Goal: Task Accomplishment & Management: Complete application form

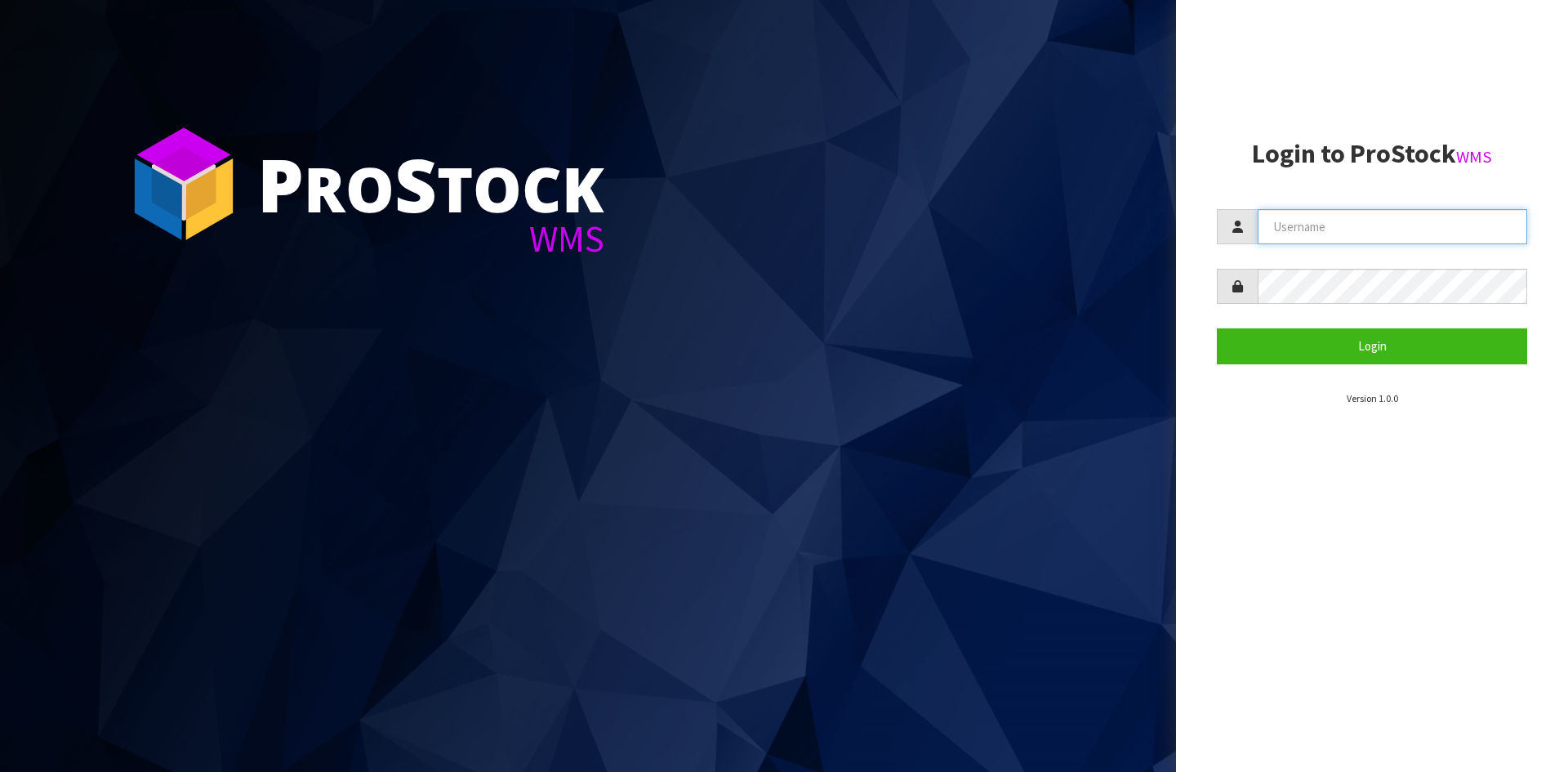
type input "YOURREFORMER"
click at [621, 302] on section "Login to ProStock WMS YOURREFORMER Login Version 1.0.0" at bounding box center [1372, 273] width 311 height 266
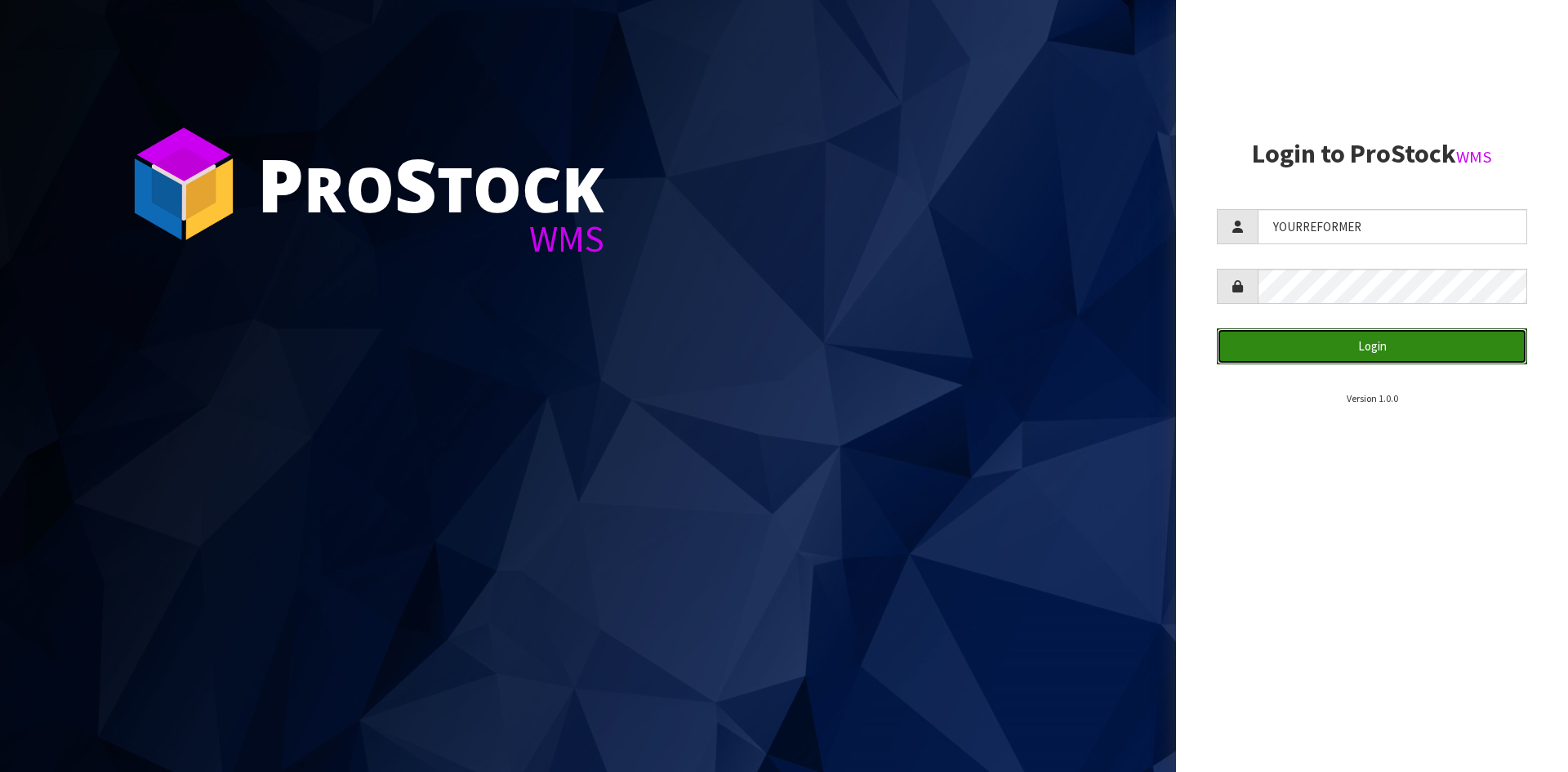
drag, startPoint x: 1319, startPoint y: 358, endPoint x: 1233, endPoint y: 388, distance: 91.1
click at [621, 302] on button "Login" at bounding box center [1372, 346] width 311 height 35
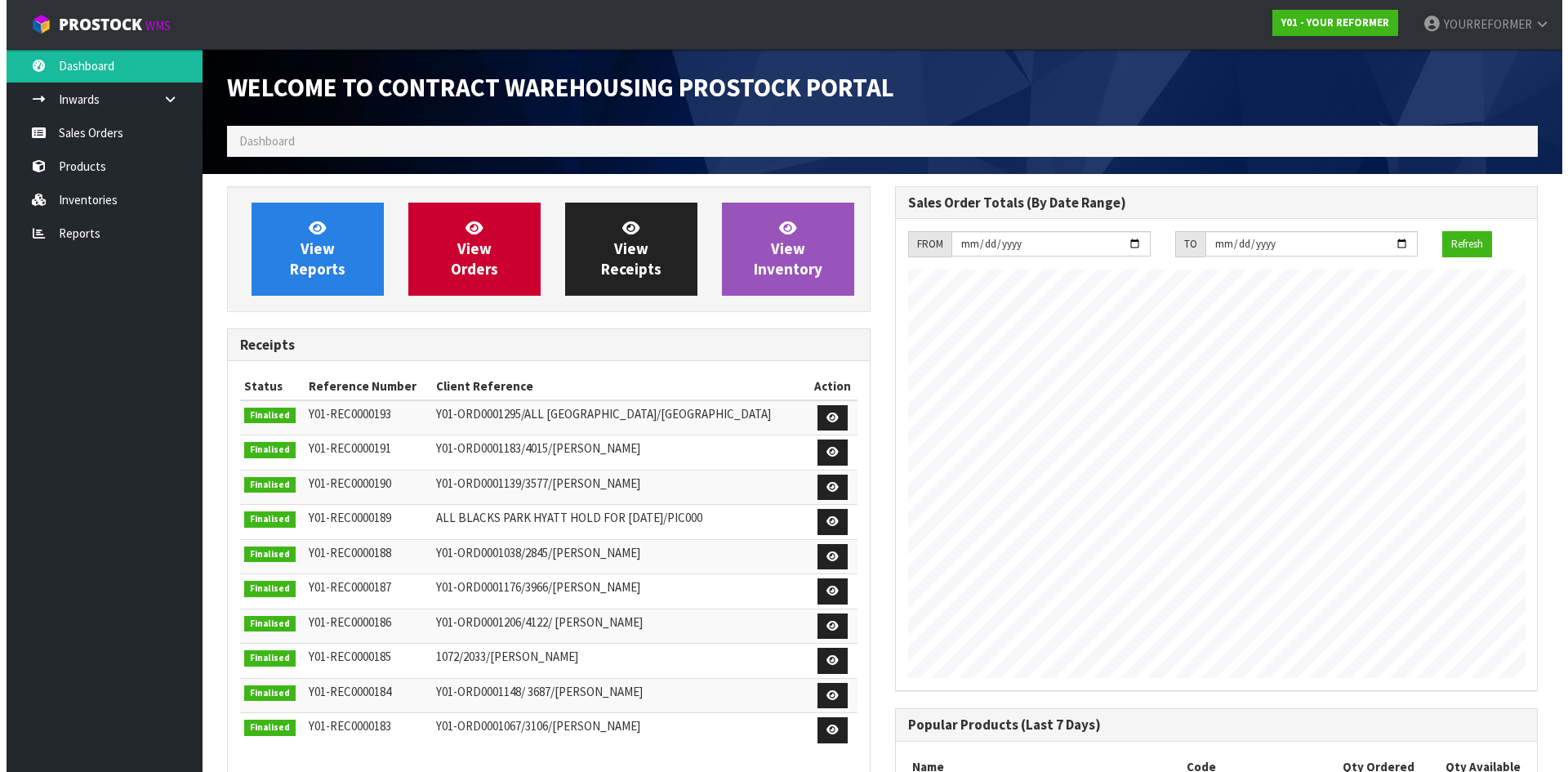
scroll to position [907, 667]
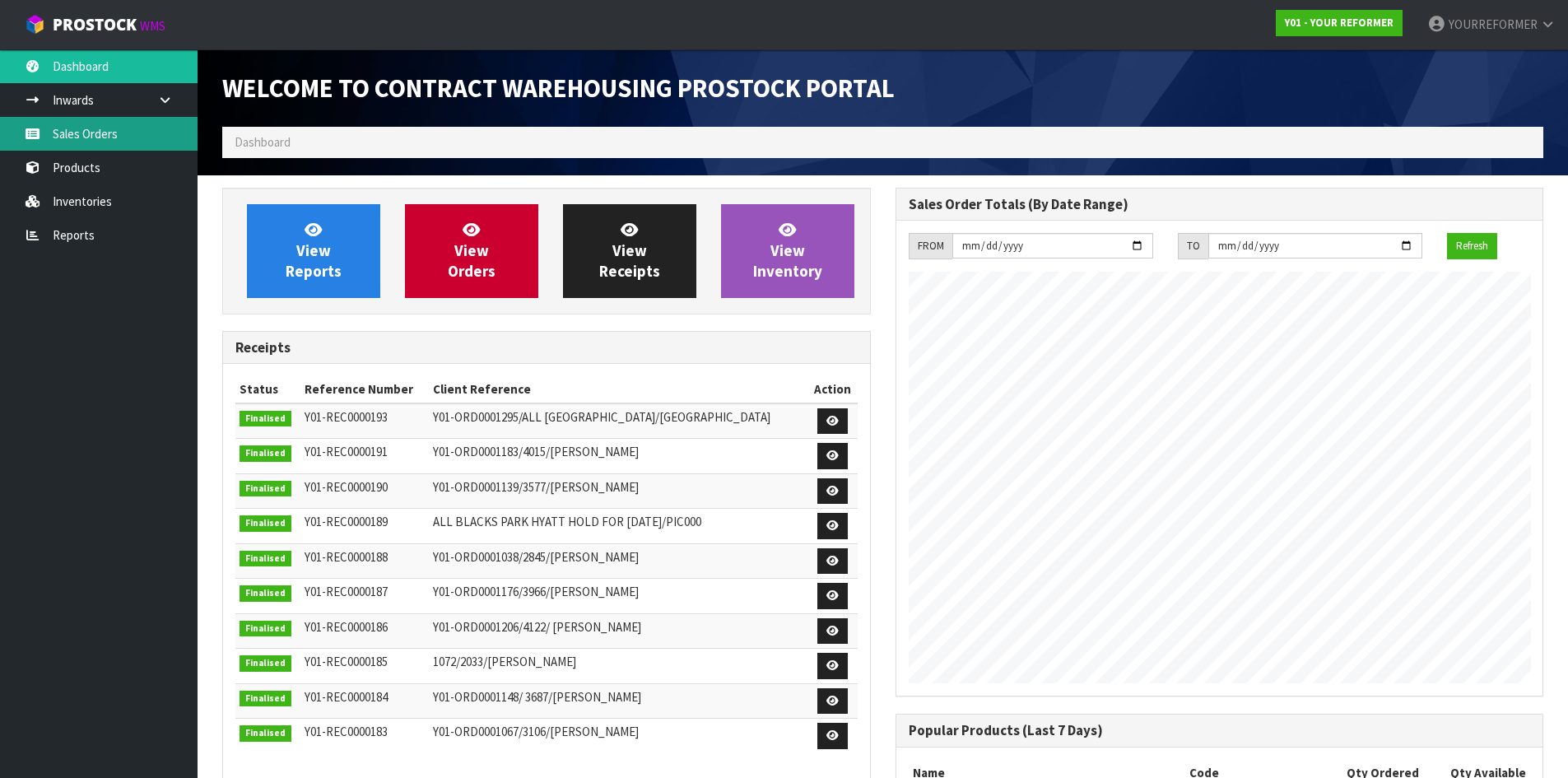
click at [106, 124] on link "Sales Orders" at bounding box center [99, 134] width 198 height 34
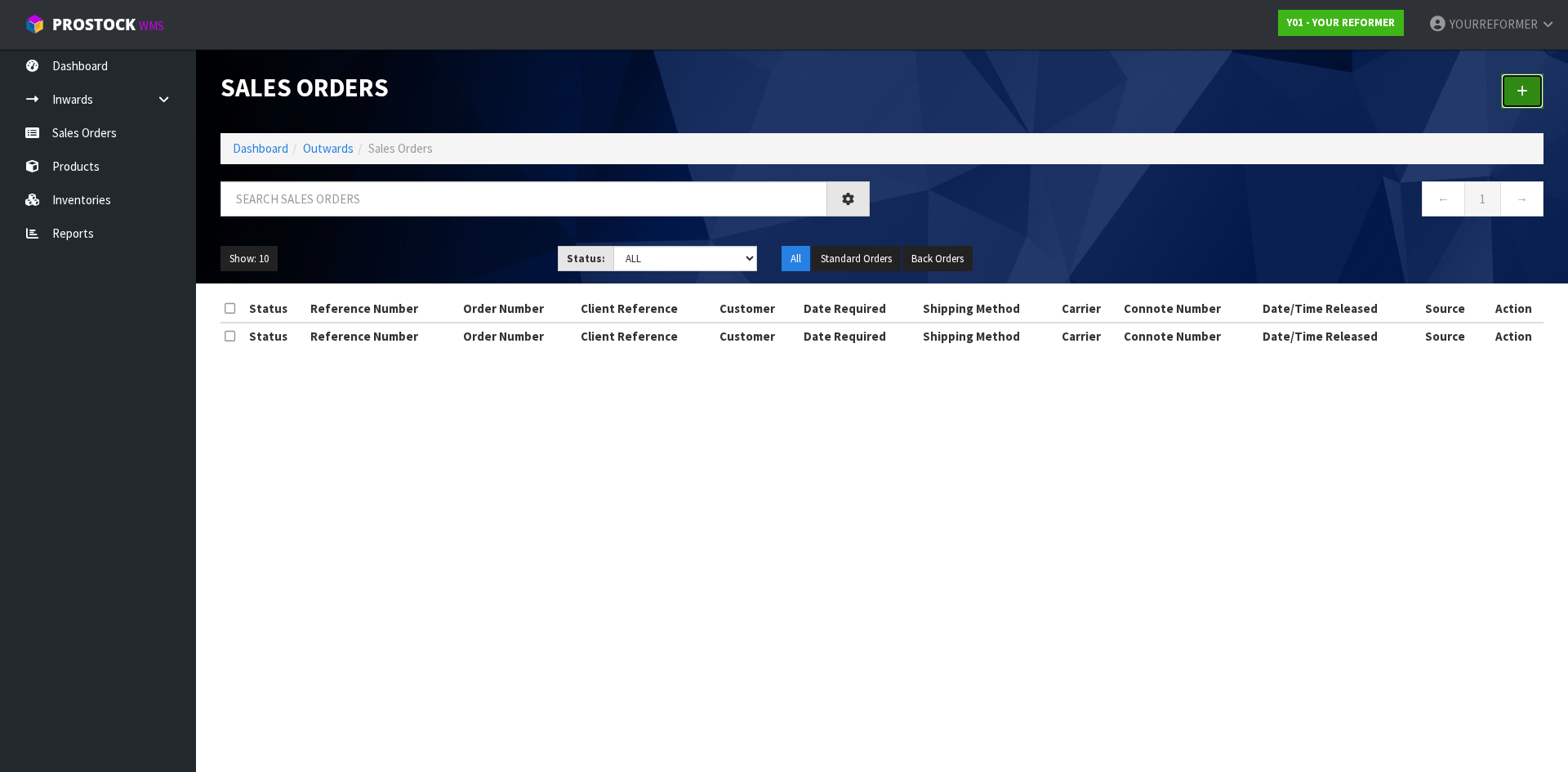
click at [621, 73] on link at bounding box center [1522, 91] width 42 height 35
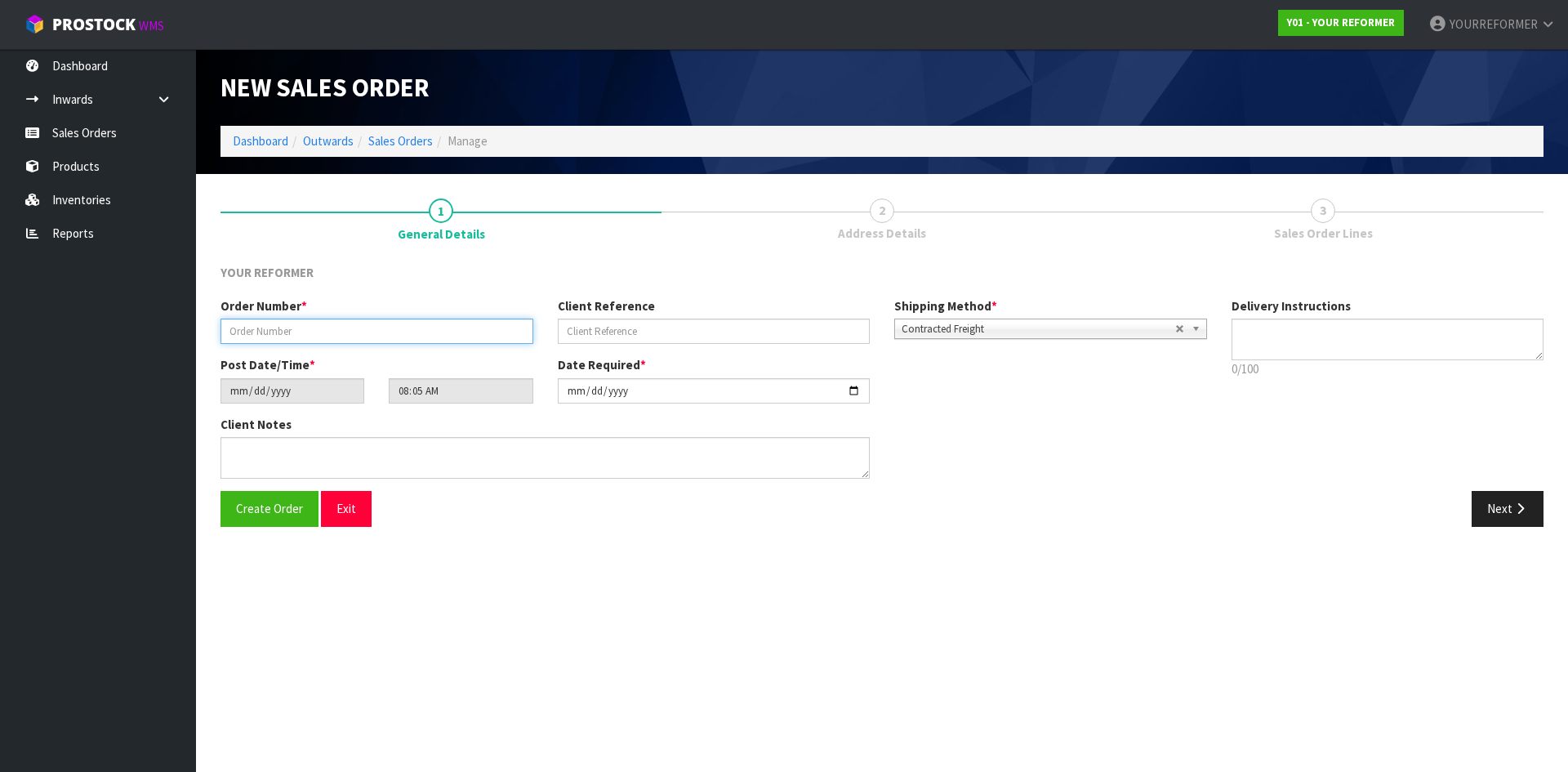
click at [366, 302] on input "text" at bounding box center [377, 331] width 313 height 26
paste input "5522"
type input "5522"
drag, startPoint x: 682, startPoint y: 337, endPoint x: 851, endPoint y: 335, distance: 169.0
click at [621, 302] on input "text" at bounding box center [714, 331] width 313 height 26
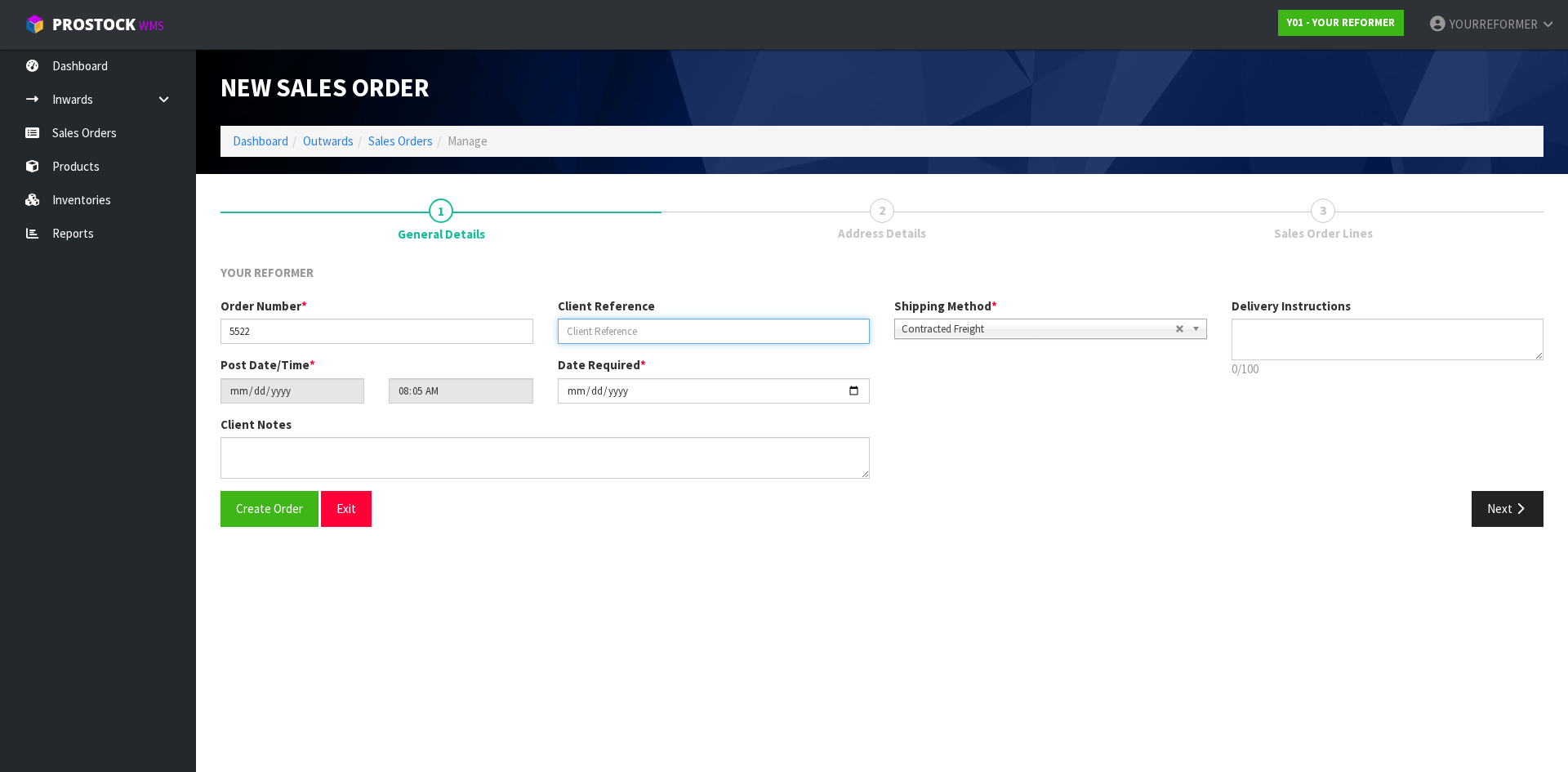
paste input "[PERSON_NAME]"
type input "[PERSON_NAME]"
click at [621, 302] on textarea at bounding box center [1388, 339] width 313 height 42
paste textarea "[PHONE_NUMBER]"
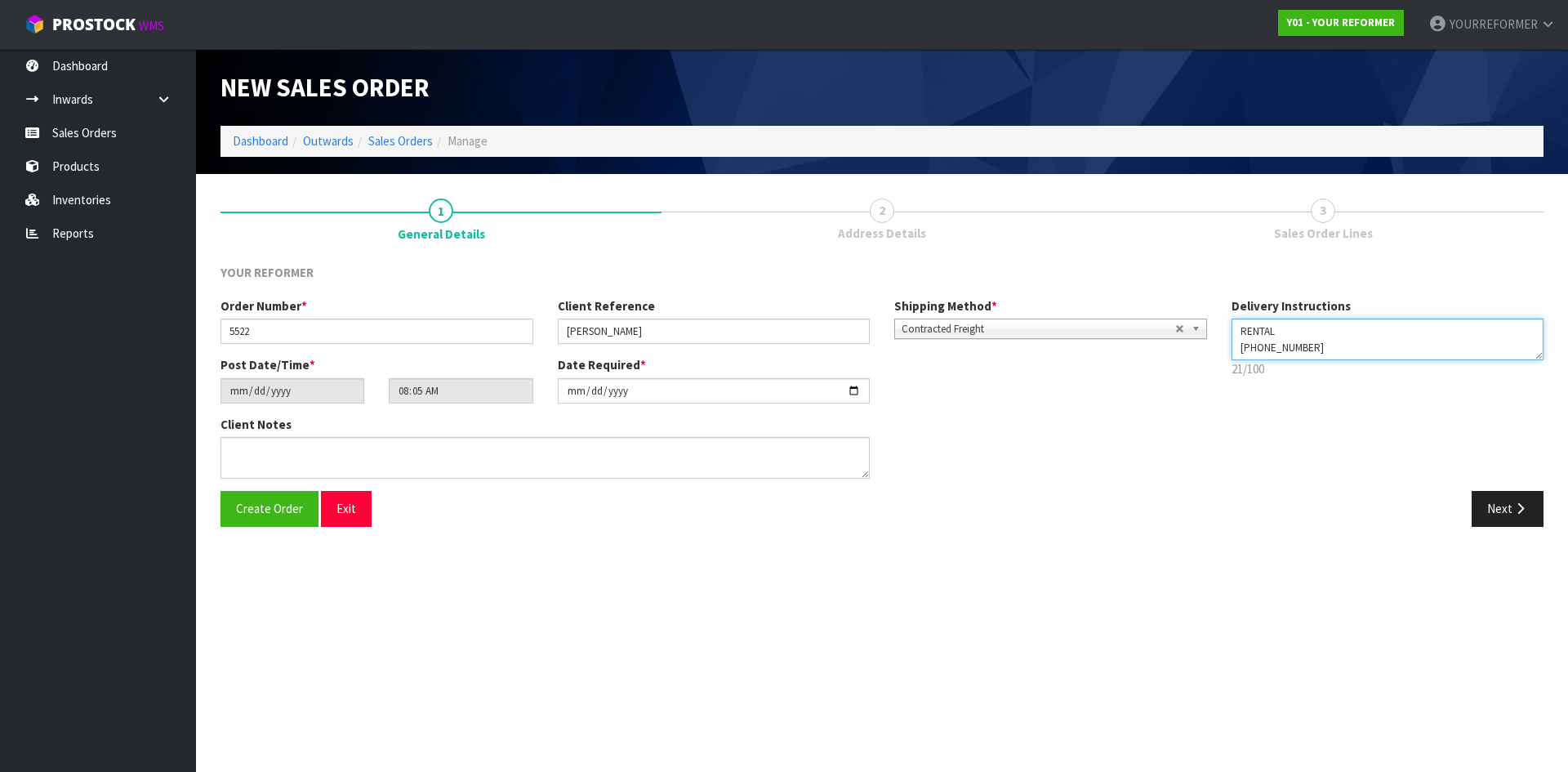
type textarea "RENTAL [PHONE_NUMBER]"
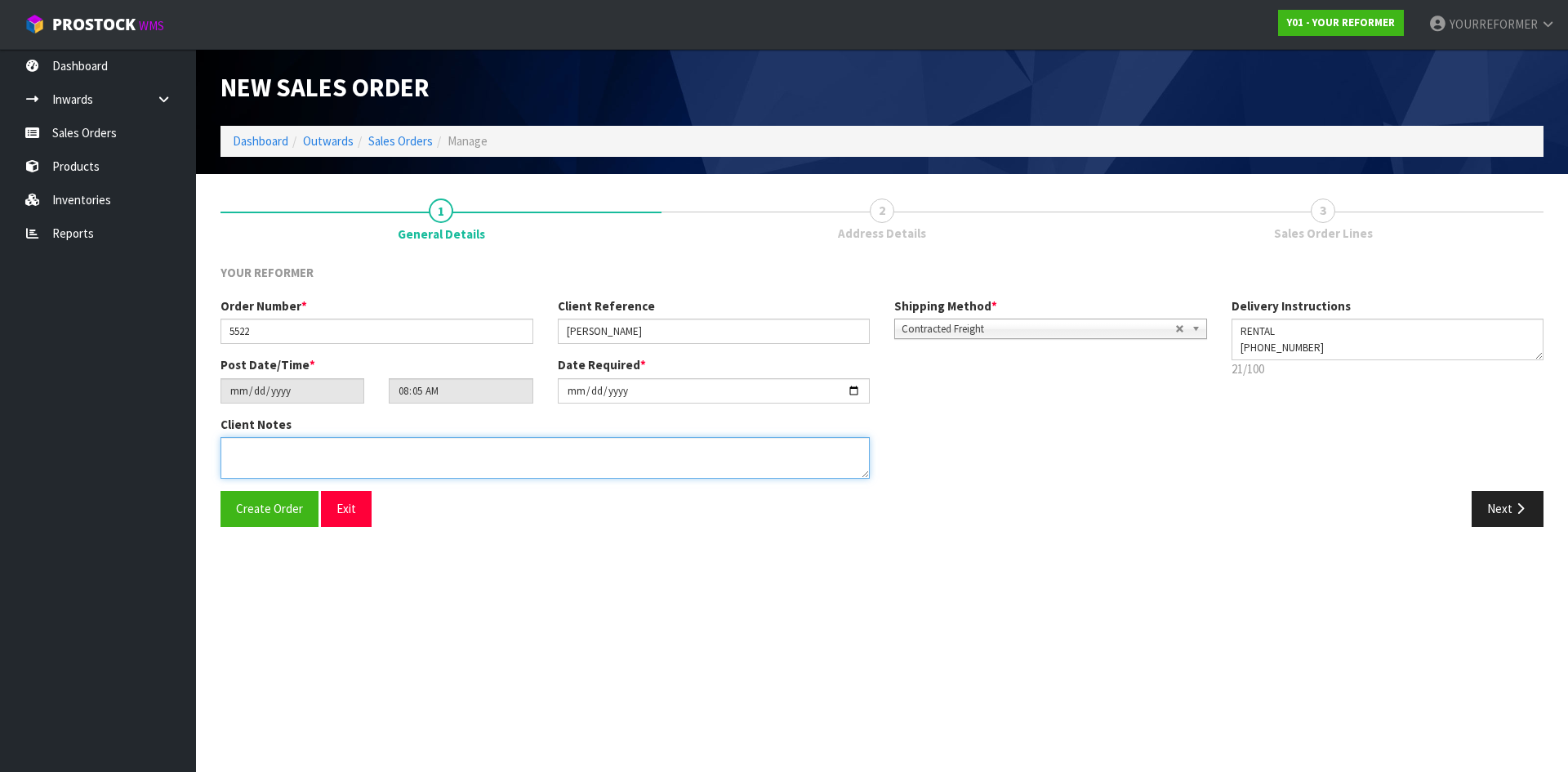
click at [514, 302] on textarea at bounding box center [545, 458] width 649 height 42
paste textarea "[PERSON_NAME] 5 [PERSON_NAME] HEIGHTS VIEW AUK [GEOGRAPHIC_DATA] 0930 [GEOGRAPH…"
type textarea "[PERSON_NAME] 5 [PERSON_NAME] HEIGHTS VIEW AUK [GEOGRAPHIC_DATA] 0930 [GEOGRAPH…"
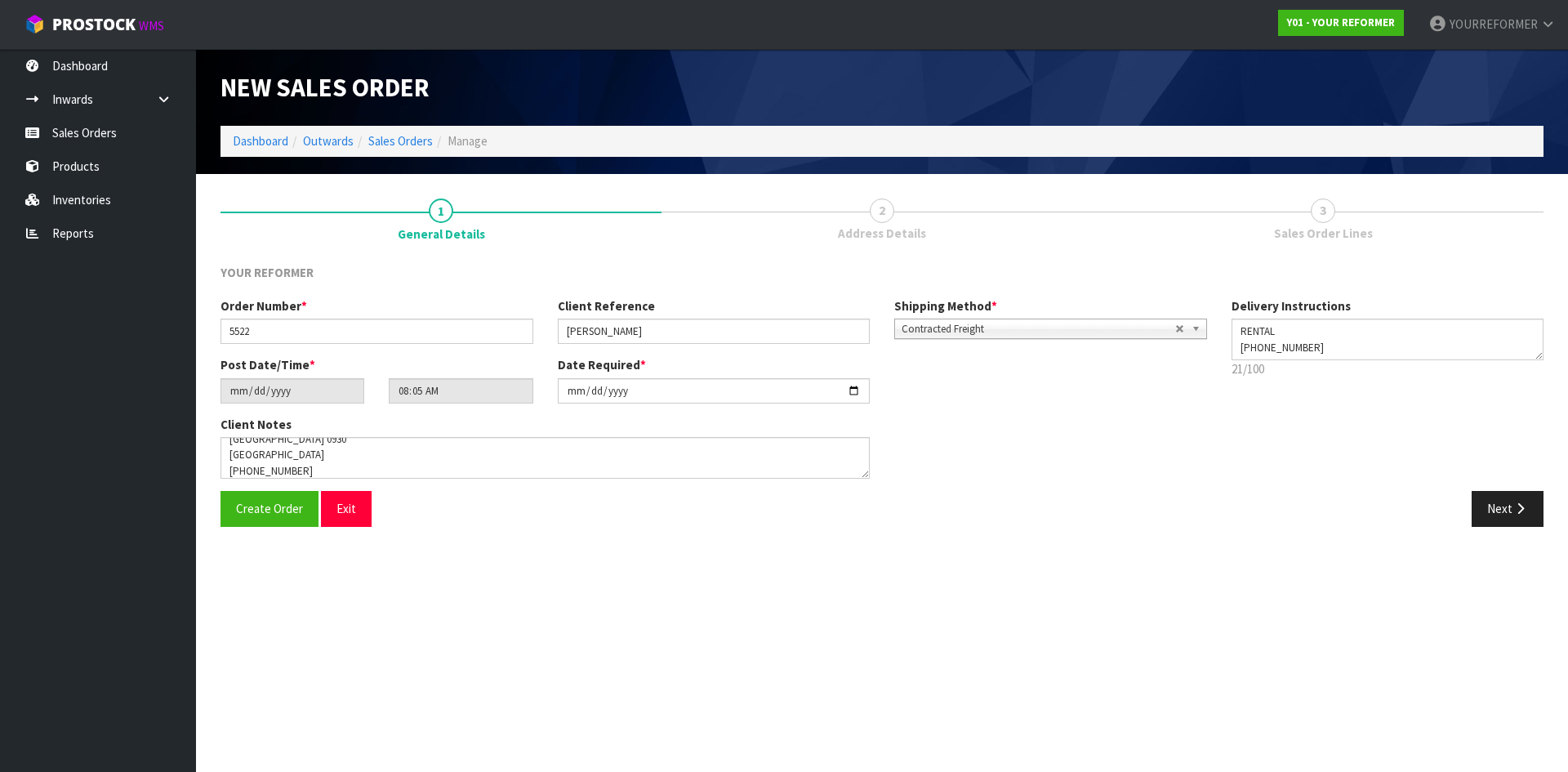
click at [621, 302] on div "Create Order Exit Next" at bounding box center [881, 515] width 1348 height 48
click at [621, 302] on button "Next" at bounding box center [1507, 509] width 72 height 35
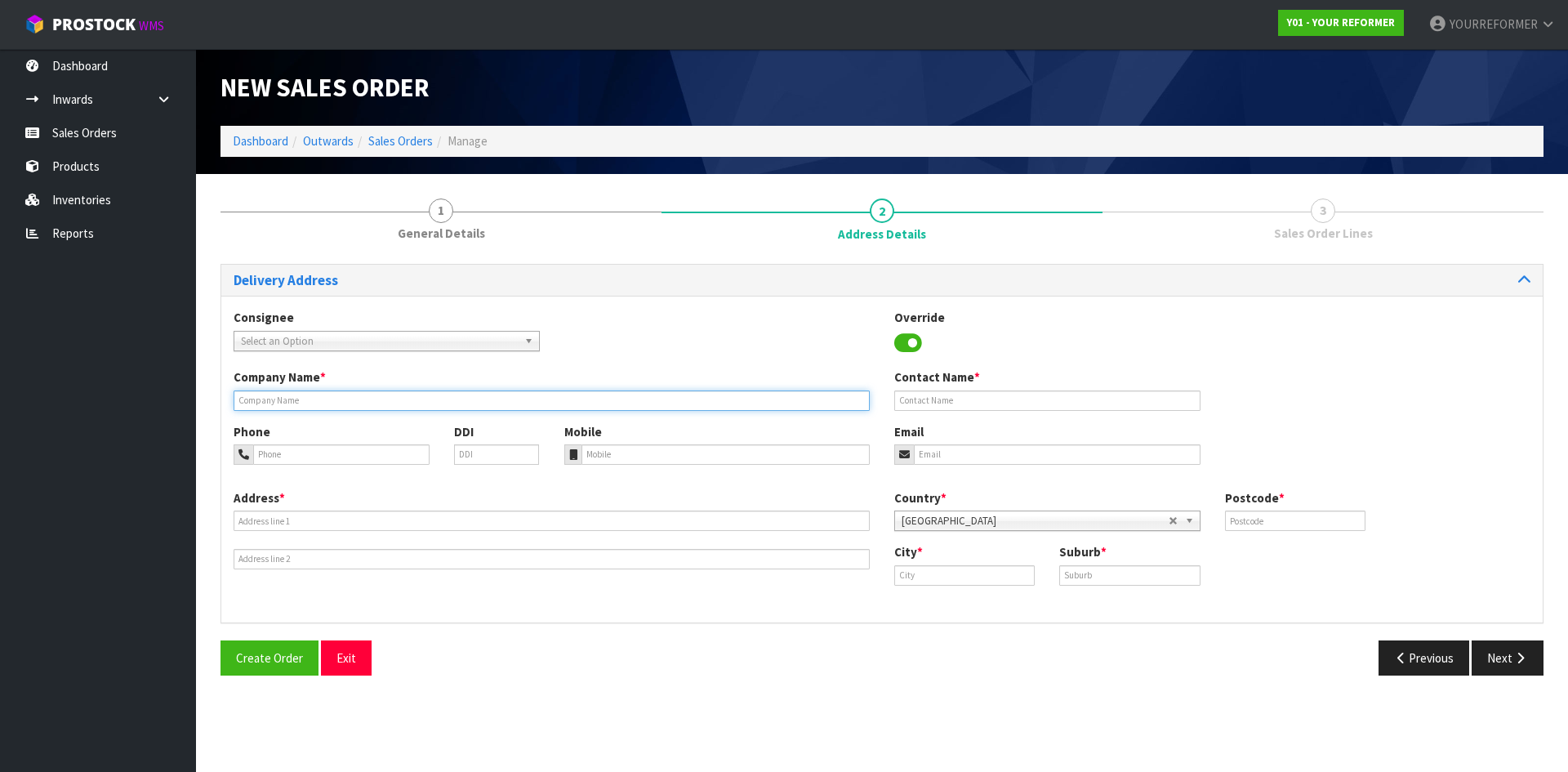
drag, startPoint x: 318, startPoint y: 394, endPoint x: 61, endPoint y: 362, distance: 259.0
click at [317, 302] on input "text" at bounding box center [551, 400] width 636 height 20
click at [529, 302] on input "text" at bounding box center [551, 400] width 636 height 20
paste input "[PERSON_NAME]"
type input "[PERSON_NAME]"
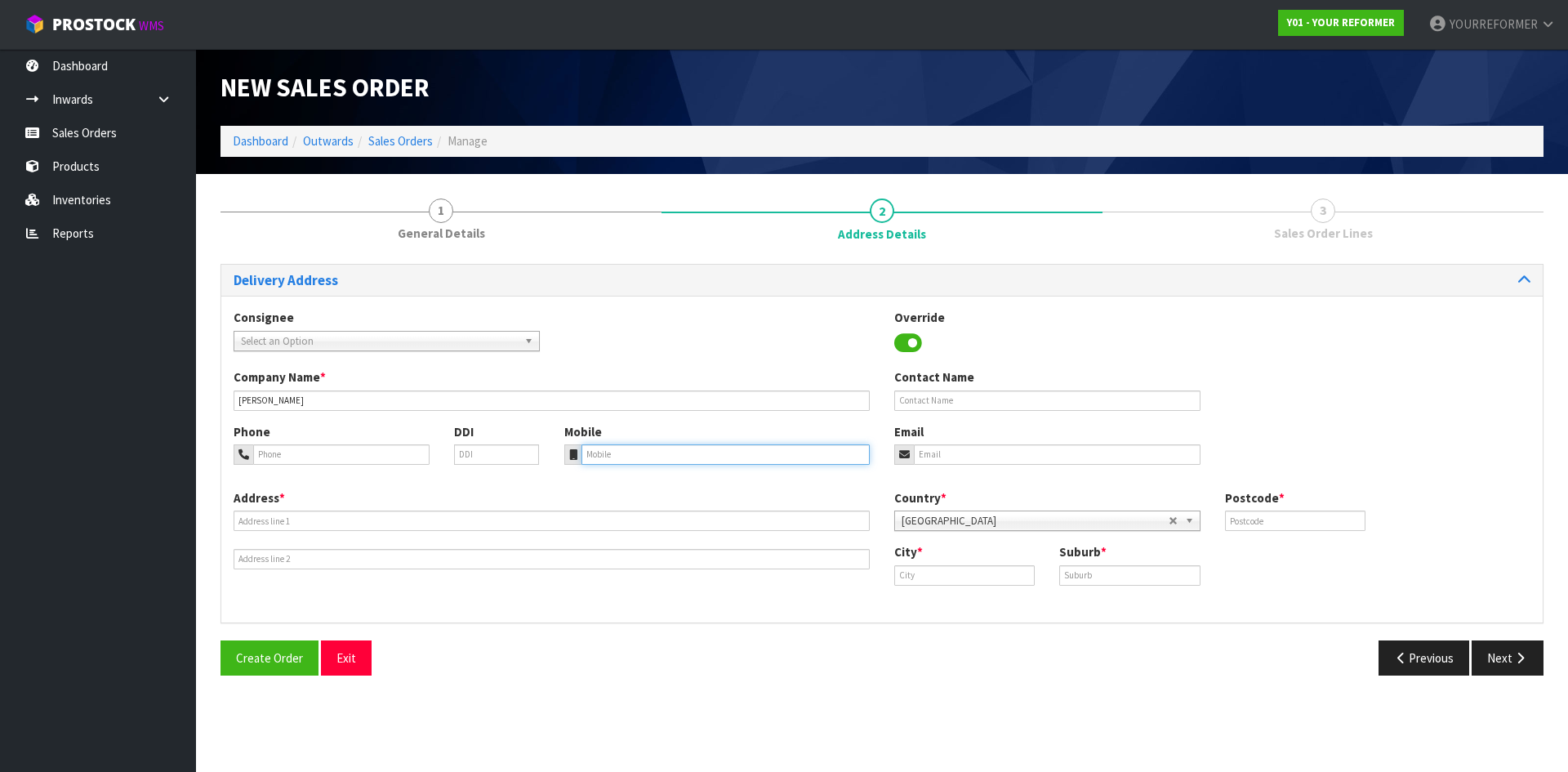
click at [621, 302] on input "tel" at bounding box center [726, 454] width 289 height 20
paste input "[PHONE_NUMBER]"
type input "[PHONE_NUMBER]"
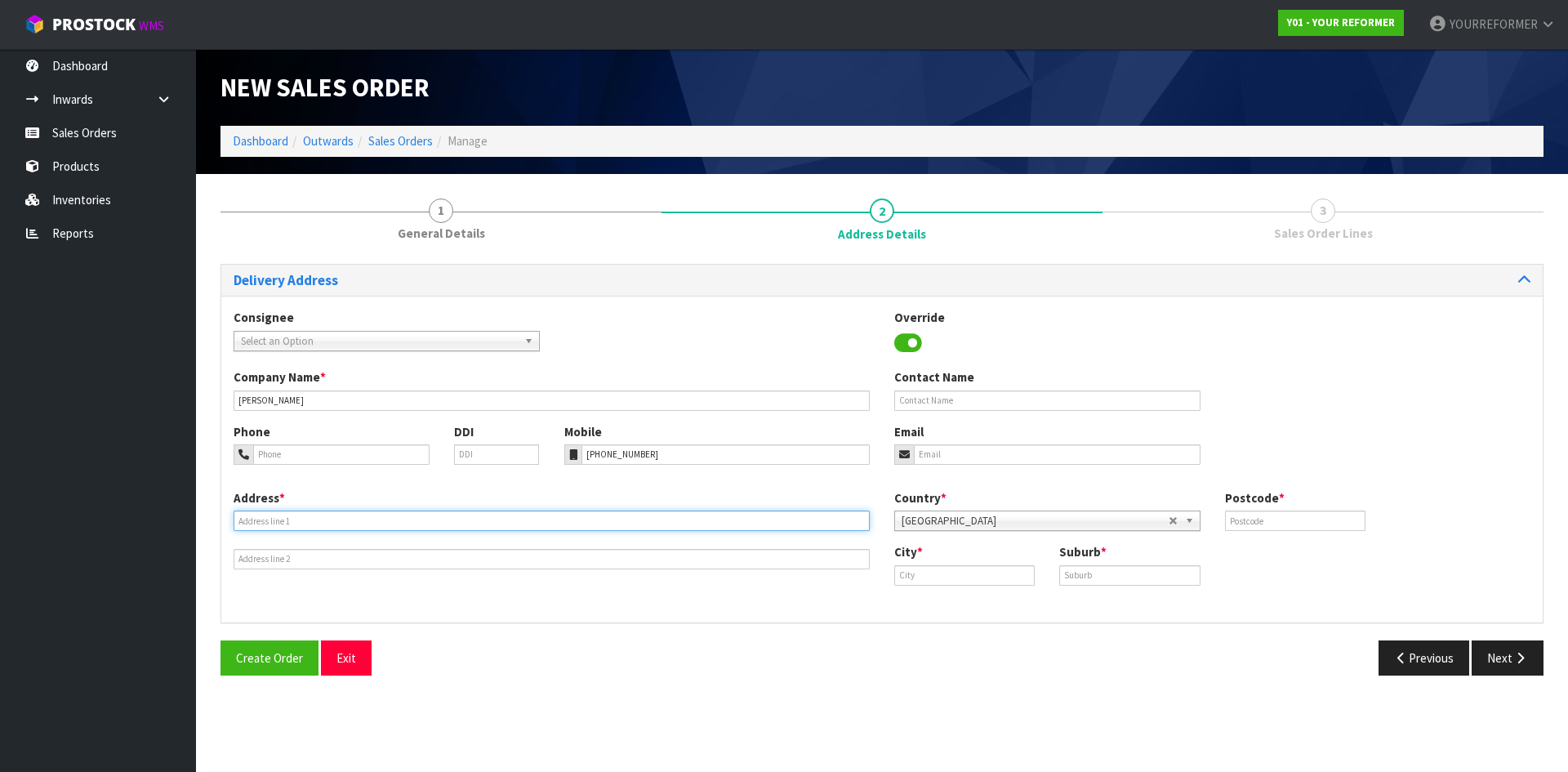
drag, startPoint x: 343, startPoint y: 521, endPoint x: 482, endPoint y: 520, distance: 139.0
click at [343, 302] on input "text" at bounding box center [551, 521] width 636 height 20
paste input "5 [PERSON_NAME][GEOGRAPHIC_DATA] 0930 [GEOGRAPHIC_DATA] [PHONE_NUMBER]"
drag, startPoint x: 494, startPoint y: 520, endPoint x: 803, endPoint y: 507, distance: 309.3
click at [621, 302] on input "5 [PERSON_NAME][GEOGRAPHIC_DATA] 0930 [GEOGRAPHIC_DATA] [PHONE_NUMBER]" at bounding box center [551, 521] width 636 height 20
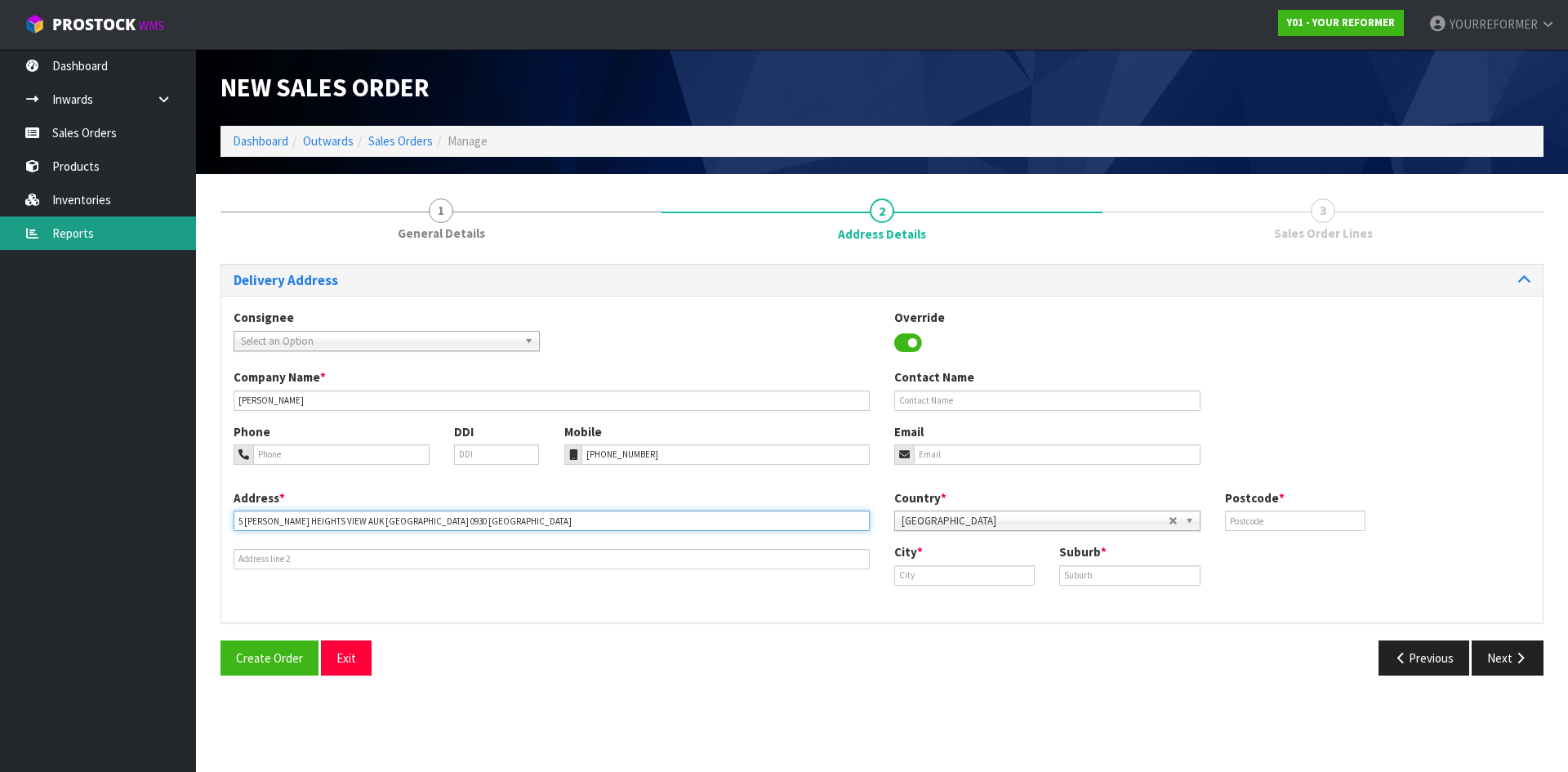
type input "5 [PERSON_NAME] HEIGHTS VIEW AUK [GEOGRAPHIC_DATA] 0930 [GEOGRAPHIC_DATA]"
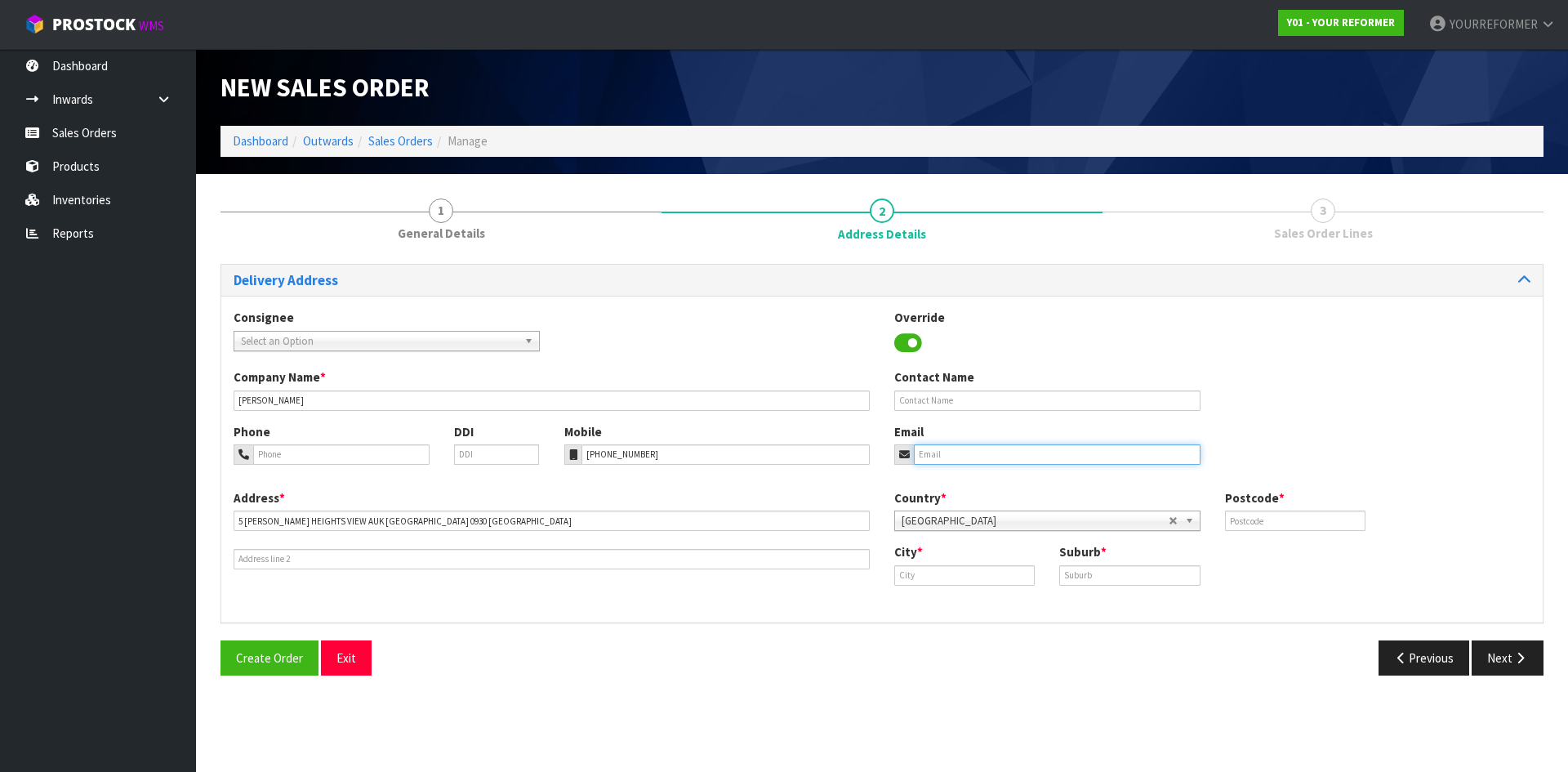
click at [621, 302] on input "email" at bounding box center [1057, 454] width 287 height 20
paste input "[PERSON_NAME][EMAIL_ADDRESS][PERSON_NAME][DOMAIN_NAME]"
type input "[PERSON_NAME][EMAIL_ADDRESS][PERSON_NAME][DOMAIN_NAME]"
click at [621, 302] on input "text" at bounding box center [1048, 400] width 306 height 20
paste input "[PERSON_NAME]"
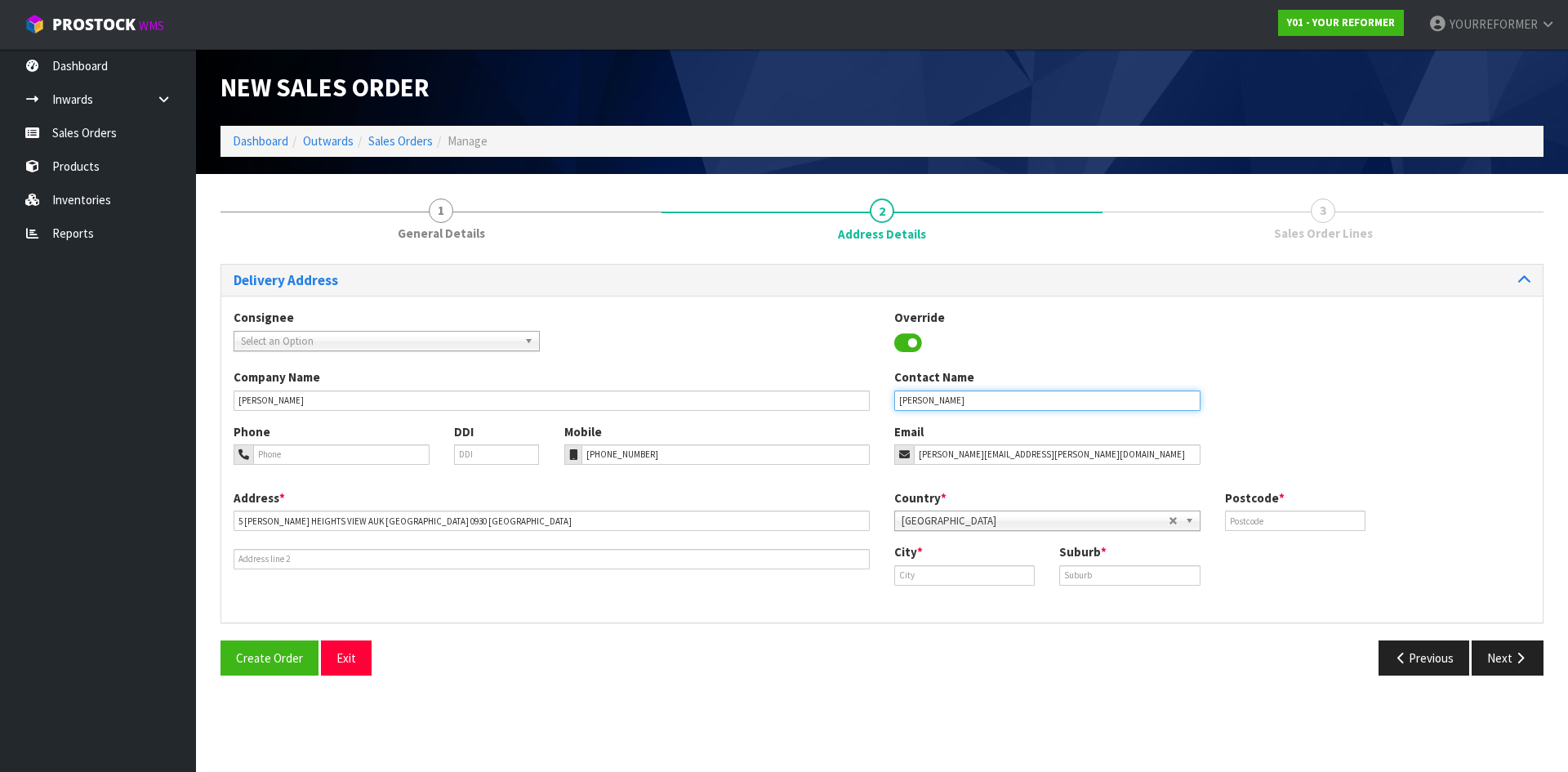
type input "[PERSON_NAME]"
drag, startPoint x: 1301, startPoint y: 525, endPoint x: 1262, endPoint y: 529, distance: 39.2
click at [621, 302] on input "text" at bounding box center [1295, 521] width 141 height 20
paste input "0930"
type input "0930"
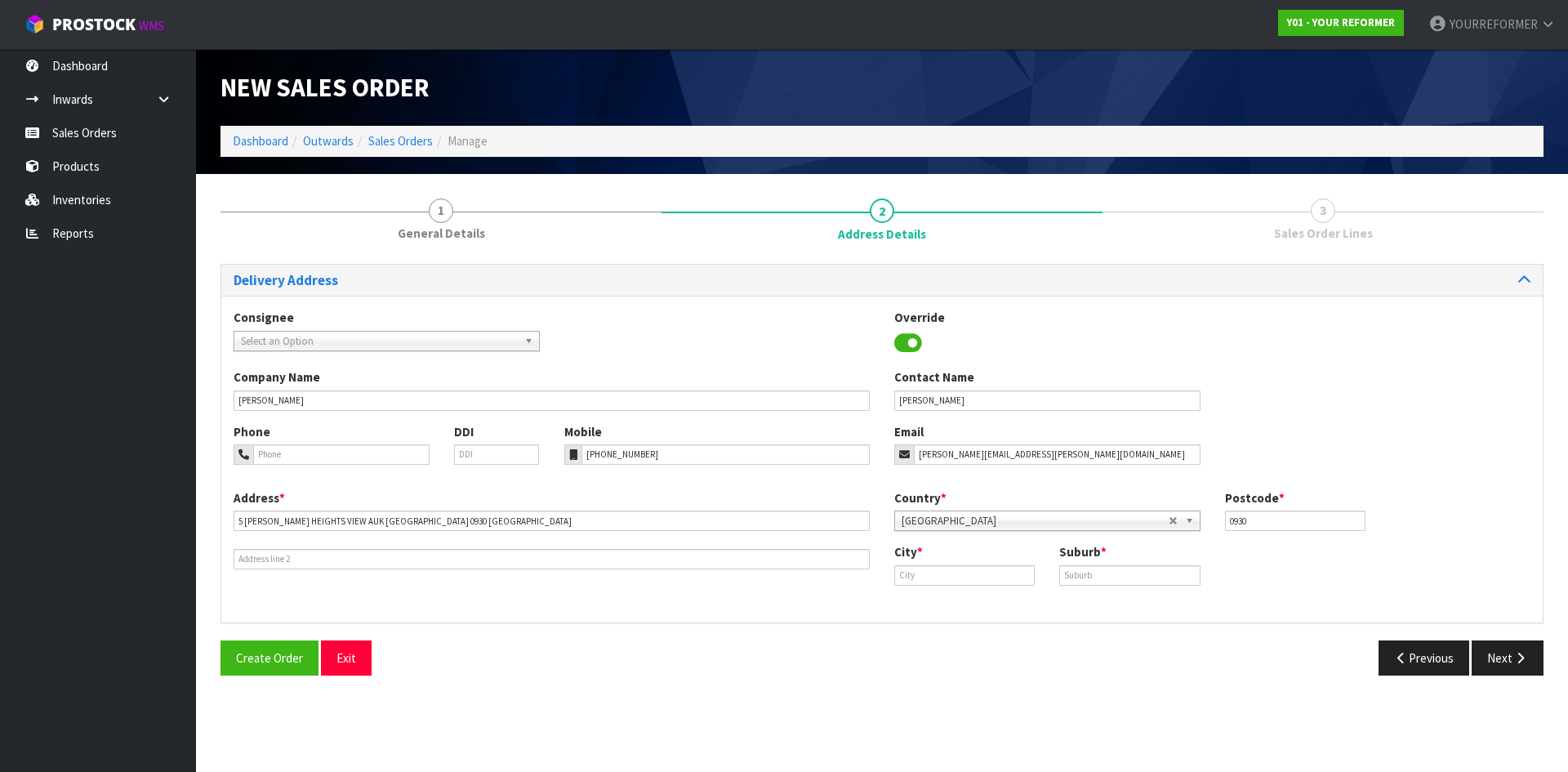
click at [621, 302] on div "City *" at bounding box center [965, 564] width 165 height 42
click at [621, 302] on input "text" at bounding box center [965, 575] width 141 height 20
click at [621, 302] on strong "[GEOGRAPHIC_DATA]" at bounding box center [971, 604] width 119 height 16
type input "[GEOGRAPHIC_DATA]"
click at [621, 302] on input "text" at bounding box center [1129, 575] width 141 height 20
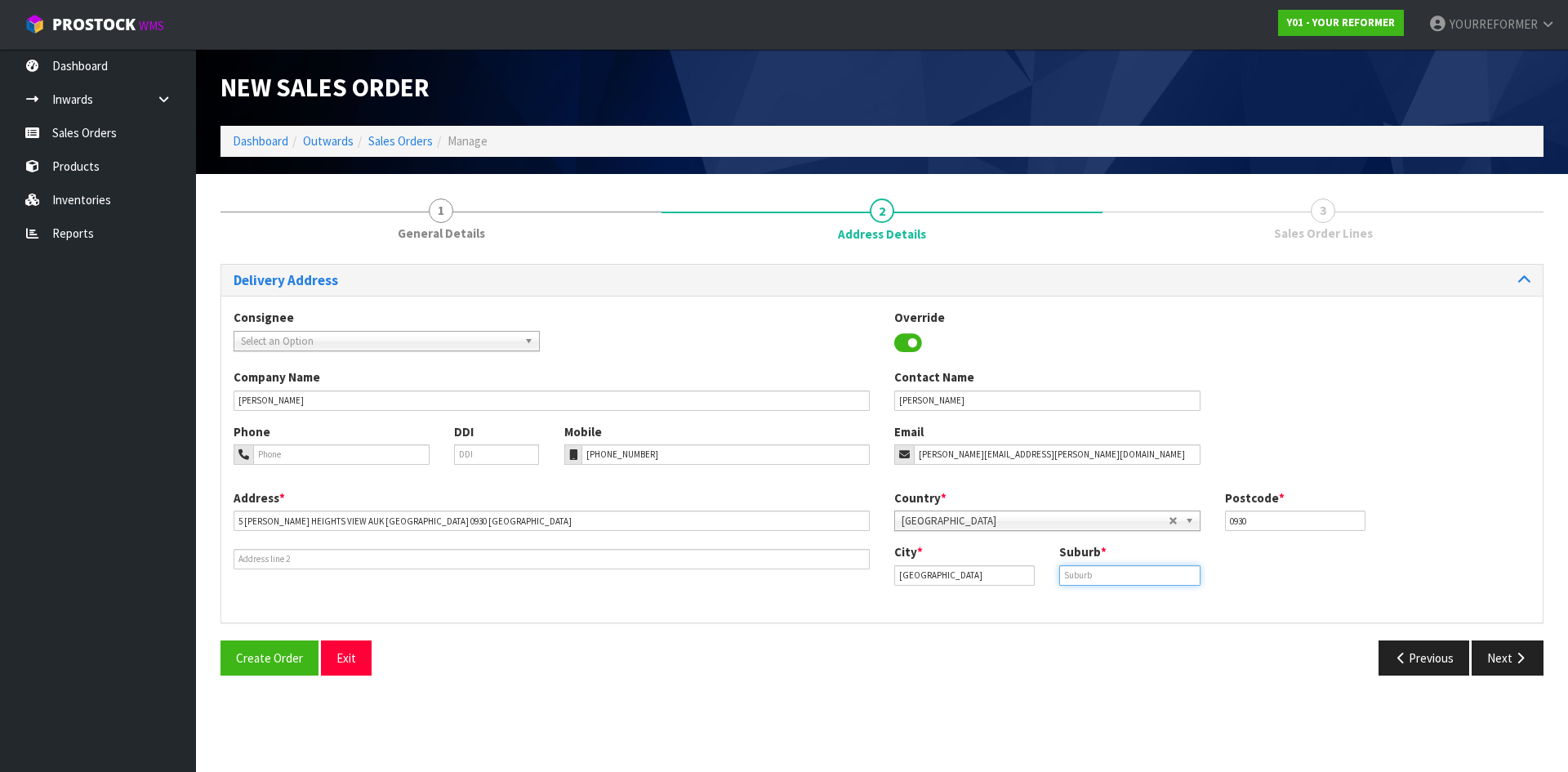
paste input "[GEOGRAPHIC_DATA]"
type input "[GEOGRAPHIC_DATA]"
click at [621, 302] on button "Next" at bounding box center [1507, 659] width 72 height 35
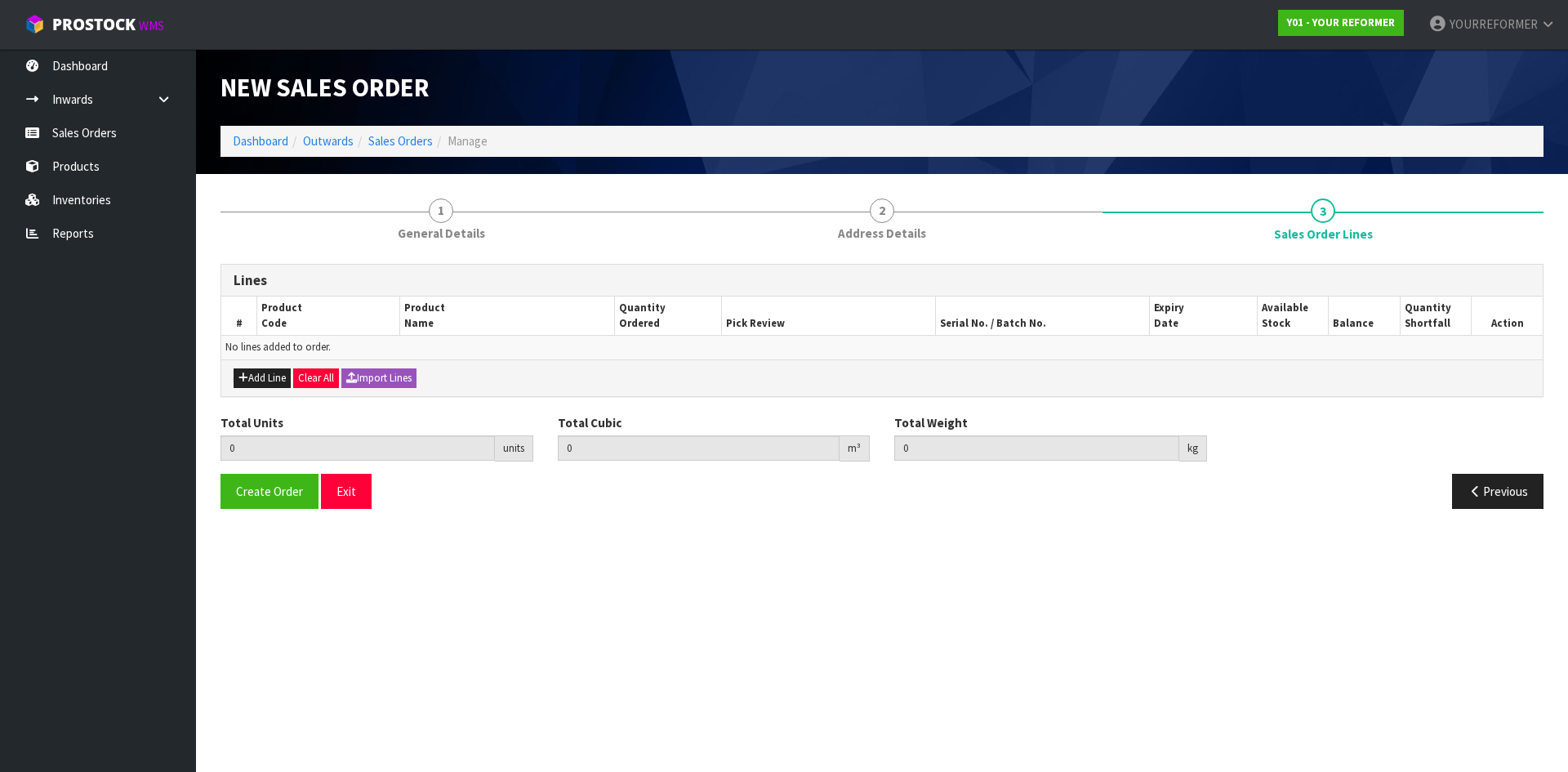
click at [258, 302] on div "Add Line Clear All Import Lines" at bounding box center [881, 378] width 1321 height 37
drag, startPoint x: 258, startPoint y: 369, endPoint x: 465, endPoint y: 387, distance: 207.8
click at [258, 302] on button "Add Line" at bounding box center [262, 378] width 58 height 19
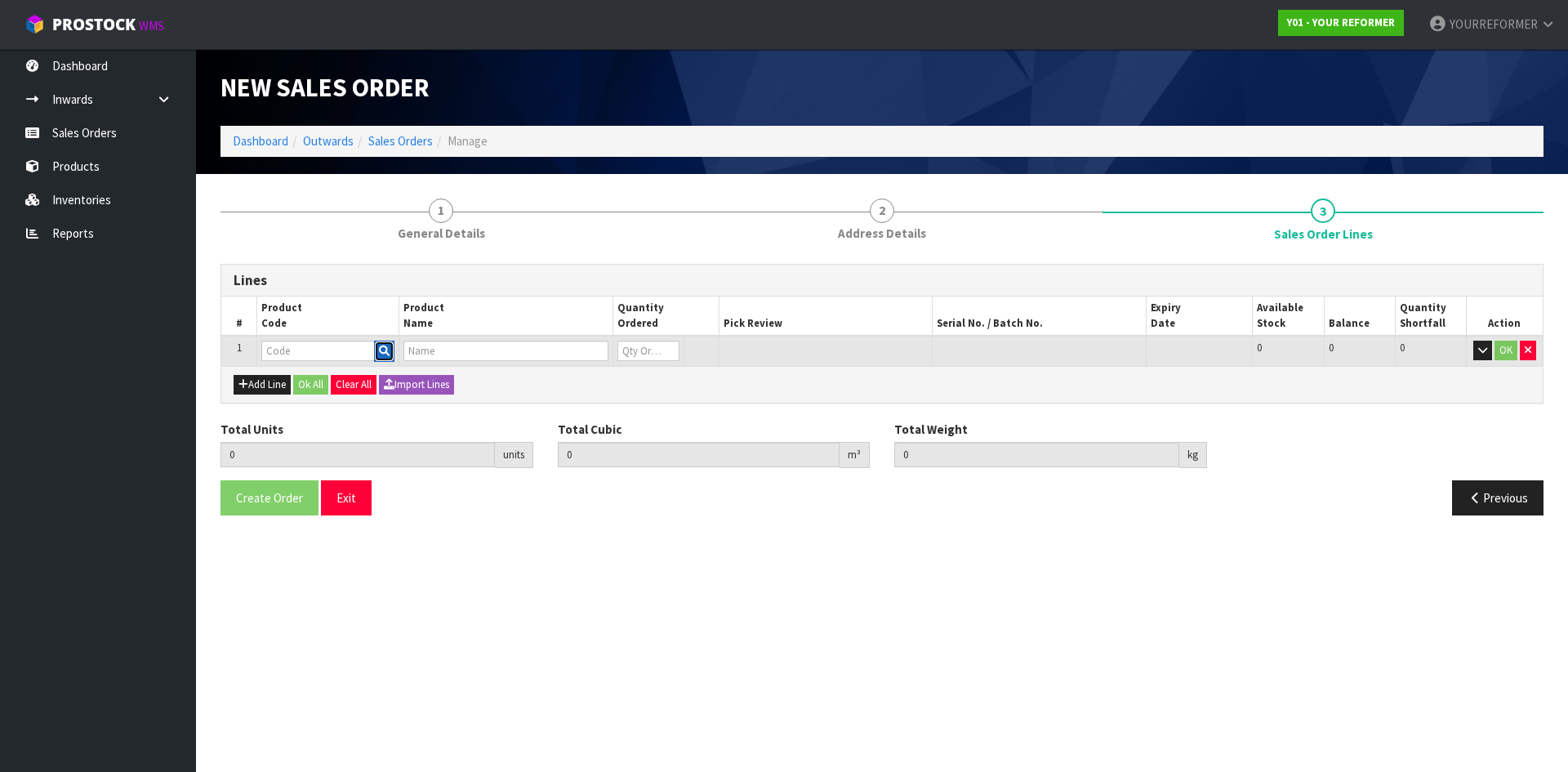
click at [378, 302] on button "button" at bounding box center [384, 351] width 20 height 21
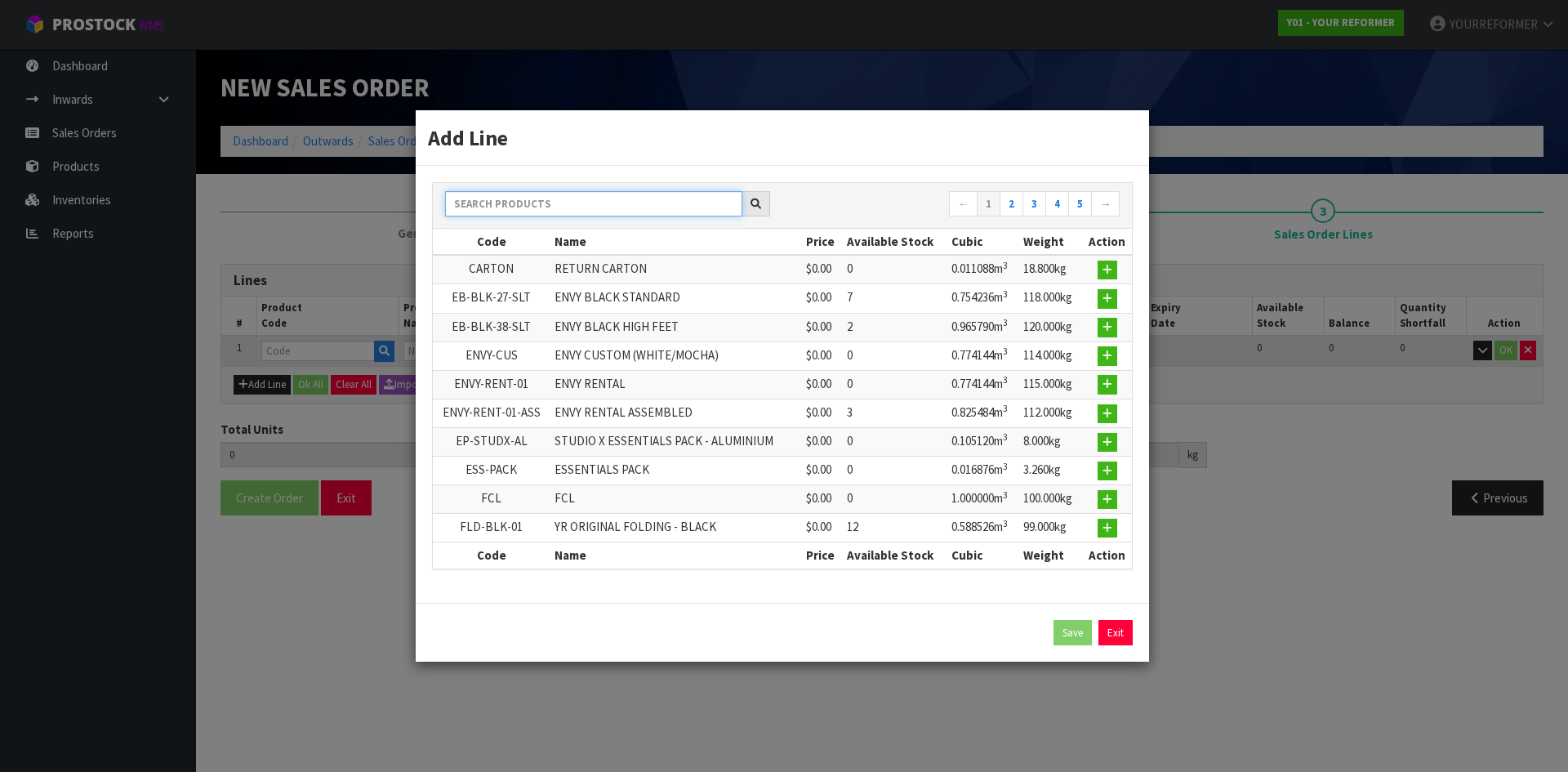
click at [501, 198] on input "text" at bounding box center [594, 204] width 297 height 26
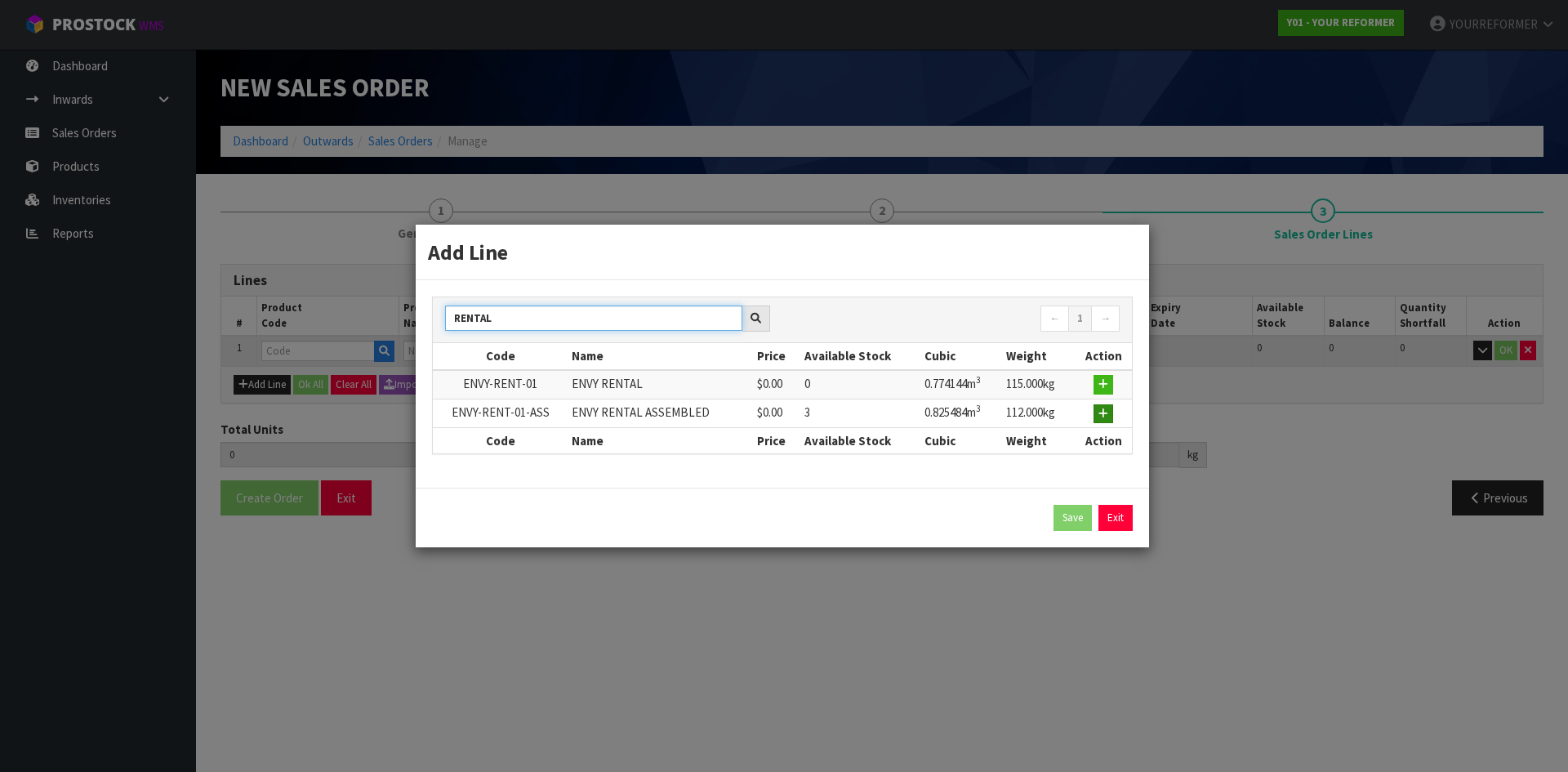
type input "RENTAL"
click at [621, 302] on button "button" at bounding box center [1103, 414] width 19 height 19
type input "0.000000"
type input "0.000"
type input "ENVY-RENT-01-ASS"
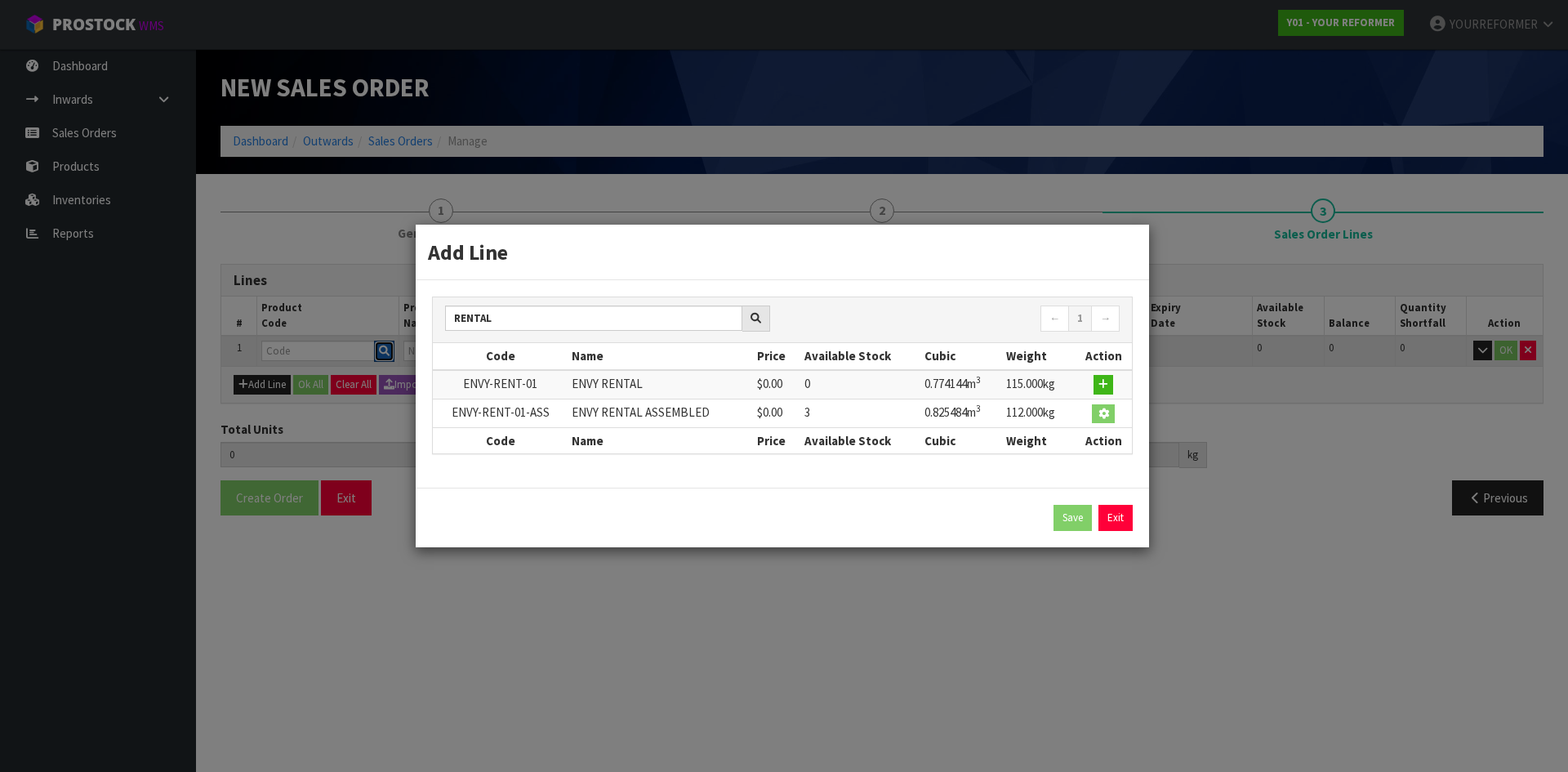
type input "ENVY RENTAL ASSEMBLED"
type input "0"
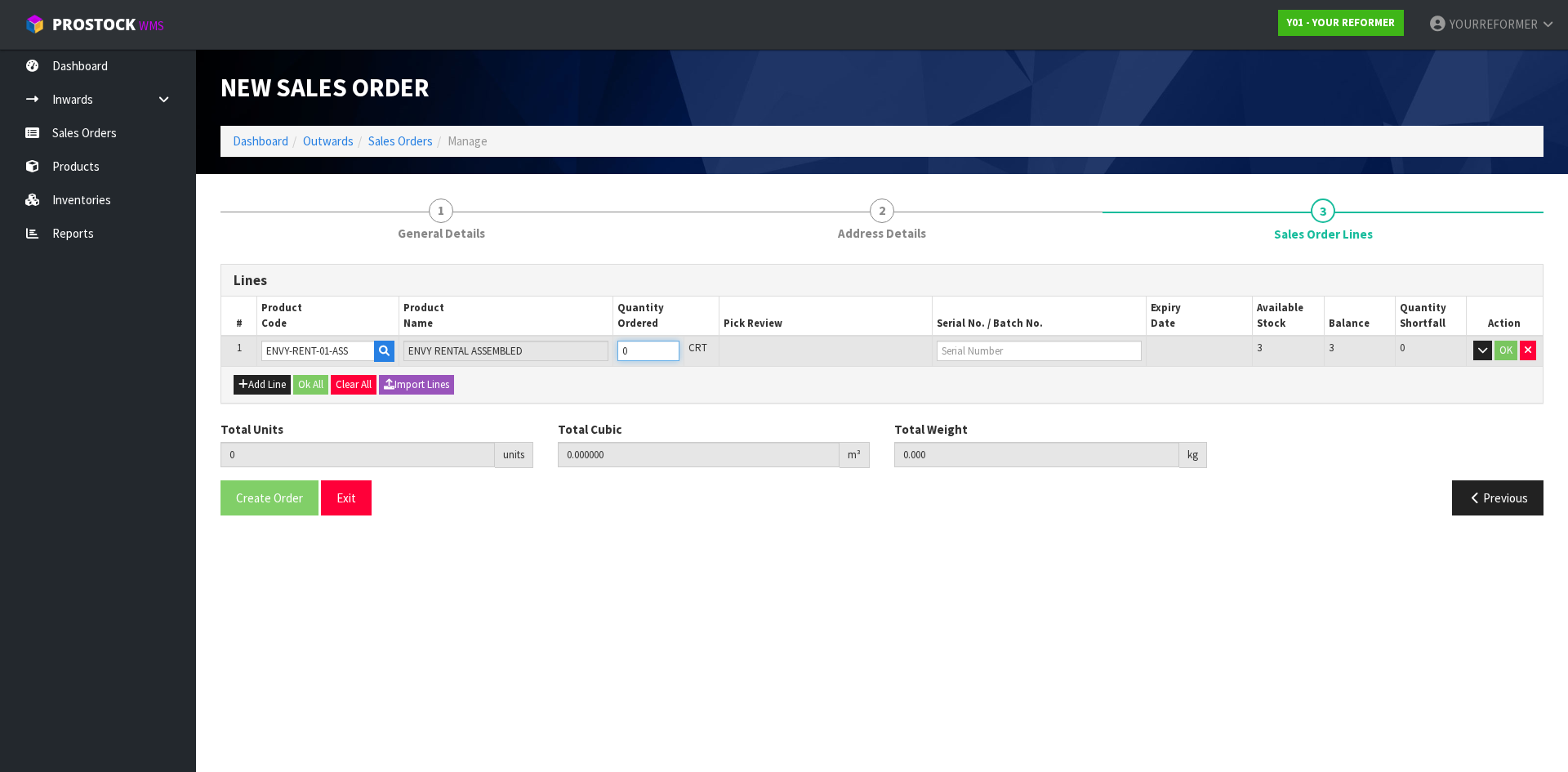
type input "1"
type input "0.825484"
type input "112"
drag, startPoint x: 665, startPoint y: 348, endPoint x: 492, endPoint y: 381, distance: 176.1
type input "1"
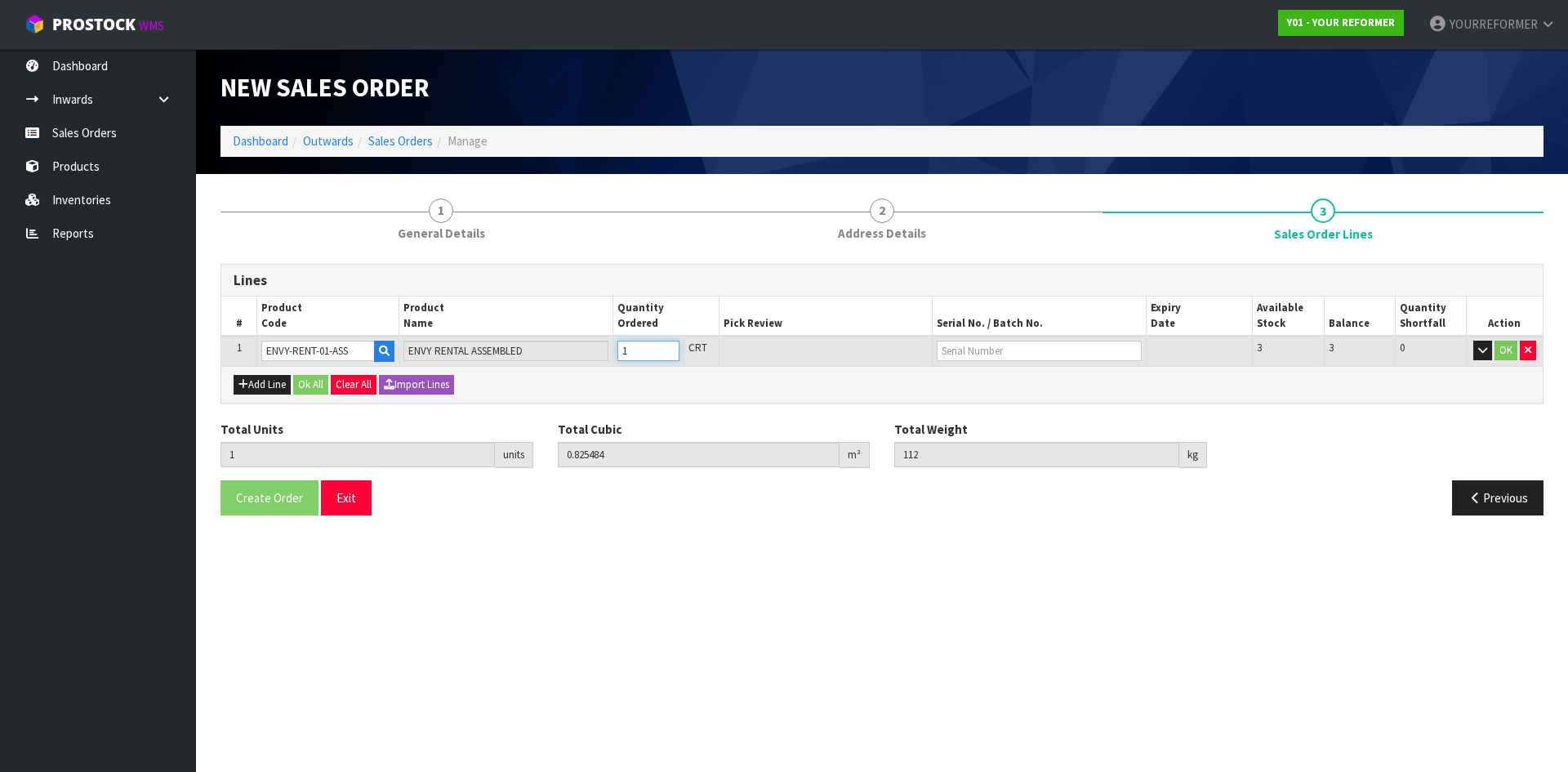
click at [621, 302] on input "1" at bounding box center [649, 351] width 62 height 20
click at [324, 302] on button "Ok All" at bounding box center [311, 385] width 35 height 19
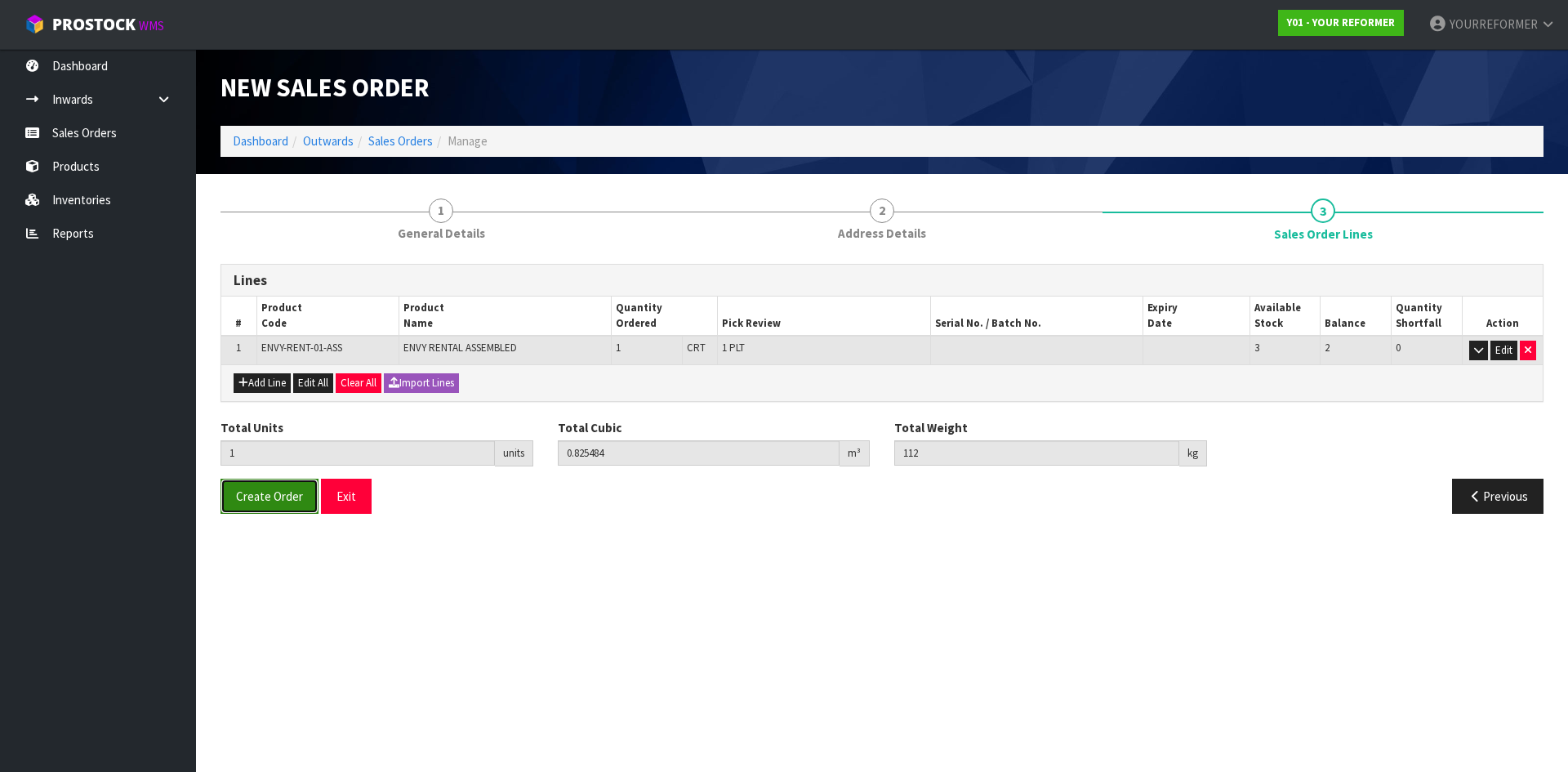
click at [285, 302] on span "Create Order" at bounding box center [270, 497] width 67 height 16
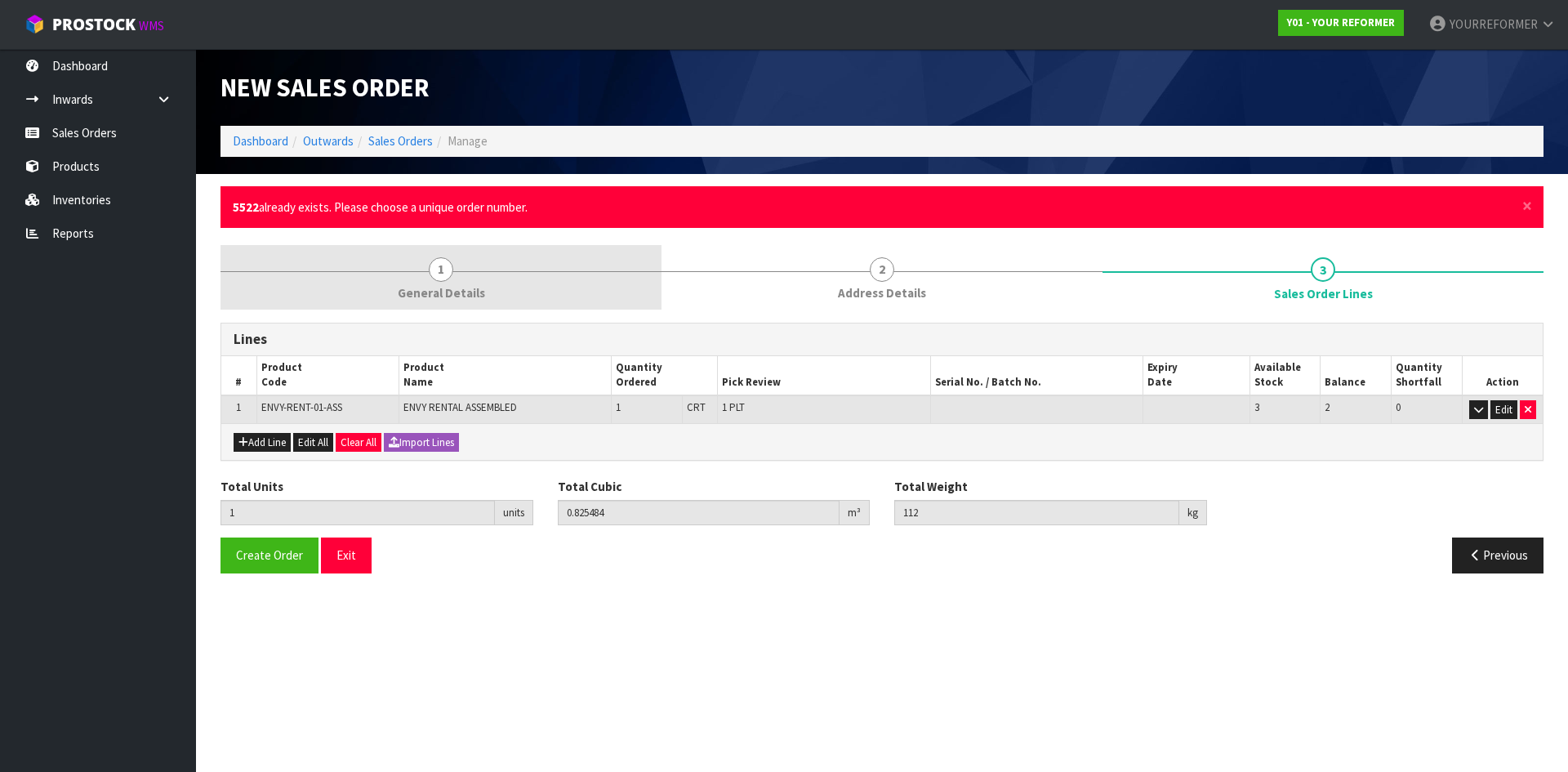
click at [441, 302] on link "1 General Details" at bounding box center [441, 277] width 441 height 65
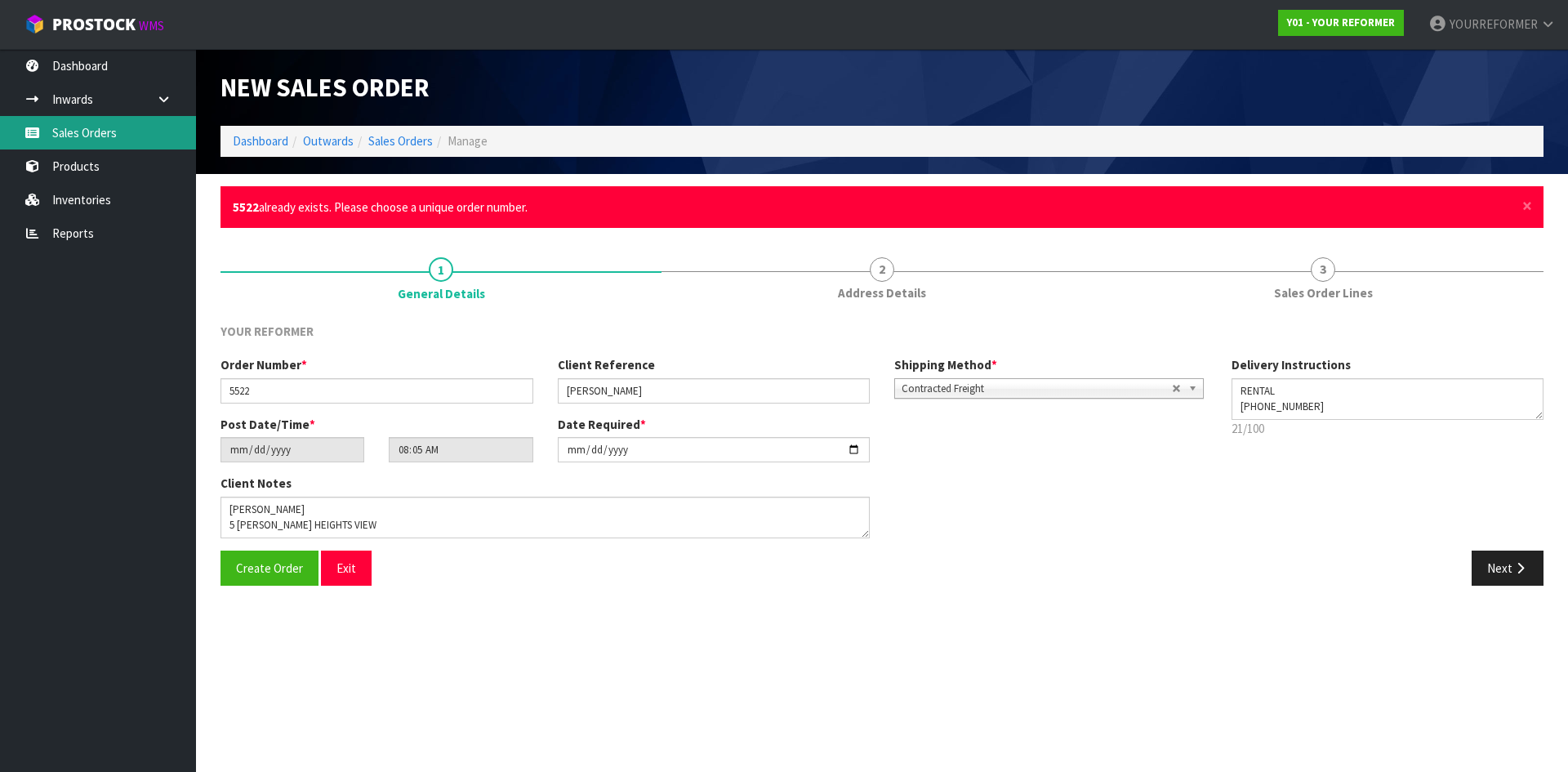
click at [133, 120] on link "Sales Orders" at bounding box center [98, 133] width 196 height 34
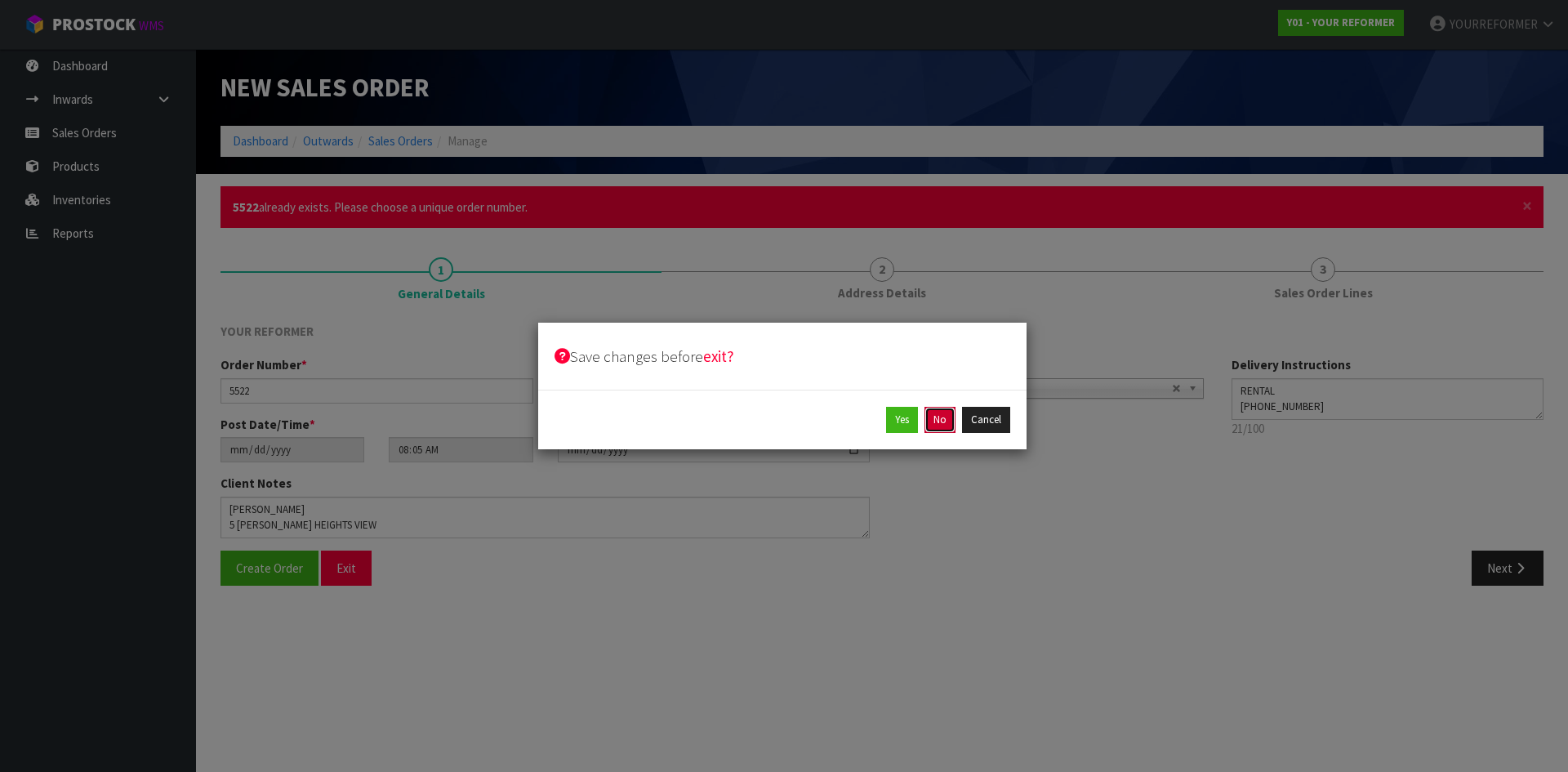
click at [621, 302] on button "No" at bounding box center [940, 421] width 31 height 27
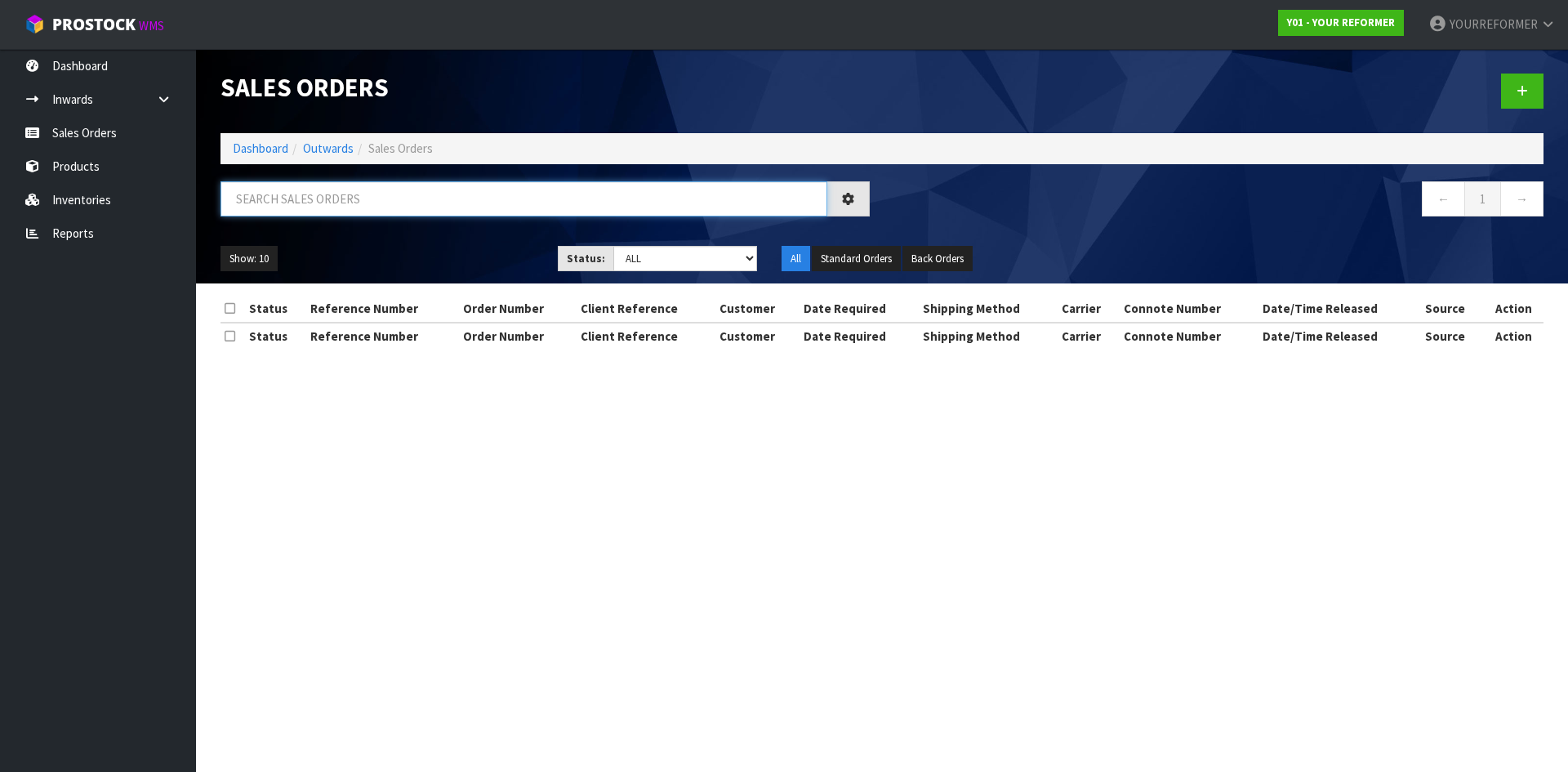
click at [320, 196] on input "text" at bounding box center [524, 199] width 607 height 35
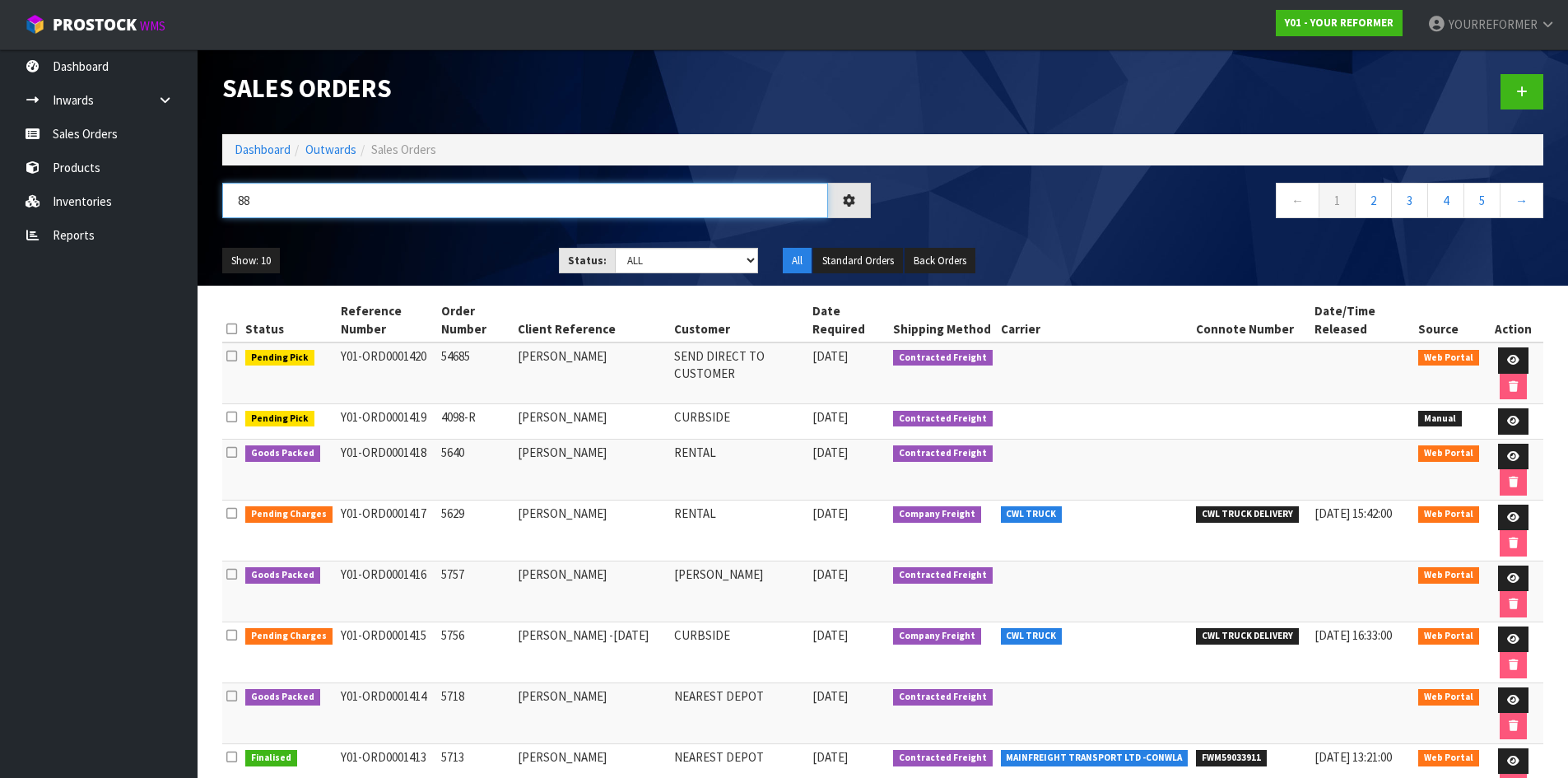
type input "8"
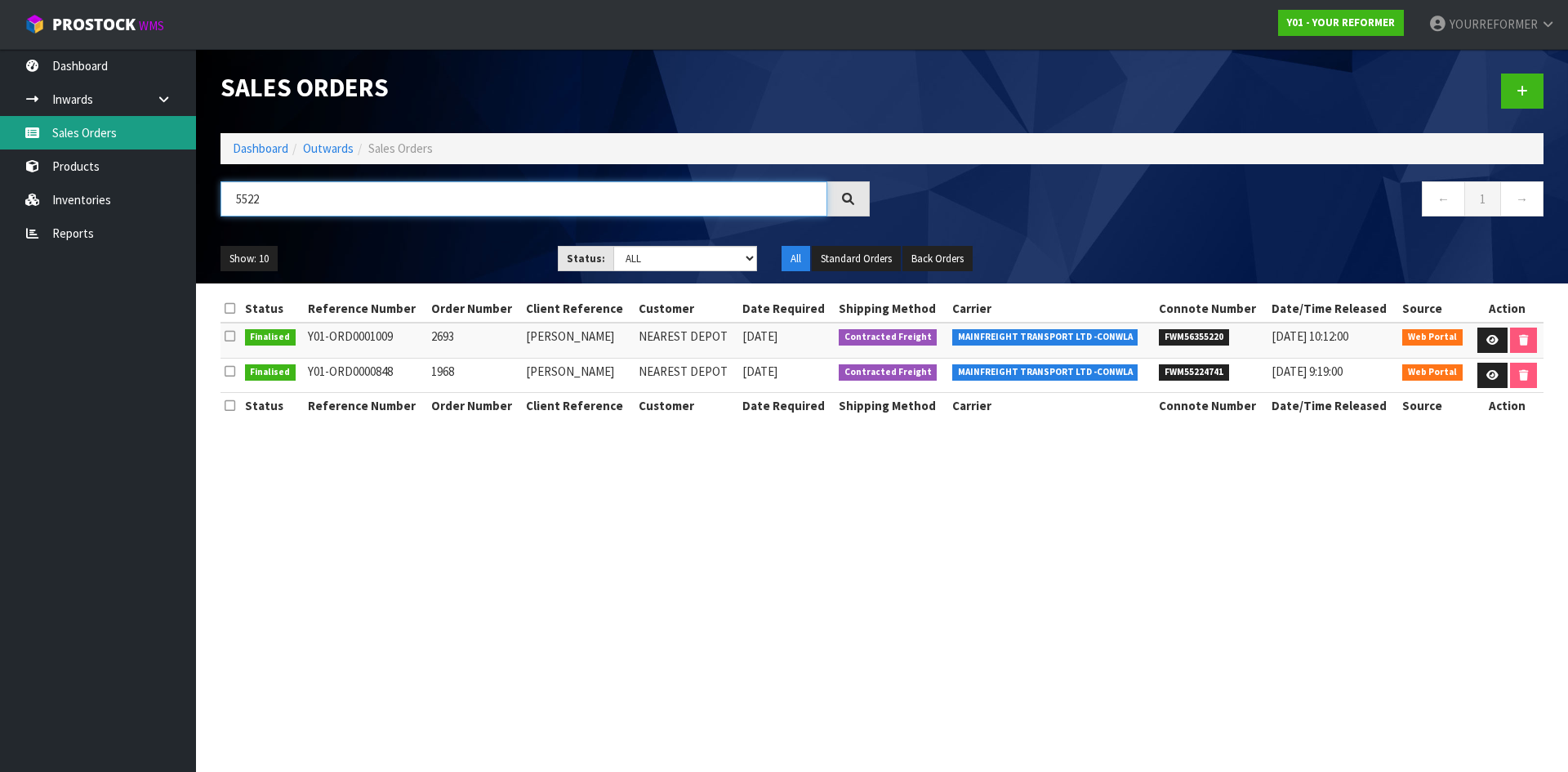
type input "5522"
click at [129, 127] on link "Sales Orders" at bounding box center [98, 133] width 196 height 34
click at [621, 95] on link at bounding box center [1522, 91] width 42 height 35
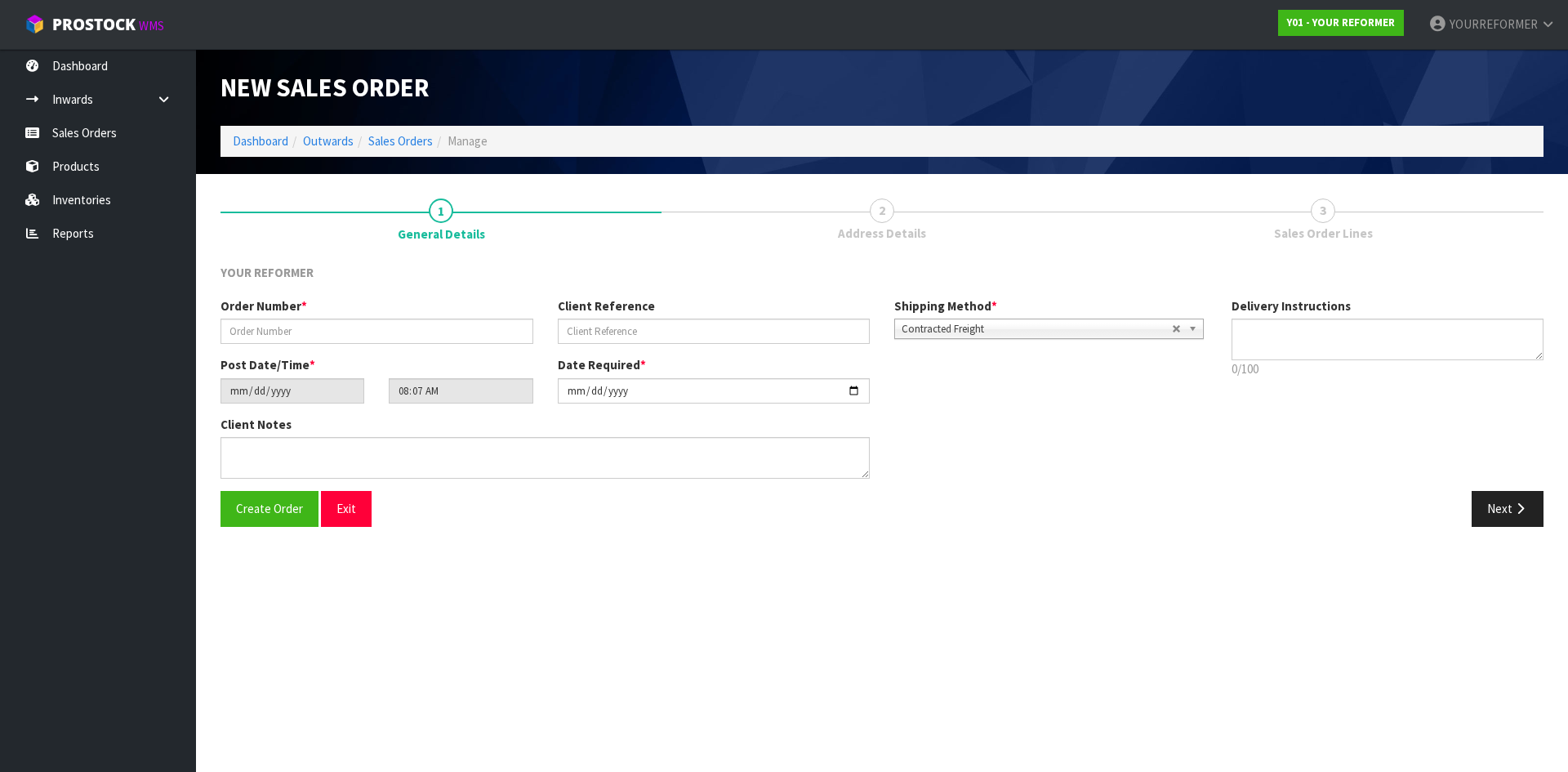
click at [273, 302] on label "Order Number *" at bounding box center [264, 305] width 87 height 17
click at [271, 302] on input "text" at bounding box center [377, 331] width 313 height 26
paste input "5522"
type input "5522"
click at [621, 302] on input "text" at bounding box center [714, 331] width 313 height 26
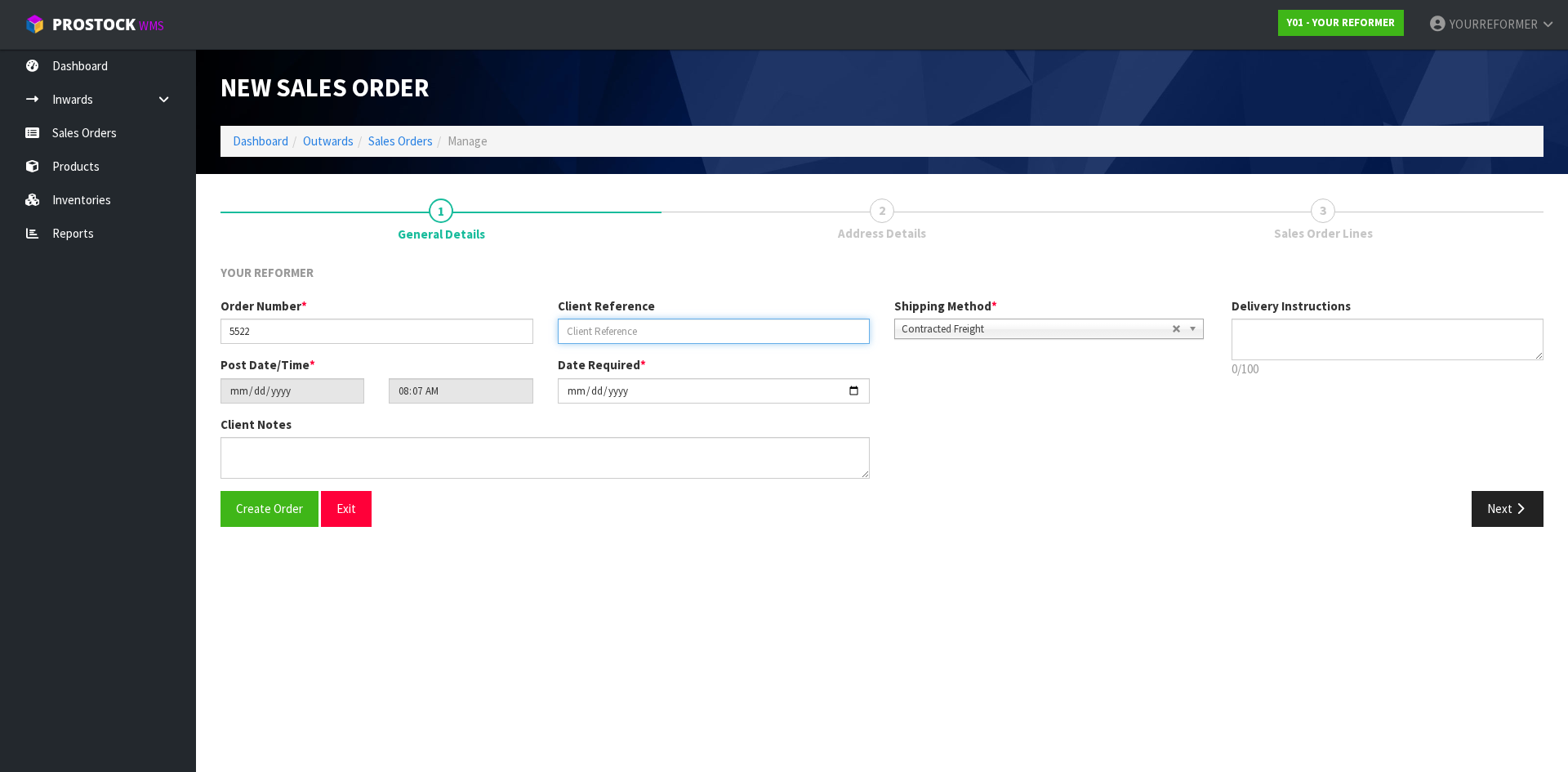
paste input "[PERSON_NAME]"
type input "[PERSON_NAME]"
click at [621, 302] on textarea at bounding box center [1388, 339] width 313 height 42
click at [621, 302] on p "6/100" at bounding box center [1388, 368] width 313 height 17
click at [621, 302] on textarea at bounding box center [1388, 339] width 313 height 42
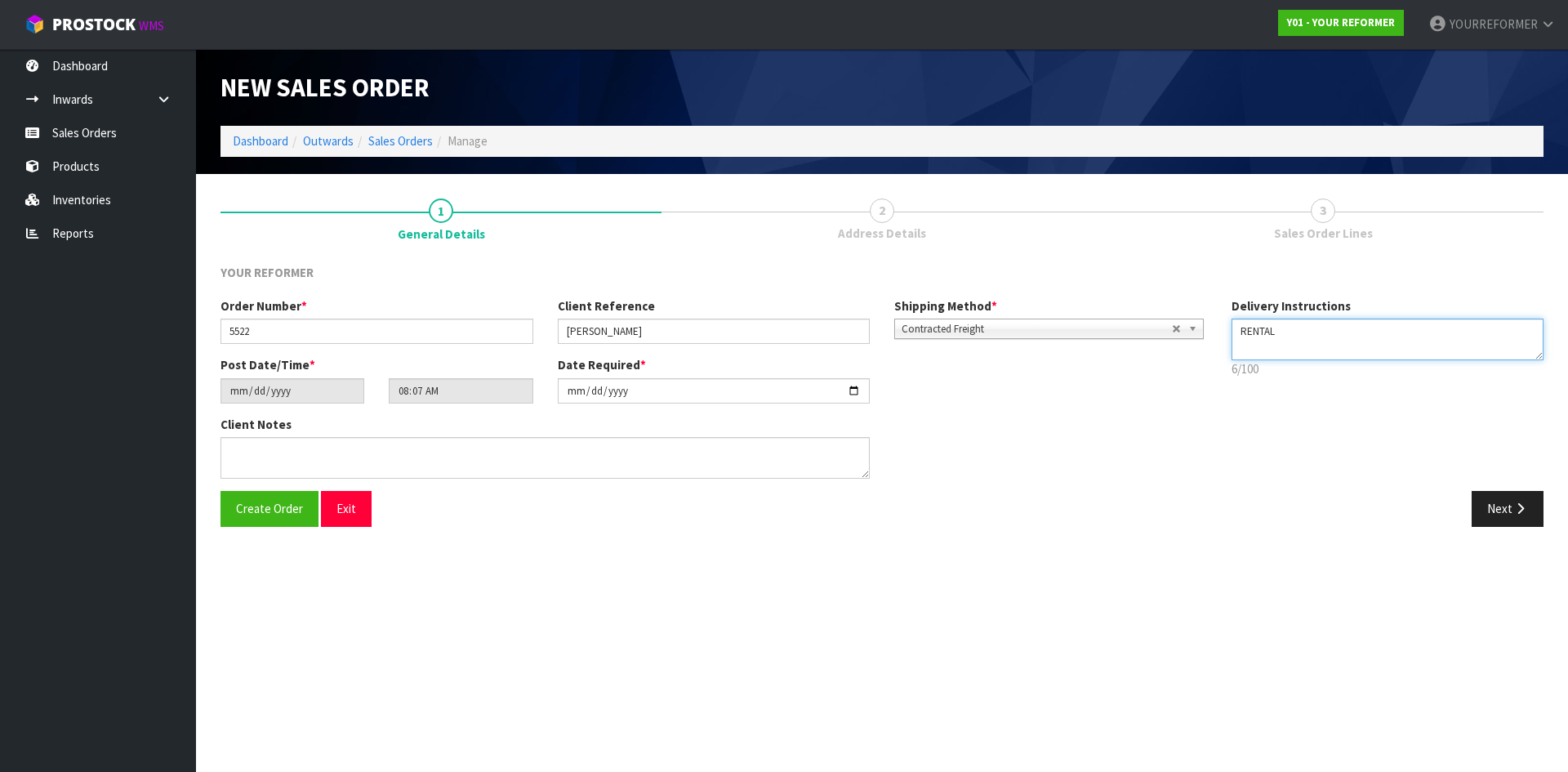
paste textarea "[PHONE_NUMBER]"
type textarea "RENTAL [PHONE_NUMBER]"
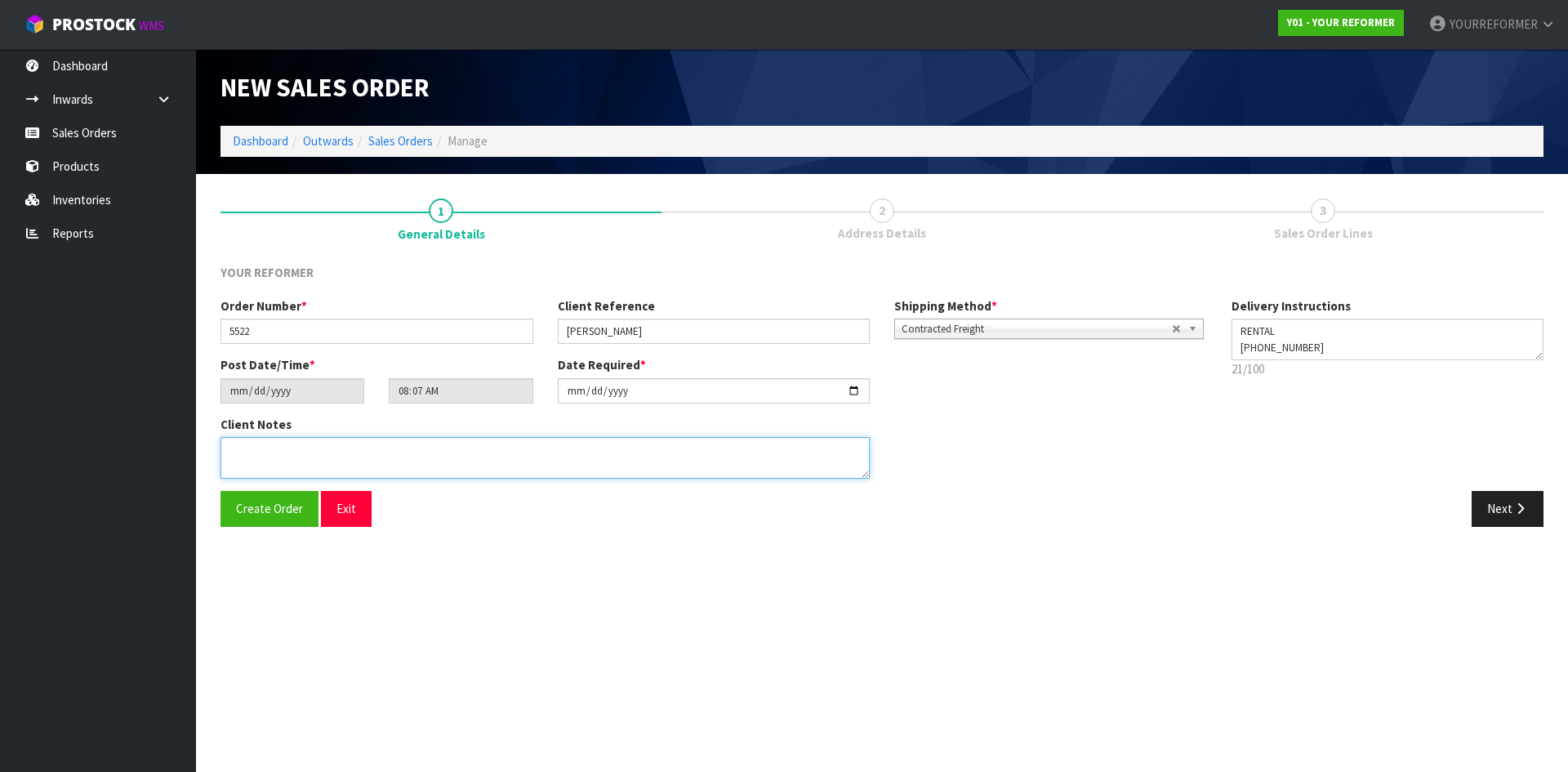
click at [388, 302] on textarea at bounding box center [545, 458] width 649 height 42
paste textarea "[PERSON_NAME] 5 [PERSON_NAME] HEIGHTS VIEW AUK [GEOGRAPHIC_DATA] 0930 [GEOGRAPH…"
type textarea "[PERSON_NAME] 5 [PERSON_NAME] HEIGHTS VIEW AUK [GEOGRAPHIC_DATA] 0930 [GEOGRAPH…"
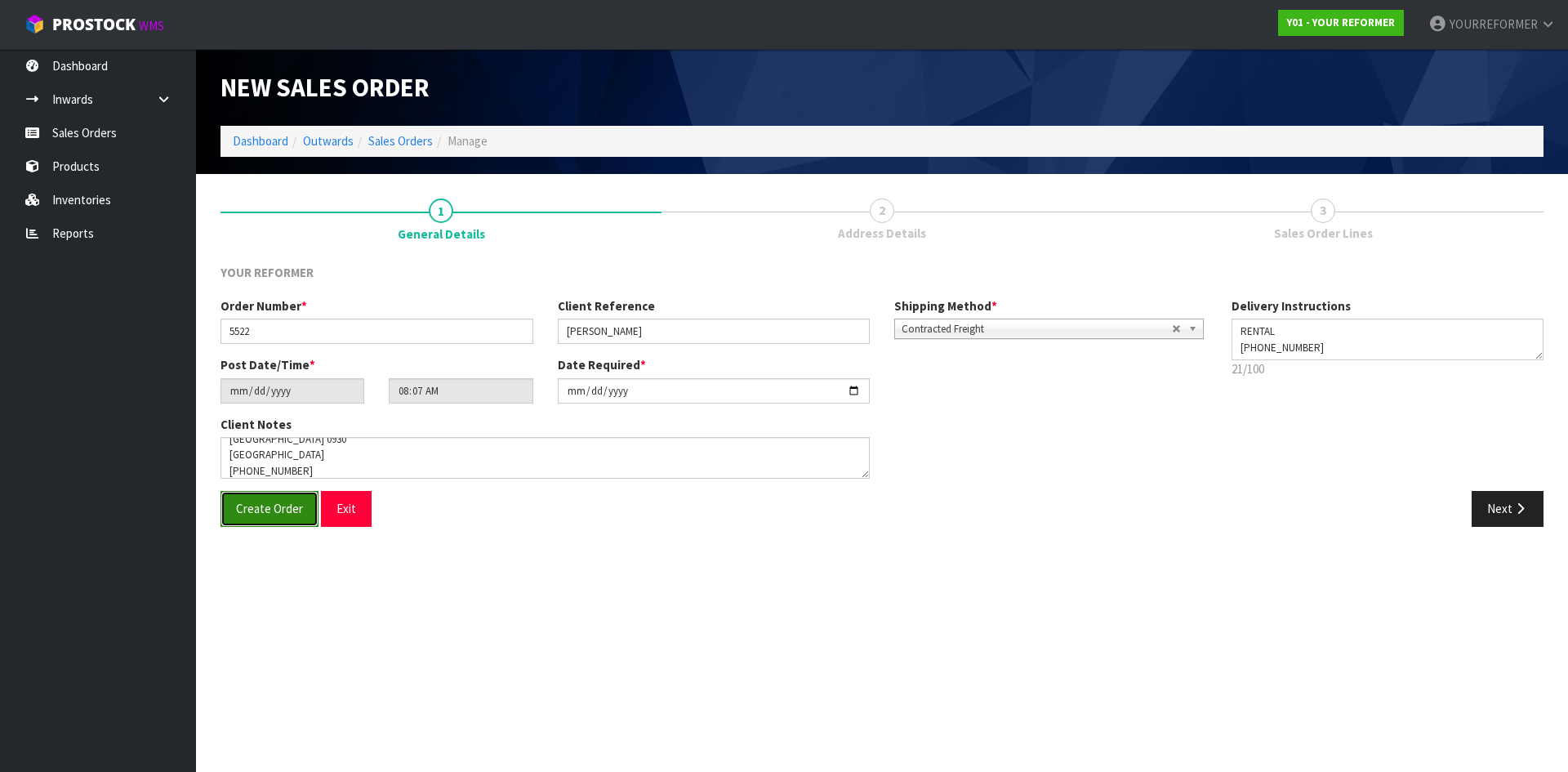
click at [296, 302] on span "Create Order" at bounding box center [270, 509] width 67 height 16
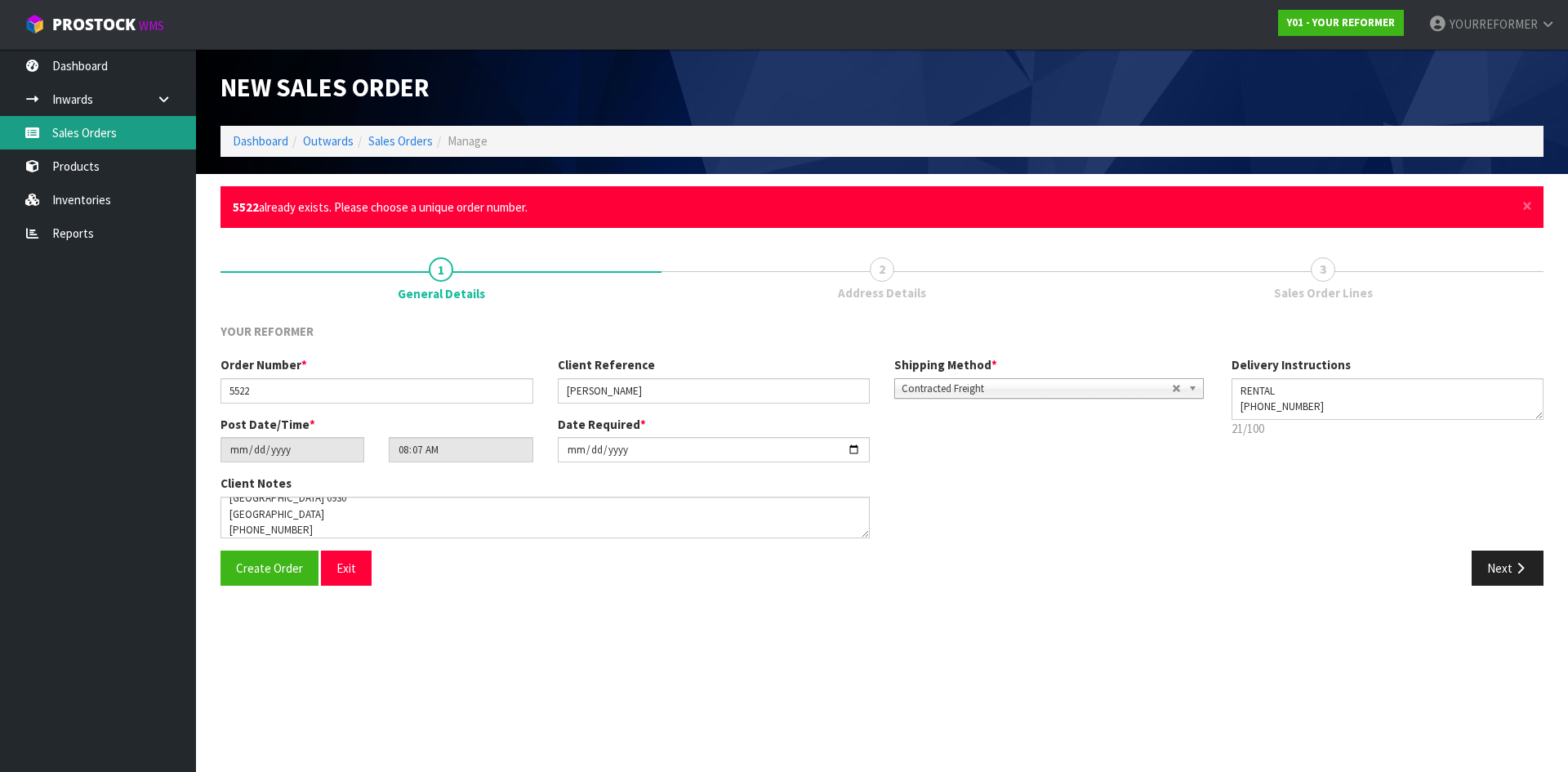
click at [134, 142] on link "Sales Orders" at bounding box center [98, 133] width 196 height 34
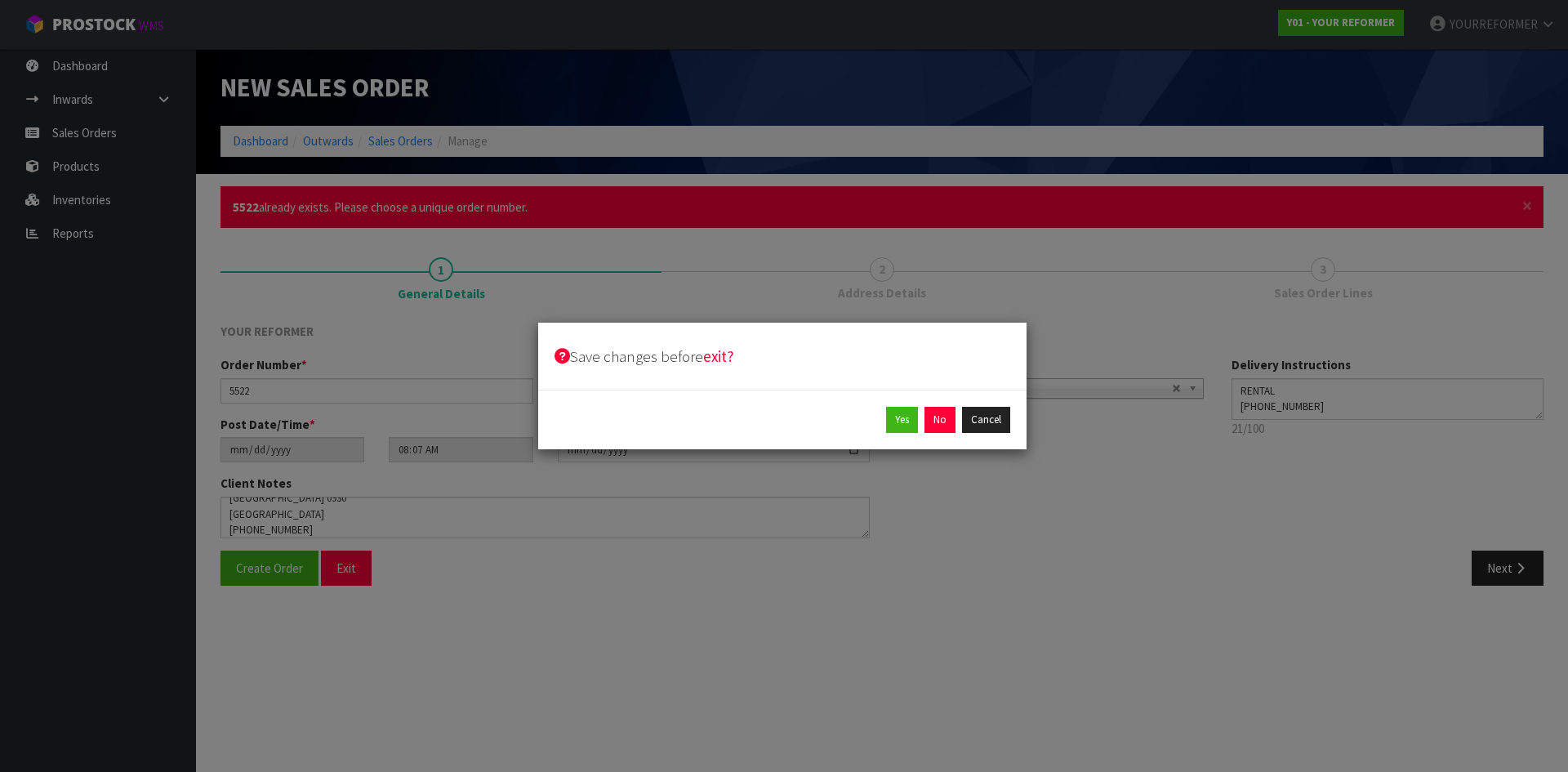
click at [621, 302] on div "Yes No Cancel" at bounding box center [782, 421] width 456 height 27
click at [621, 302] on button "No" at bounding box center [940, 421] width 31 height 27
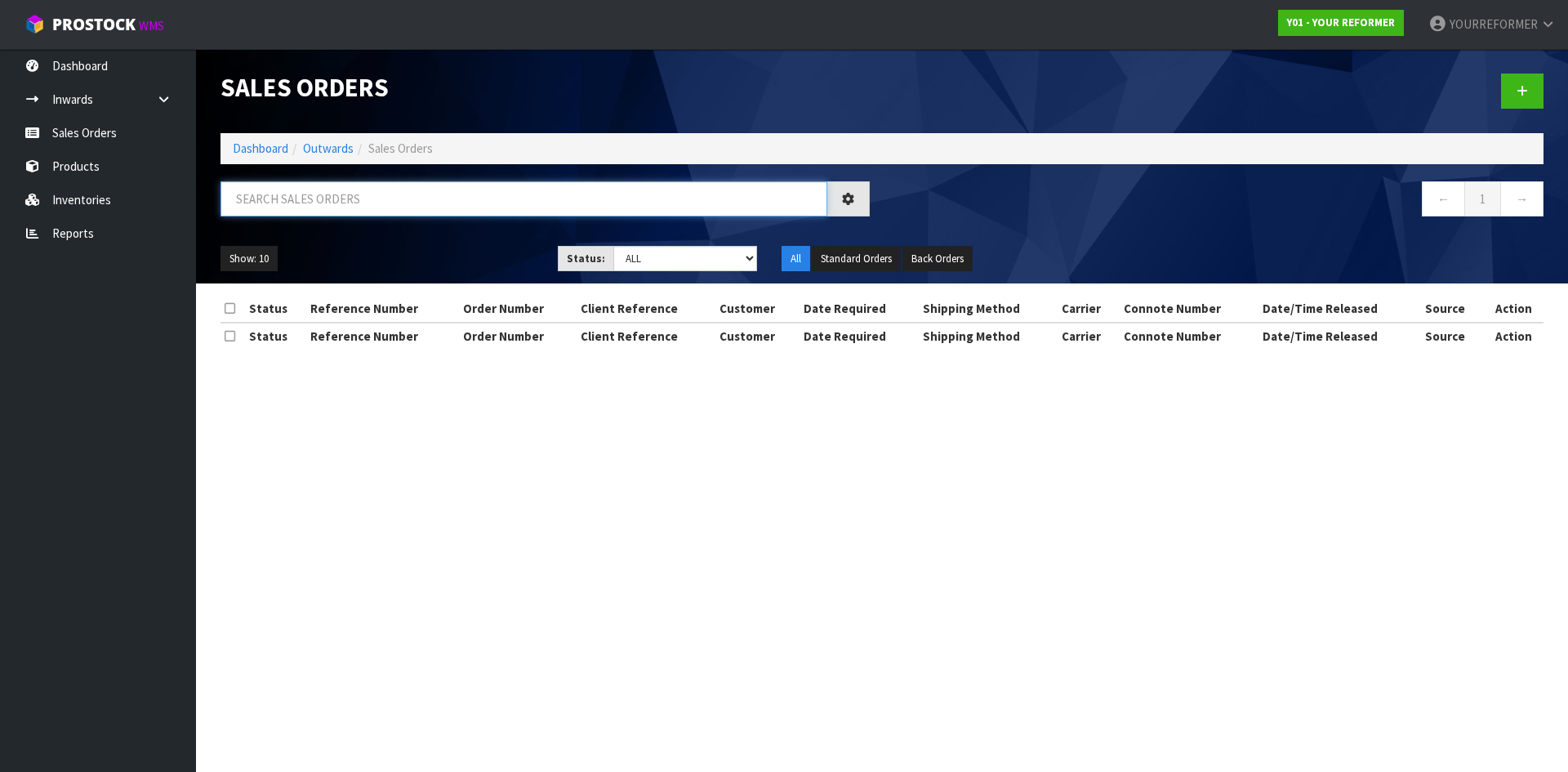
click at [320, 195] on input "text" at bounding box center [524, 199] width 607 height 35
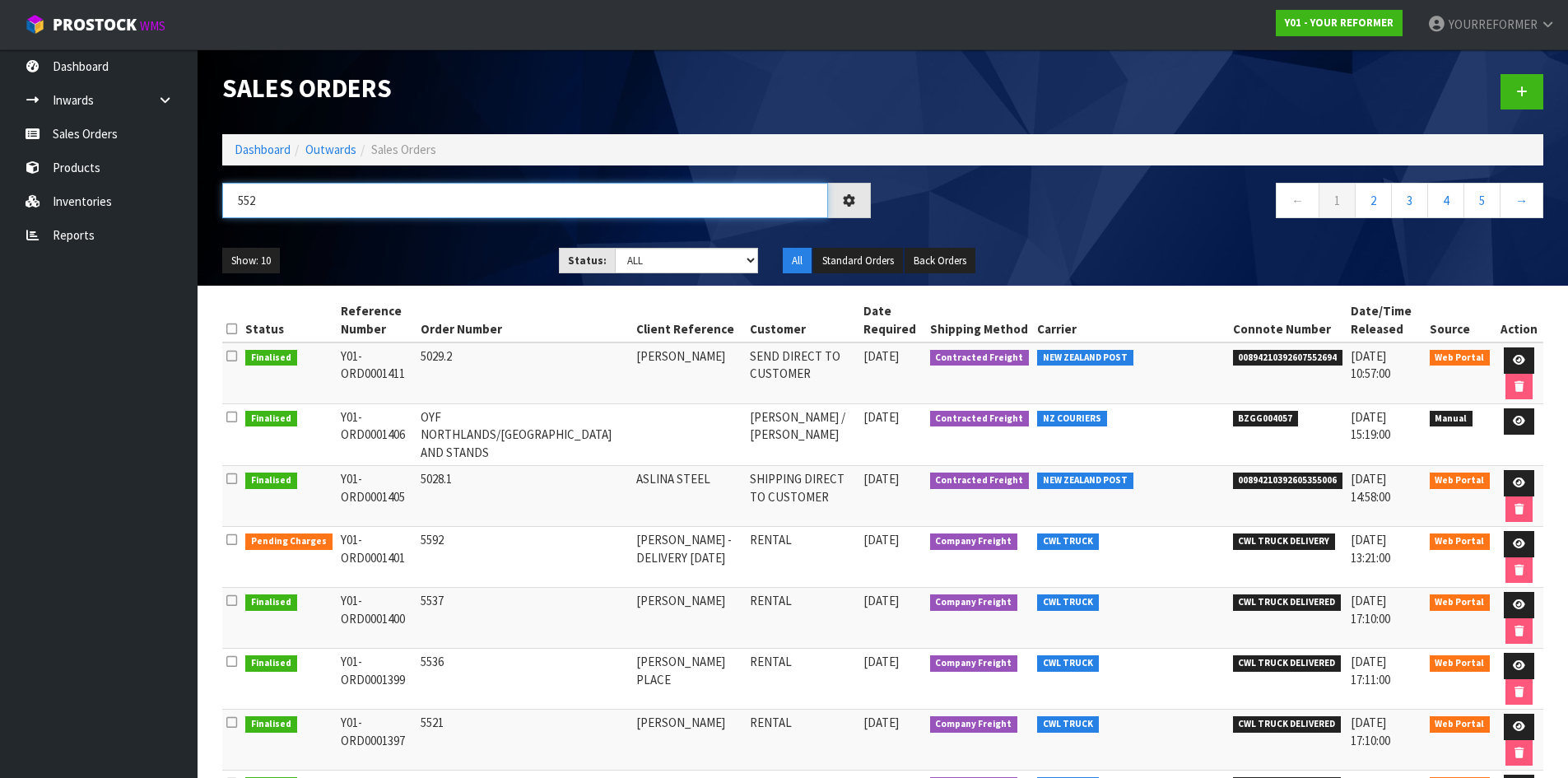
type input "5522"
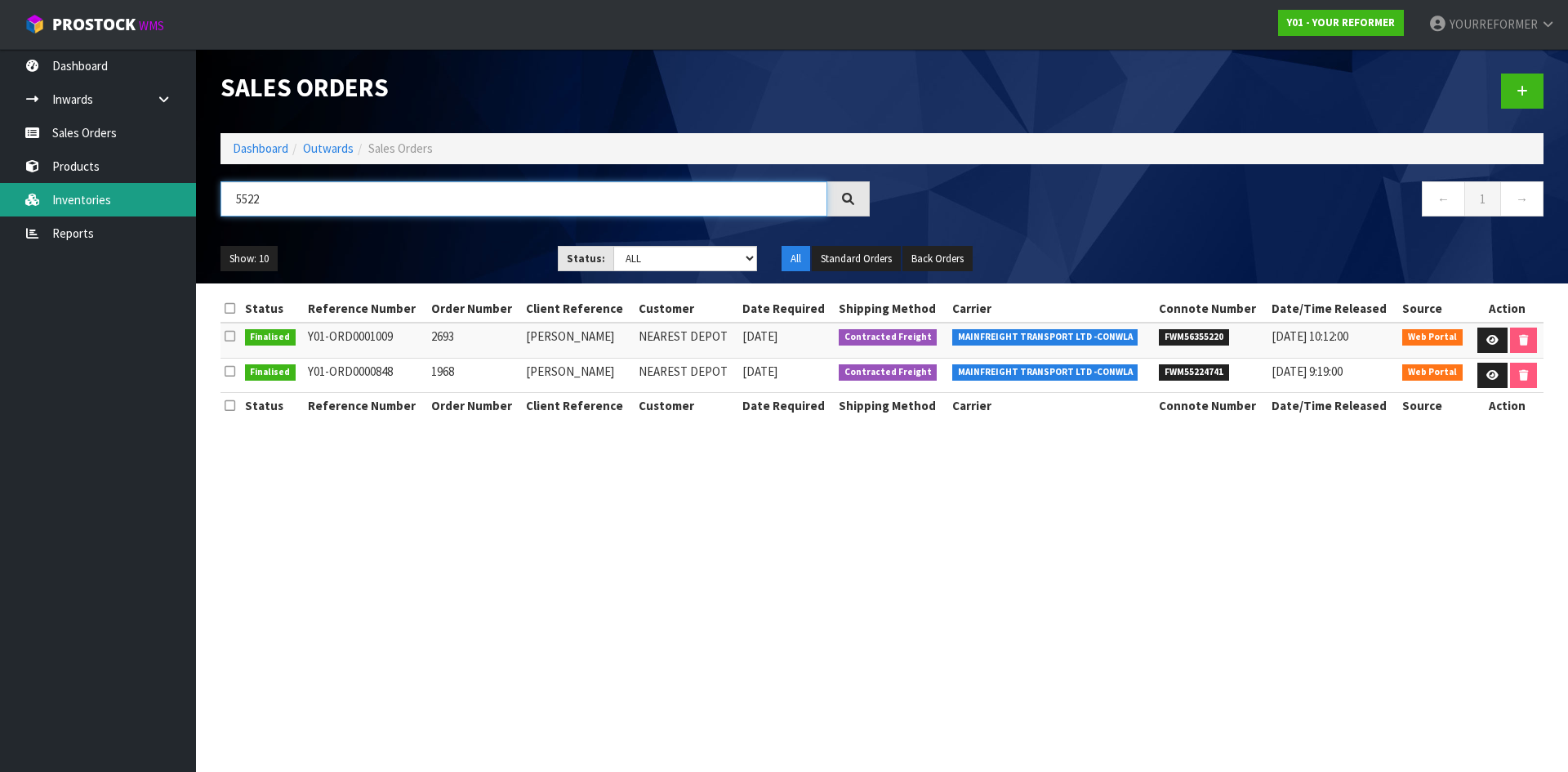
drag, startPoint x: 296, startPoint y: 205, endPoint x: 130, endPoint y: 205, distance: 166.0
click at [130, 205] on body "Toggle navigation ProStock WMS Y01 - YOUR REFORMER YOURREFORMER Logout Dashboar…" at bounding box center [784, 386] width 1568 height 772
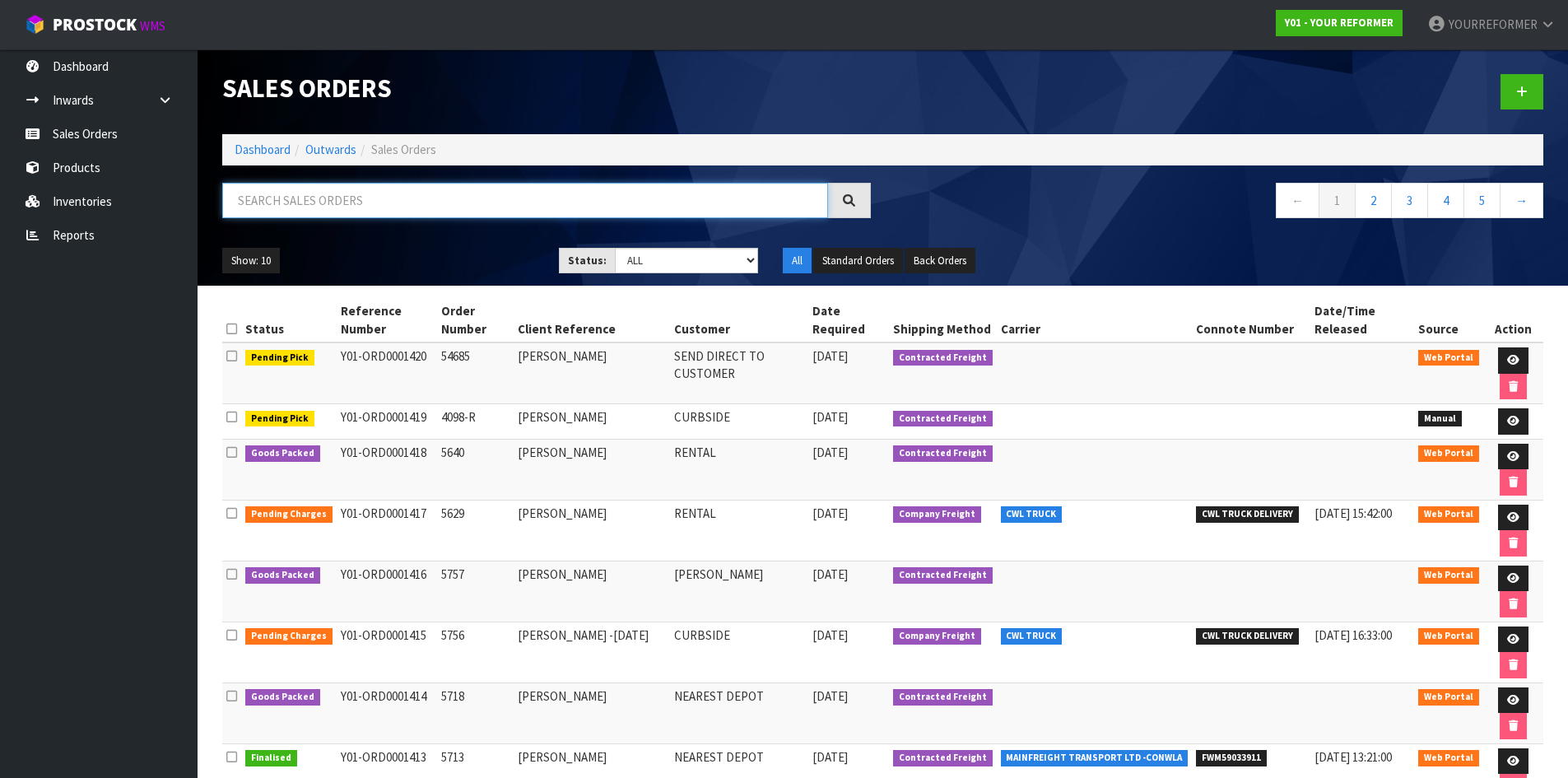
click at [366, 211] on input "text" at bounding box center [524, 201] width 606 height 36
paste input "[PERSON_NAME]"
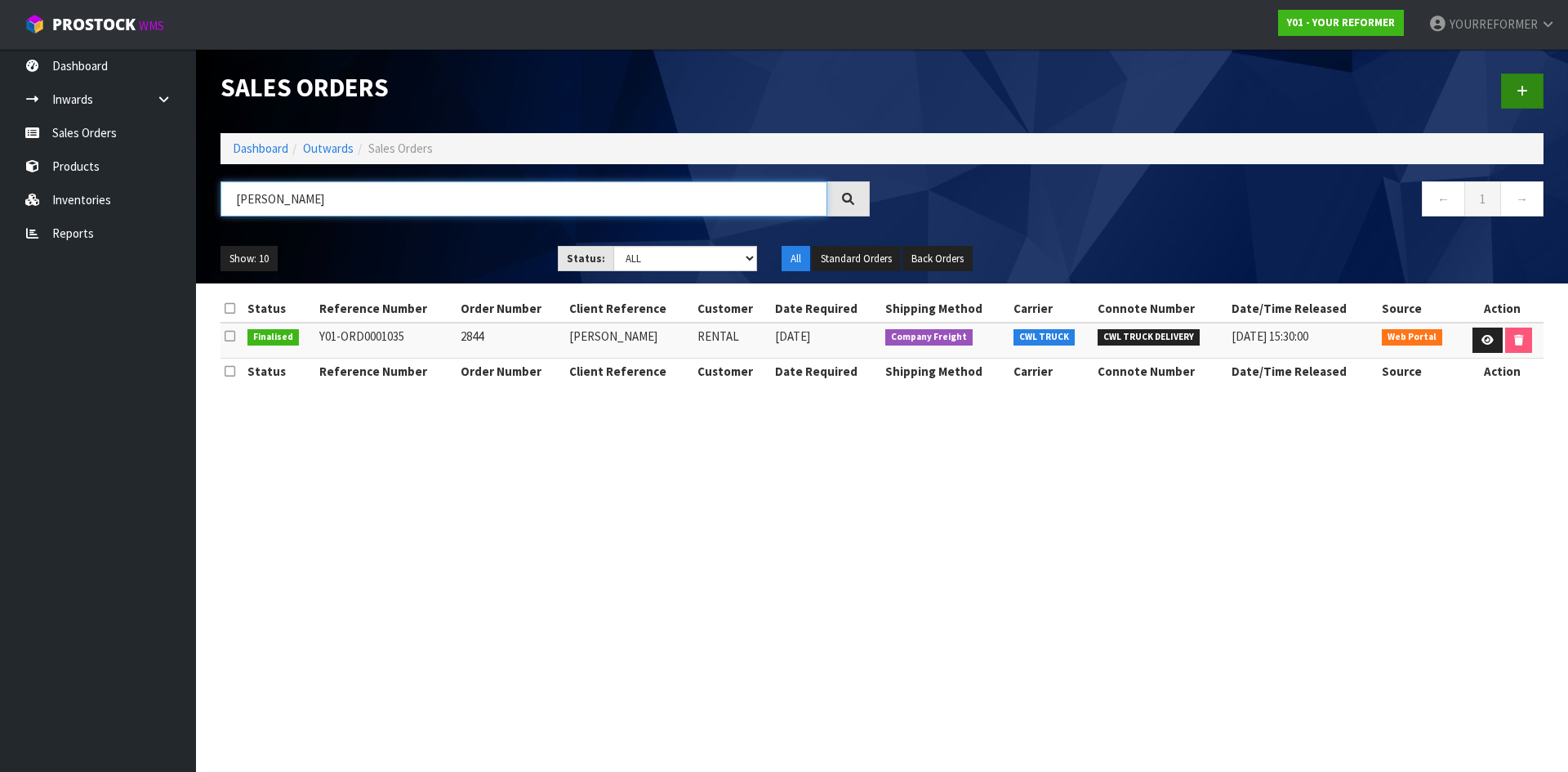
type input "[PERSON_NAME]"
click at [621, 89] on link at bounding box center [1522, 91] width 42 height 35
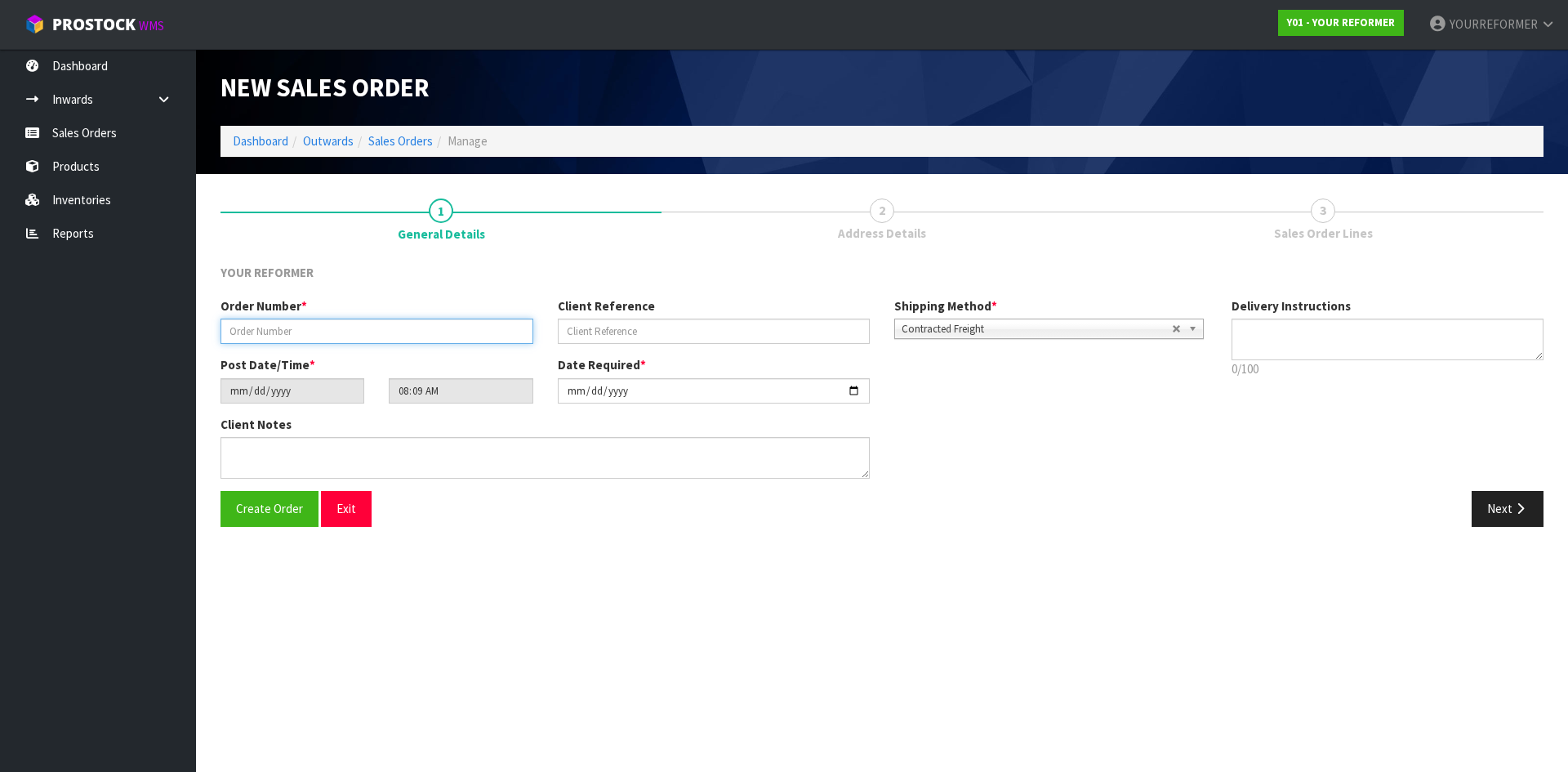
click at [355, 302] on input "text" at bounding box center [377, 331] width 313 height 26
paste input "5522"
click at [255, 302] on span "Create Order" at bounding box center [270, 509] width 67 height 16
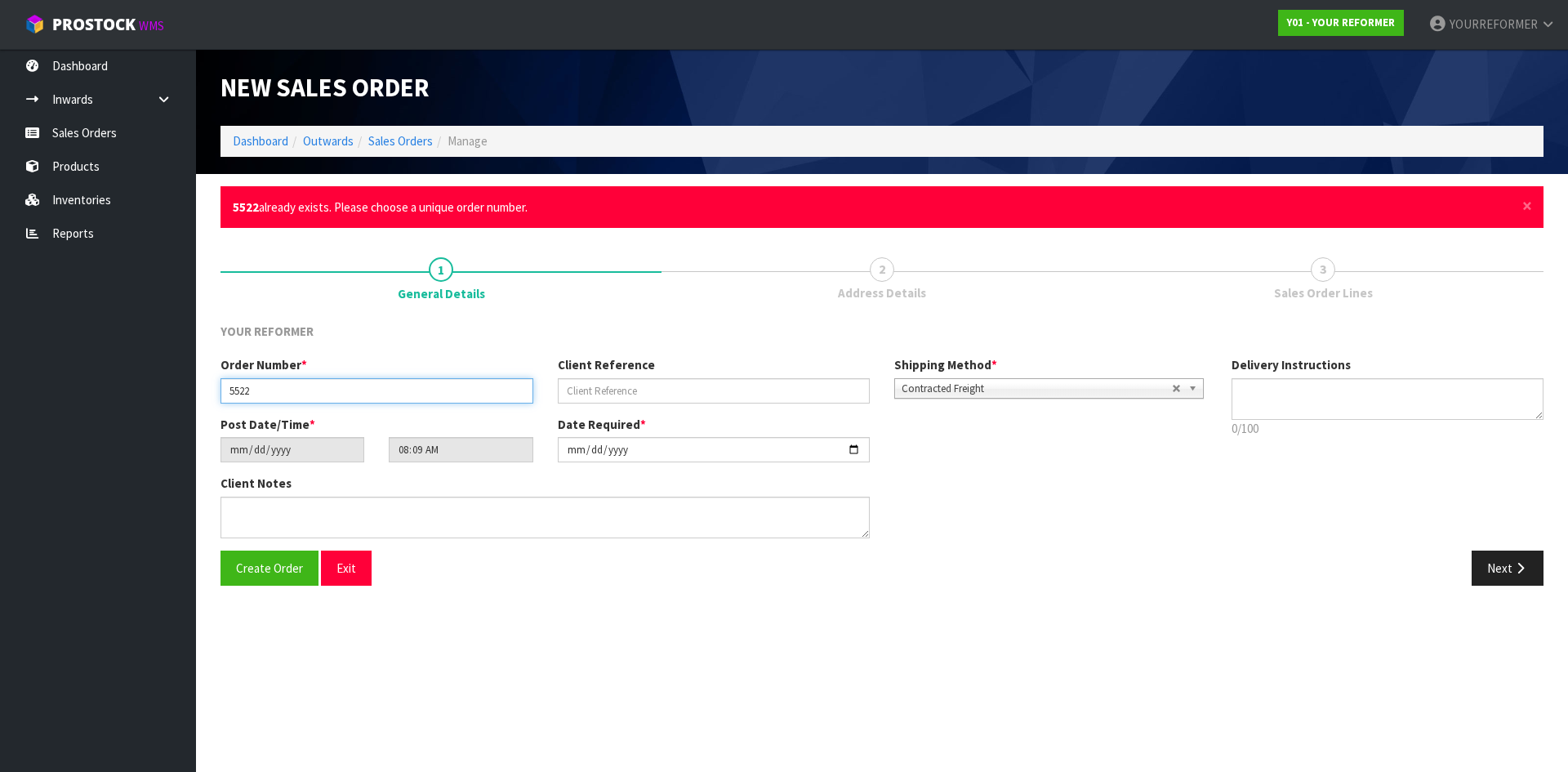
click at [285, 302] on input "5522" at bounding box center [377, 390] width 313 height 26
type input "5522.1"
click at [621, 302] on input "text" at bounding box center [714, 390] width 313 height 26
paste input "[PERSON_NAME]"
type input "[PERSON_NAME]"
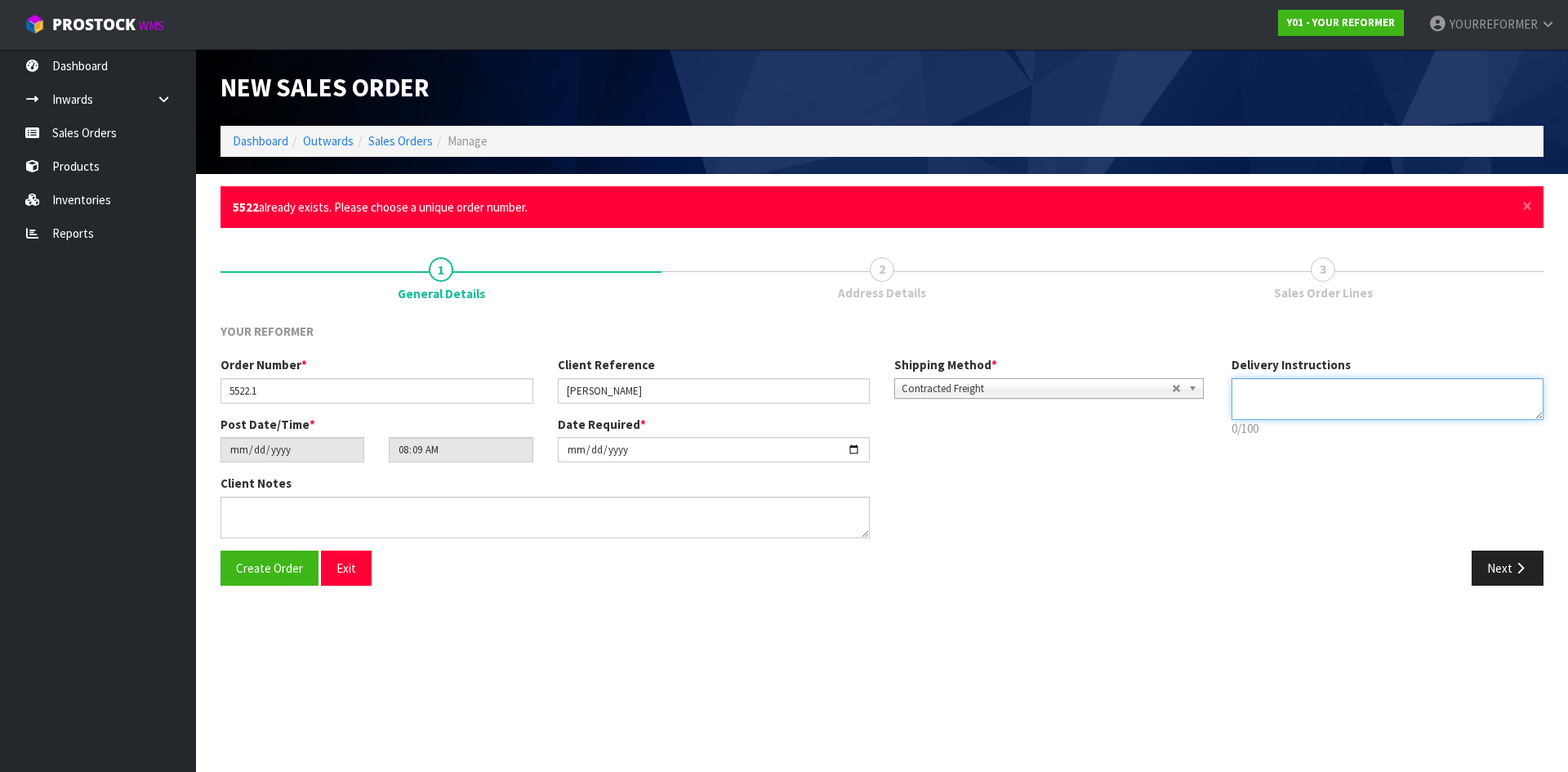
click at [621, 302] on textarea at bounding box center [1388, 398] width 313 height 42
paste textarea "[PHONE_NUMBER]"
type textarea "RENTAL [PHONE_NUMBER]"
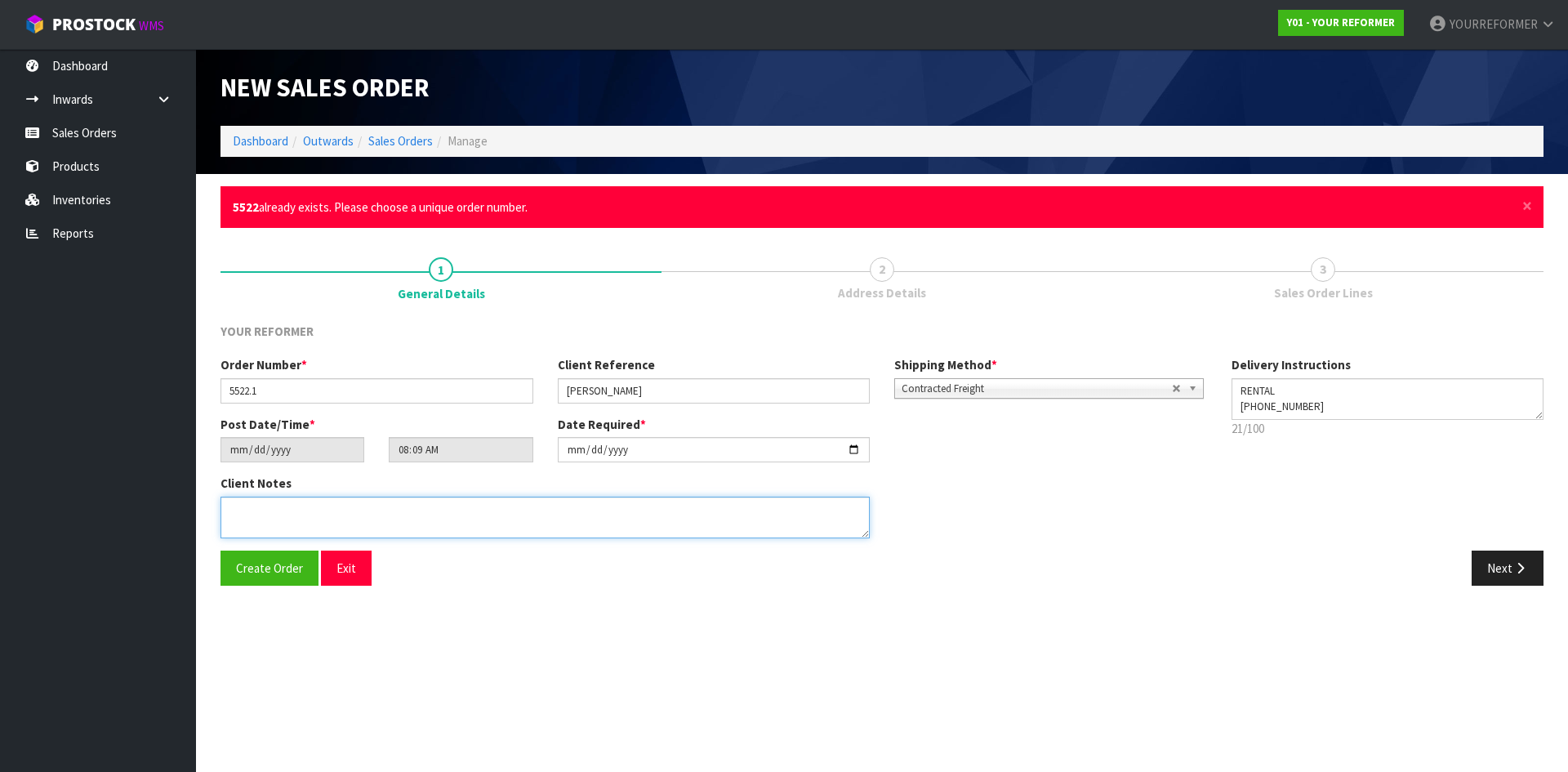
click at [326, 302] on textarea at bounding box center [545, 517] width 649 height 42
click at [436, 302] on textarea at bounding box center [545, 517] width 649 height 42
paste textarea "[PERSON_NAME] 5 [PERSON_NAME] HEIGHTS VIEW AUK [GEOGRAPHIC_DATA] 0930 [GEOGRAPH…"
type textarea "[PERSON_NAME] 5 [PERSON_NAME] HEIGHTS VIEW AUK [GEOGRAPHIC_DATA] 0930 [GEOGRAPH…"
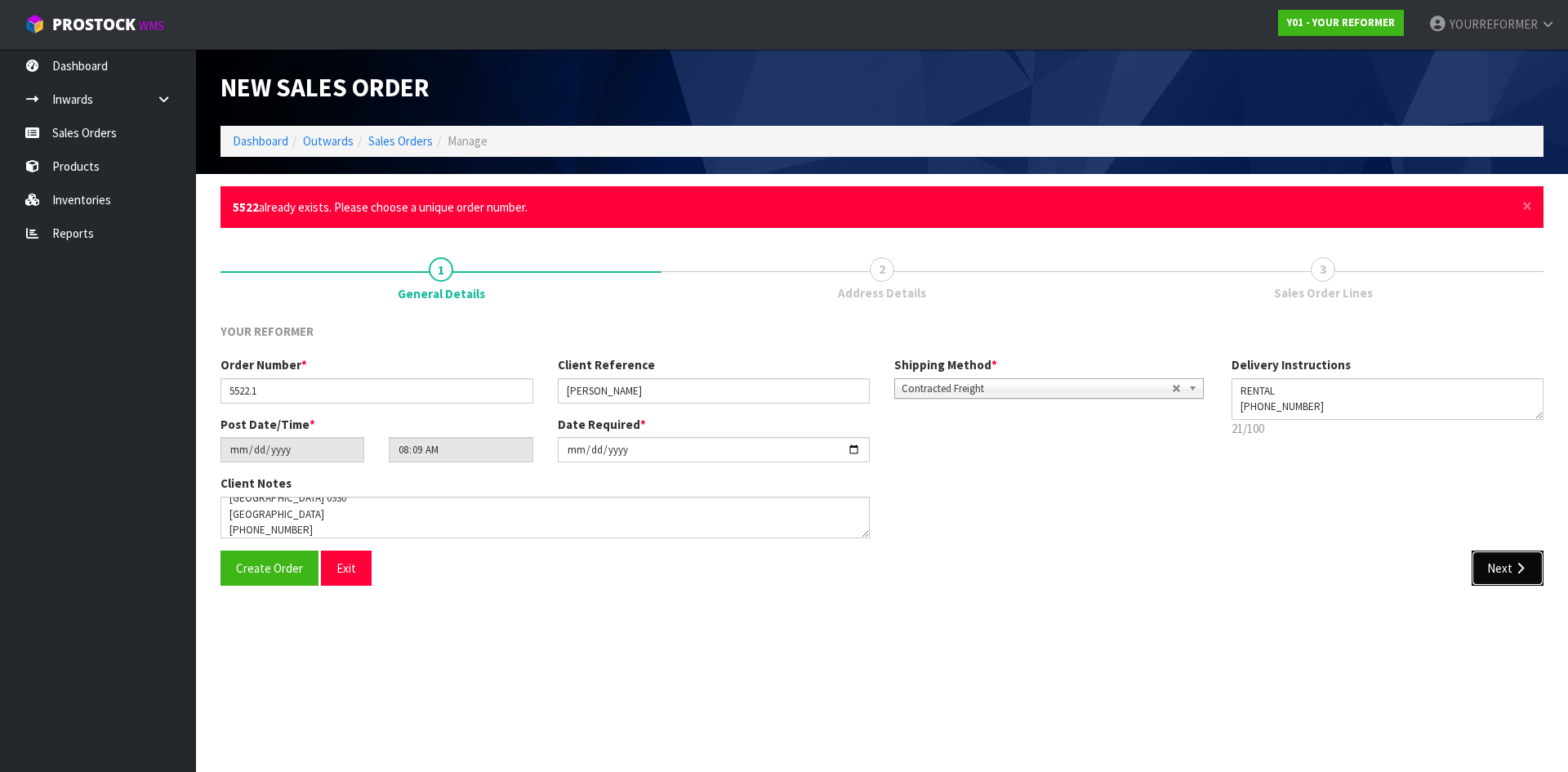
click at [621, 302] on button "Next" at bounding box center [1507, 568] width 72 height 35
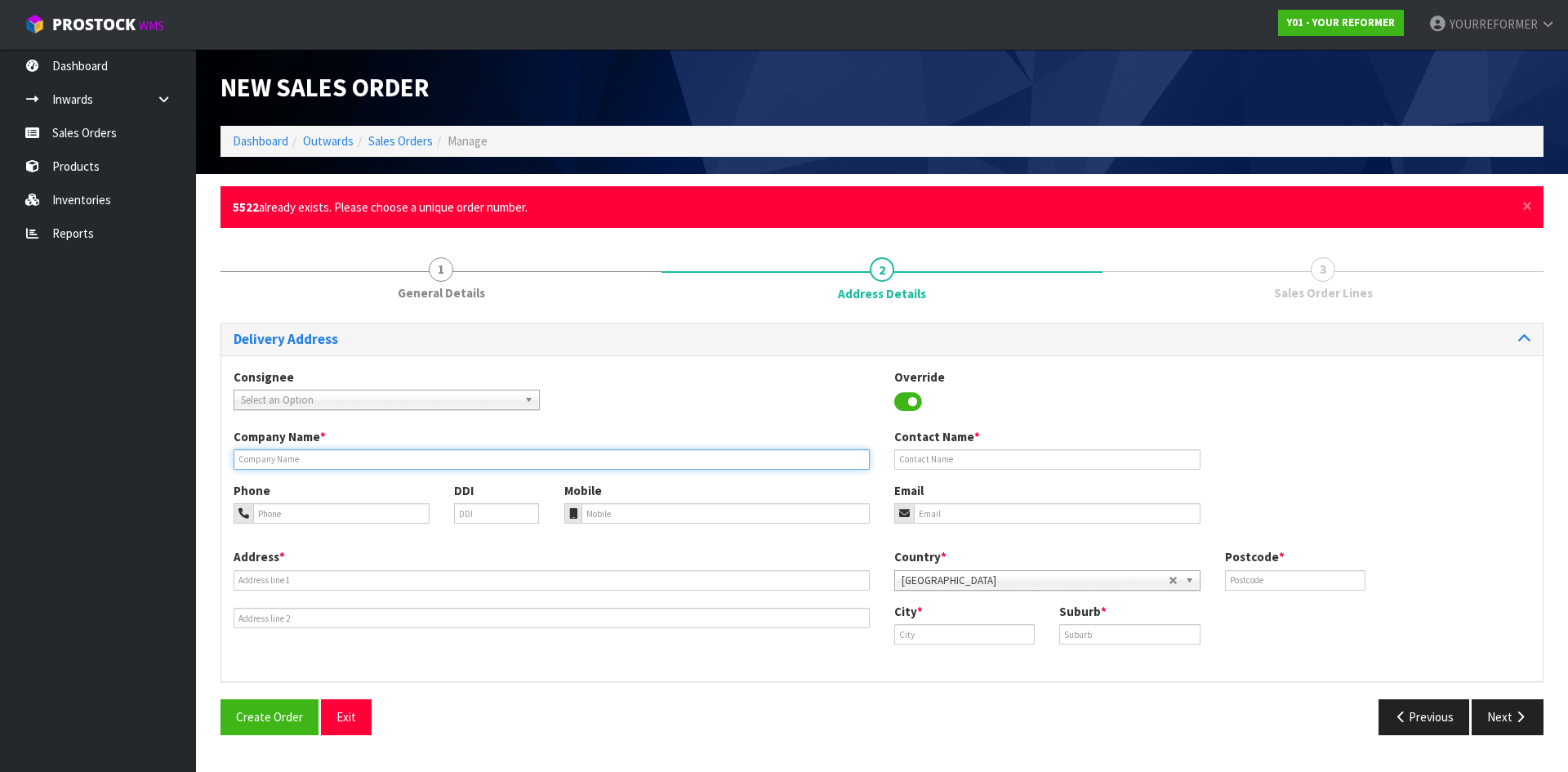
click at [316, 302] on input "text" at bounding box center [551, 459] width 636 height 20
type input "RENTAL"
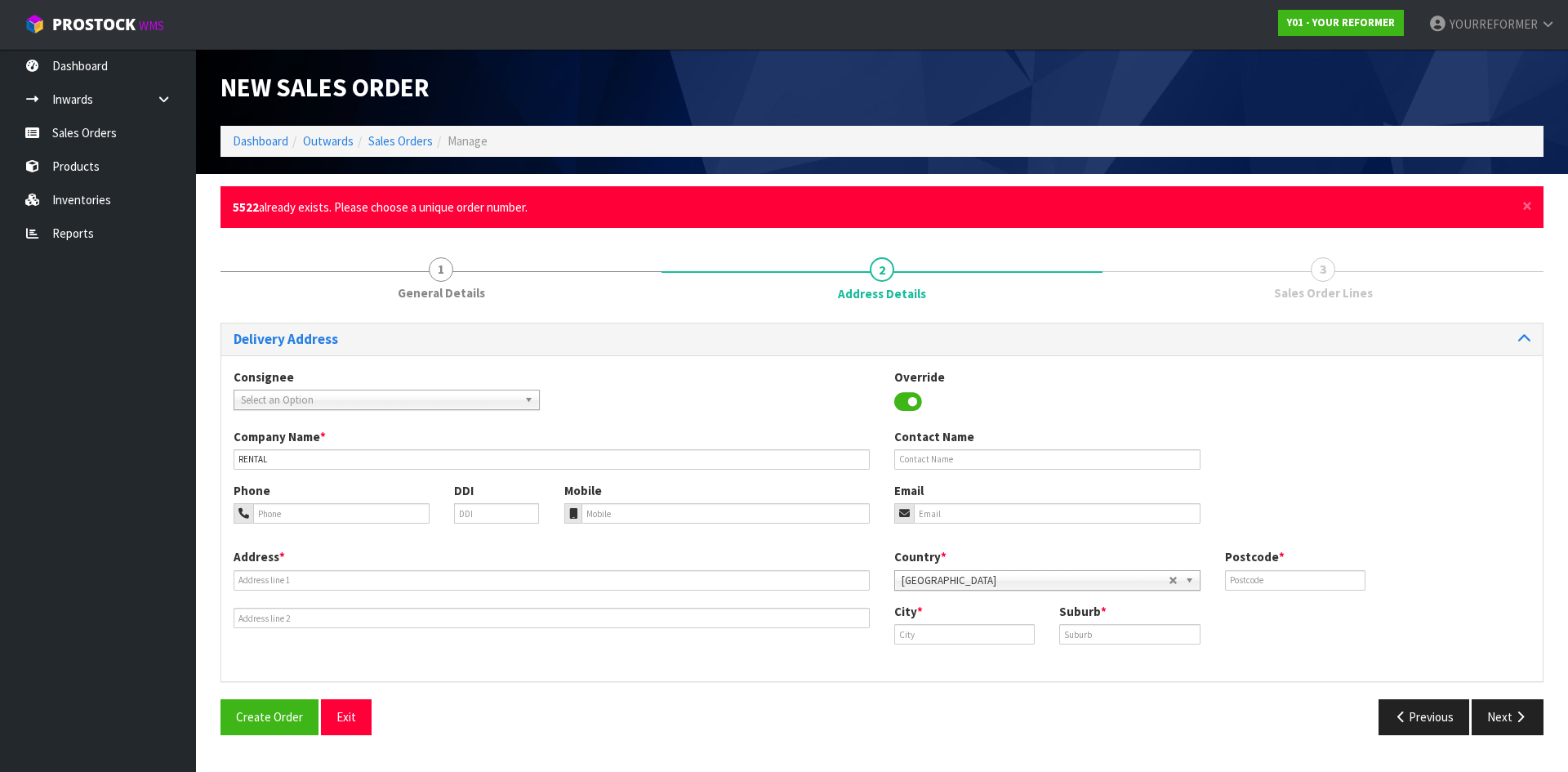
click at [621, 302] on div "Mobile" at bounding box center [718, 503] width 331 height 42
click at [621, 302] on input "tel" at bounding box center [726, 513] width 289 height 20
paste input "[PHONE_NUMBER]"
type input "[PHONE_NUMBER]"
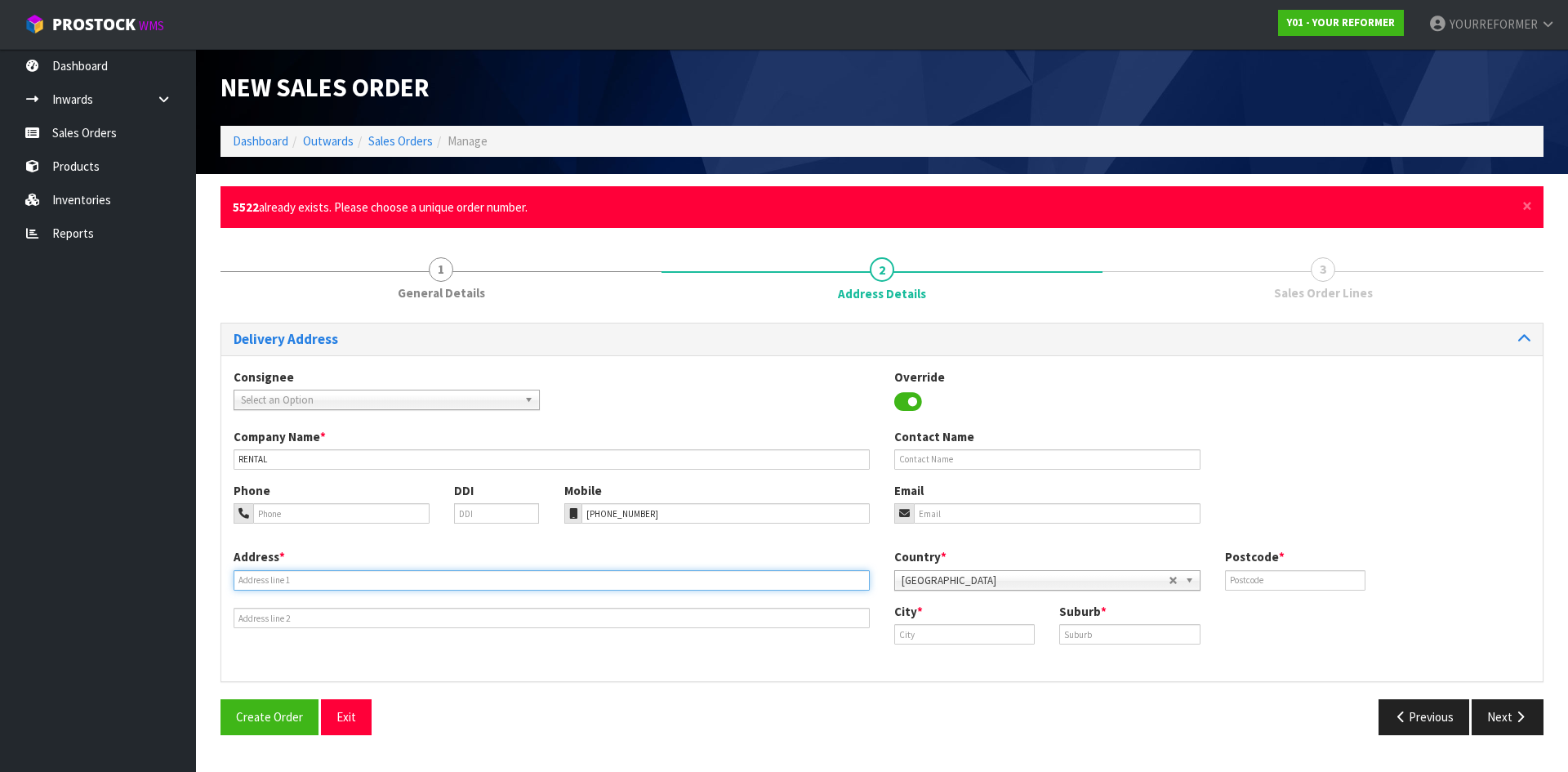
click at [340, 302] on input "text" at bounding box center [551, 580] width 636 height 20
paste input "5 [PERSON_NAME] HEIGHTS VIEW AUK [GEOGRAPHIC_DATA] 0930 [GEOGRAPHIC_DATA]"
type input "5 [PERSON_NAME] HEIGHTS VIEW AUK [GEOGRAPHIC_DATA] 0930 [GEOGRAPHIC_DATA]"
click at [621, 302] on div "Contact Name" at bounding box center [1048, 449] width 331 height 42
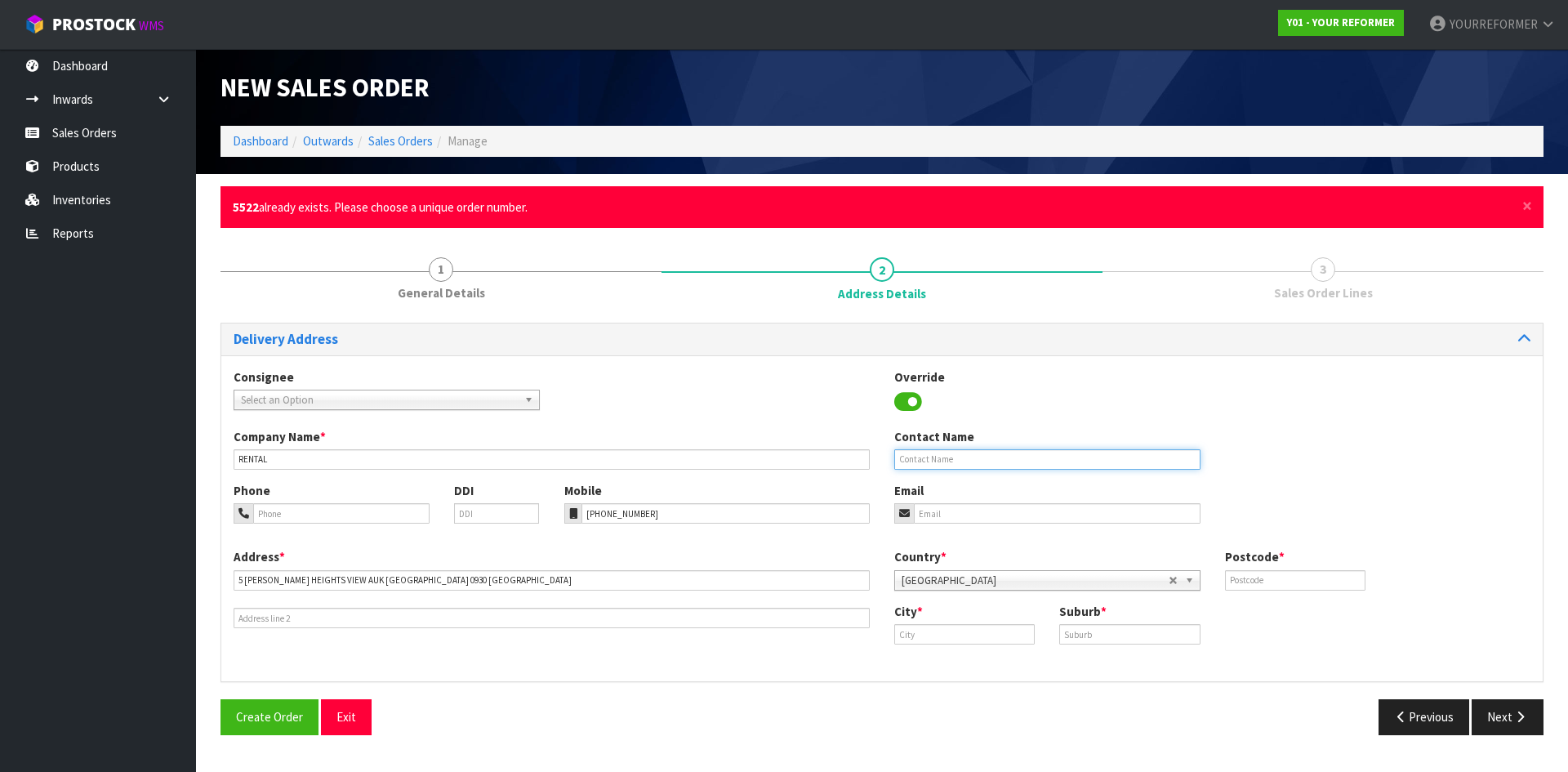
drag, startPoint x: 943, startPoint y: 458, endPoint x: 965, endPoint y: 479, distance: 30.4
click at [621, 302] on input "text" at bounding box center [1048, 459] width 306 height 20
paste input "[PERSON_NAME]"
type input "[PERSON_NAME]"
click at [621, 302] on div "Email" at bounding box center [1048, 503] width 331 height 42
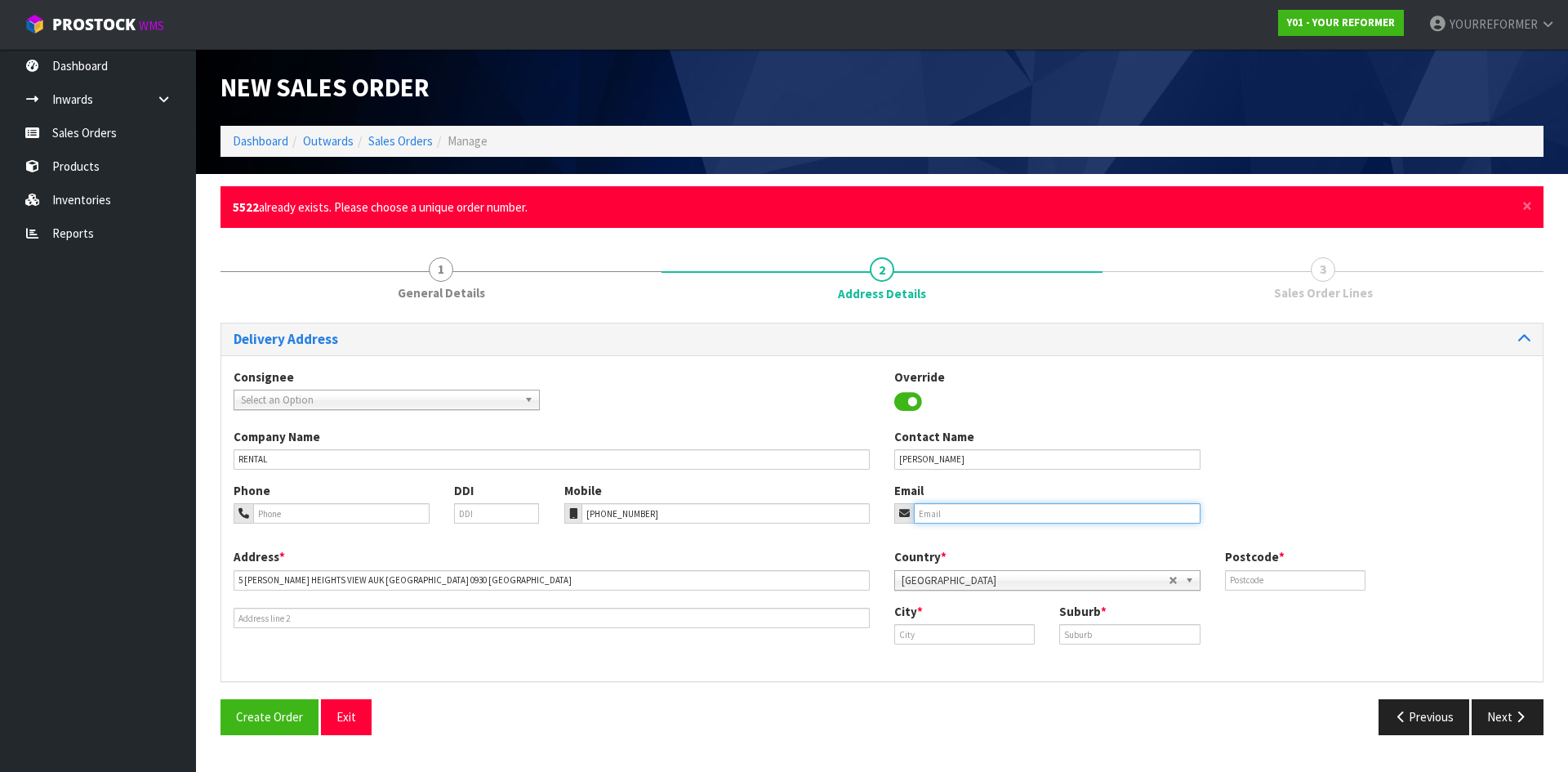
click at [621, 302] on input "email" at bounding box center [1057, 513] width 287 height 20
paste input "[PERSON_NAME][EMAIL_ADDRESS][PERSON_NAME][DOMAIN_NAME]"
type input "[PERSON_NAME][EMAIL_ADDRESS][PERSON_NAME][DOMAIN_NAME]"
drag, startPoint x: 1247, startPoint y: 583, endPoint x: 1080, endPoint y: 598, distance: 167.7
click at [621, 302] on input "text" at bounding box center [1295, 580] width 141 height 20
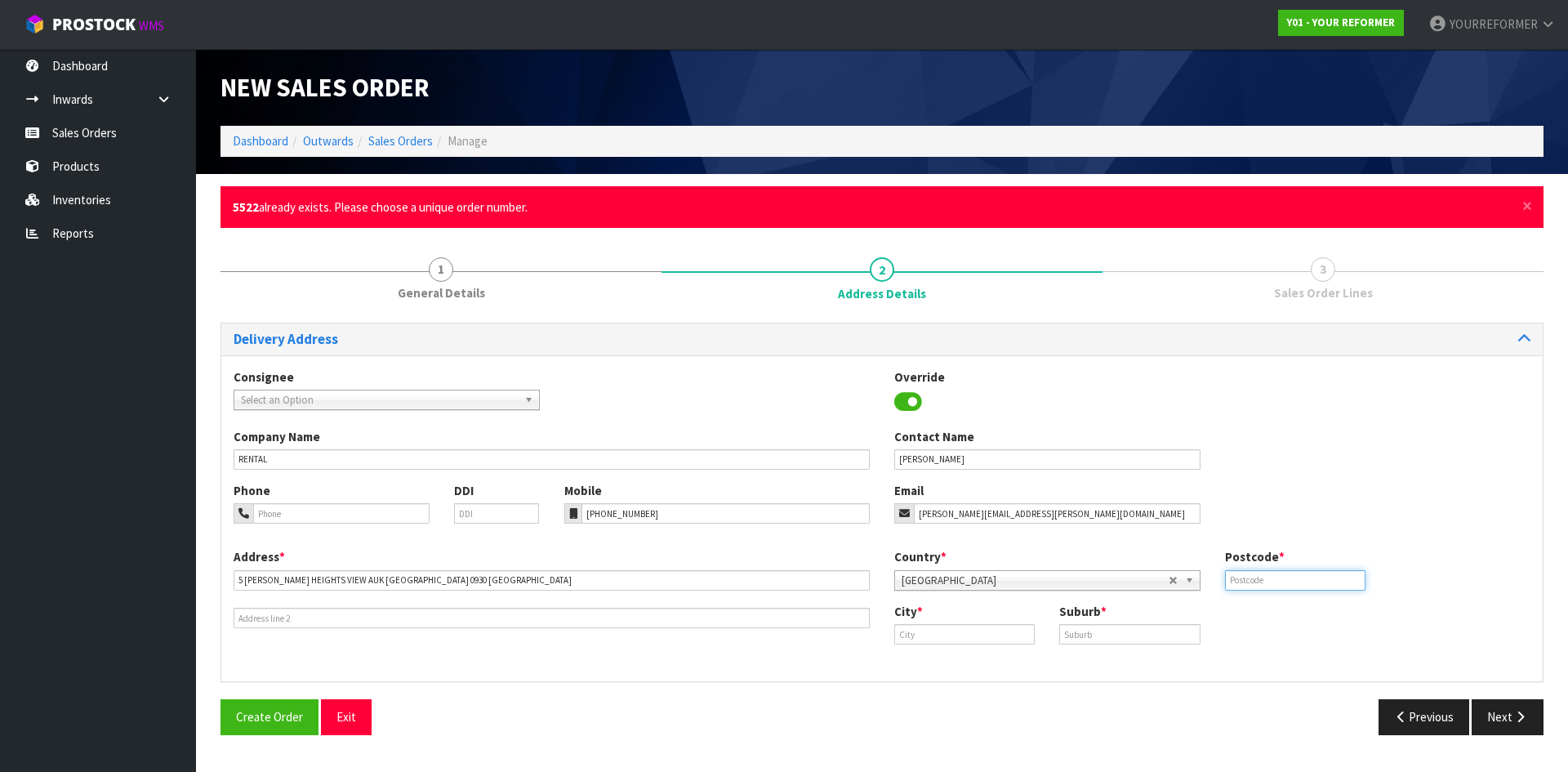
paste input "0930"
type input "0930"
click at [621, 302] on div "City *" at bounding box center [965, 623] width 165 height 42
click at [621, 302] on input "text" at bounding box center [965, 634] width 141 height 20
drag, startPoint x: 923, startPoint y: 658, endPoint x: 888, endPoint y: 652, distance: 35.5
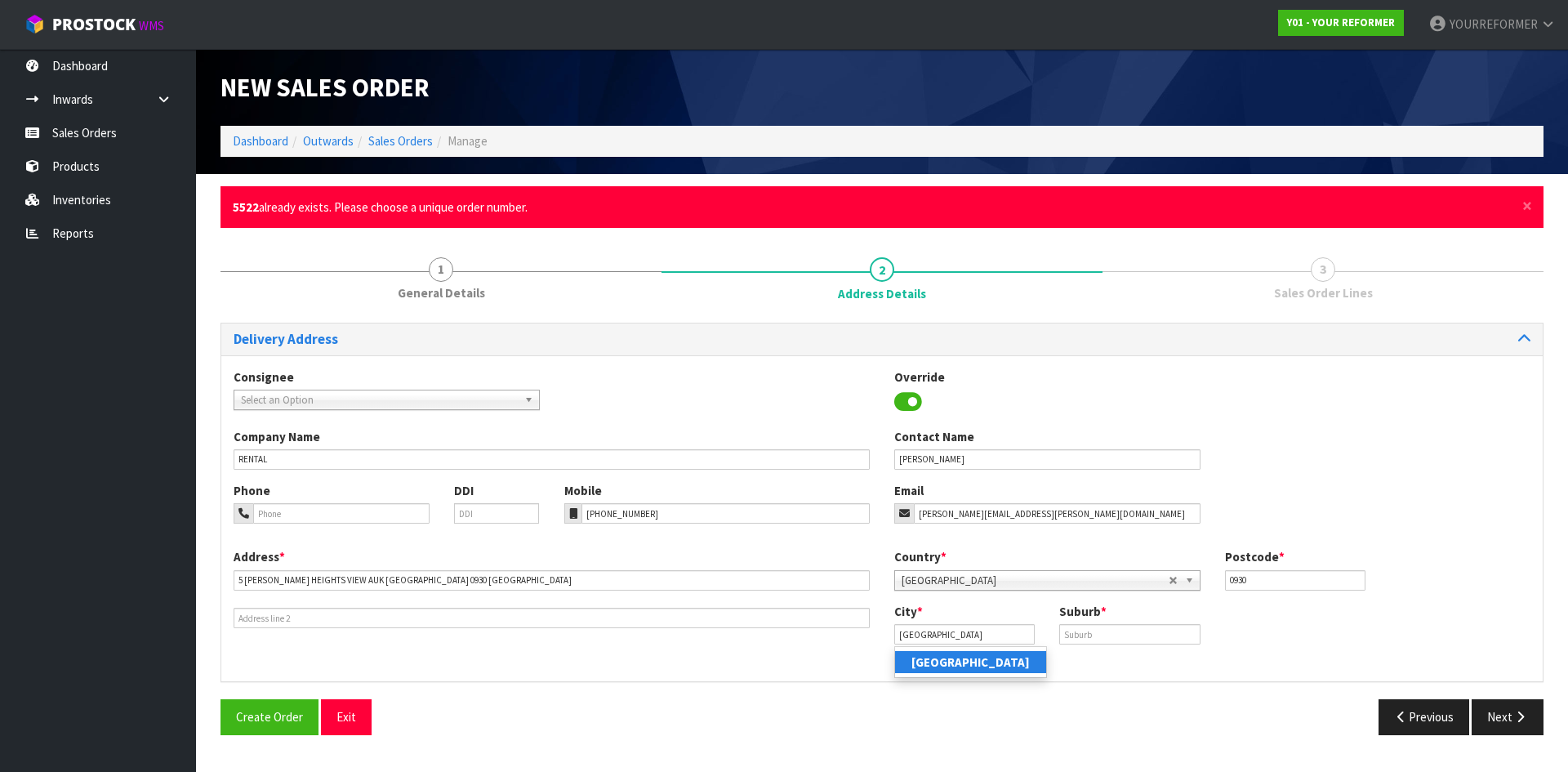
click at [621, 302] on strong "[GEOGRAPHIC_DATA]" at bounding box center [971, 662] width 119 height 16
type input "[GEOGRAPHIC_DATA]"
drag, startPoint x: 1119, startPoint y: 637, endPoint x: 1260, endPoint y: 678, distance: 146.8
click at [621, 302] on input "text" at bounding box center [1129, 634] width 141 height 20
paste input "[GEOGRAPHIC_DATA]"
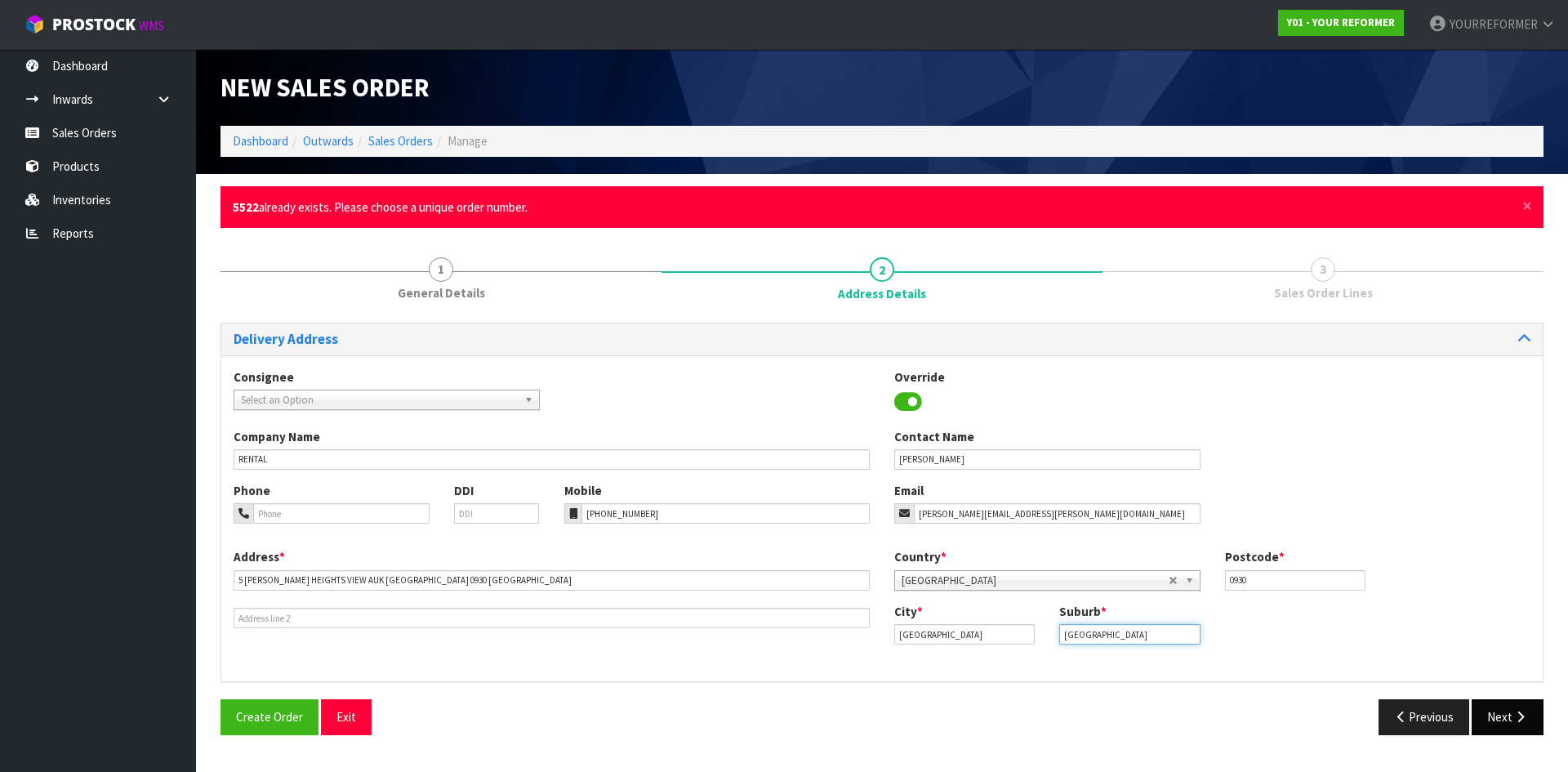
type input "[GEOGRAPHIC_DATA]"
click at [621, 302] on button "Next" at bounding box center [1507, 717] width 72 height 35
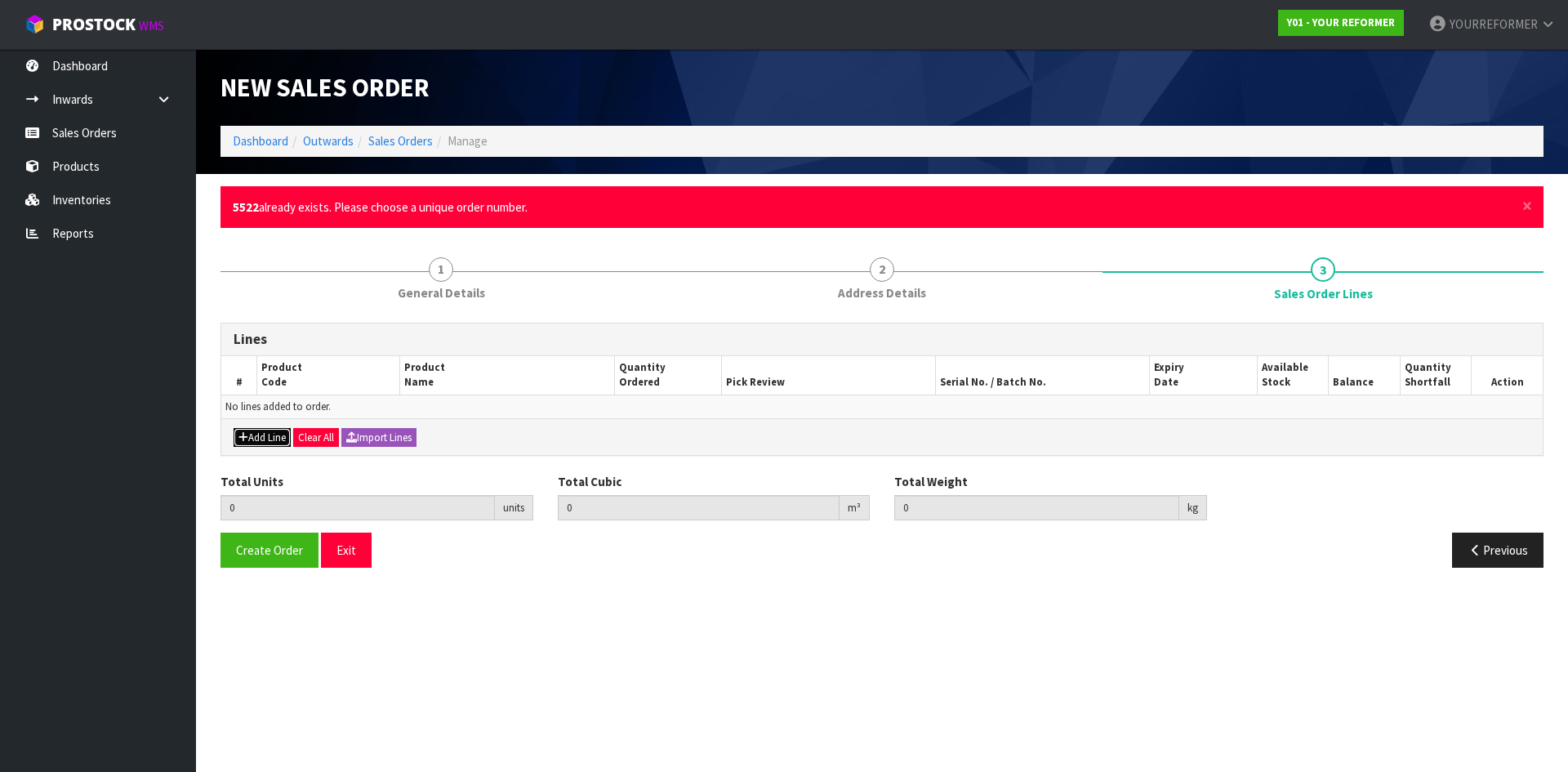
click at [248, 302] on button "Add Line" at bounding box center [262, 438] width 58 height 19
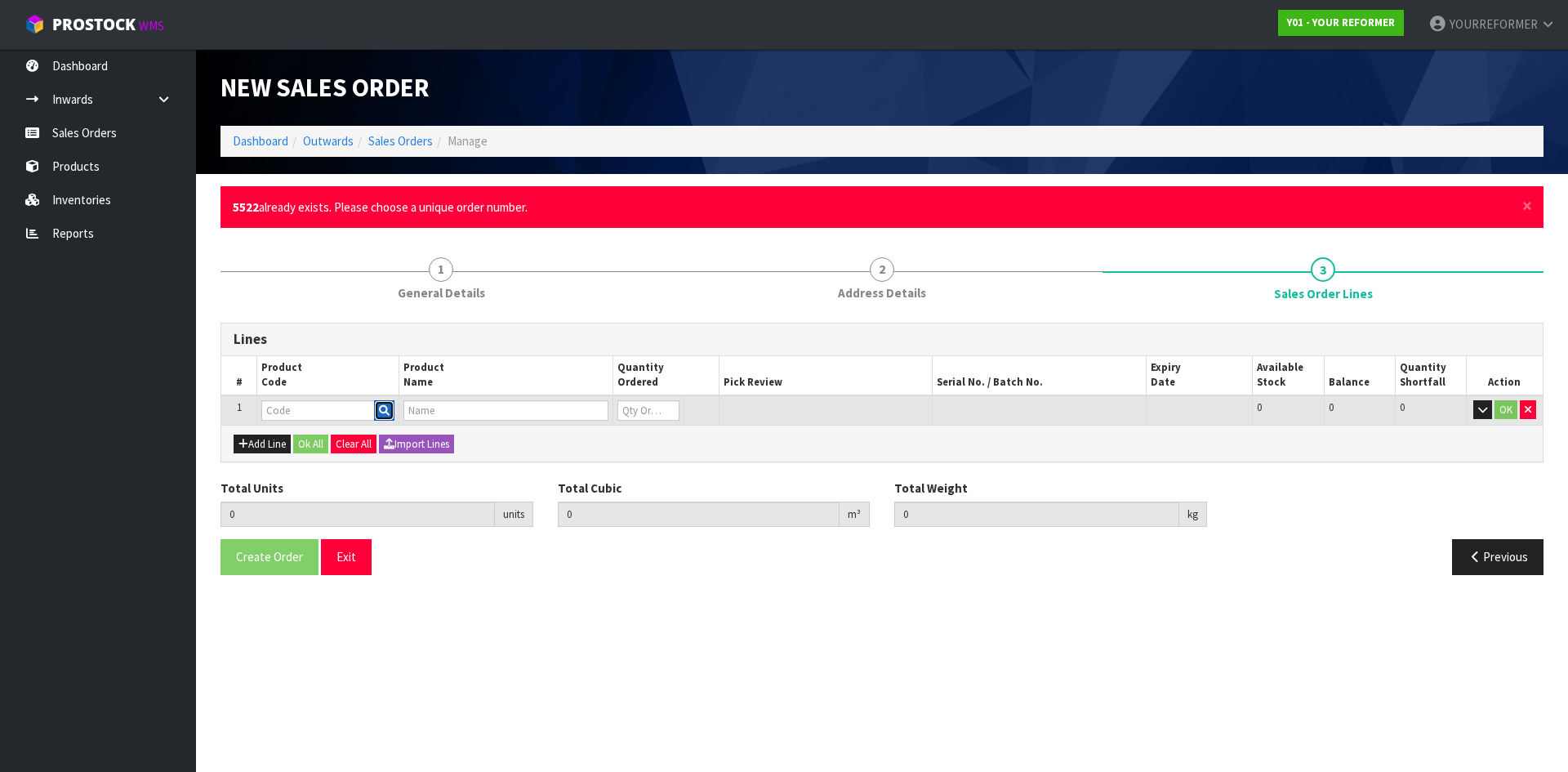
click at [388, 302] on icon "button" at bounding box center [384, 411] width 11 height 11
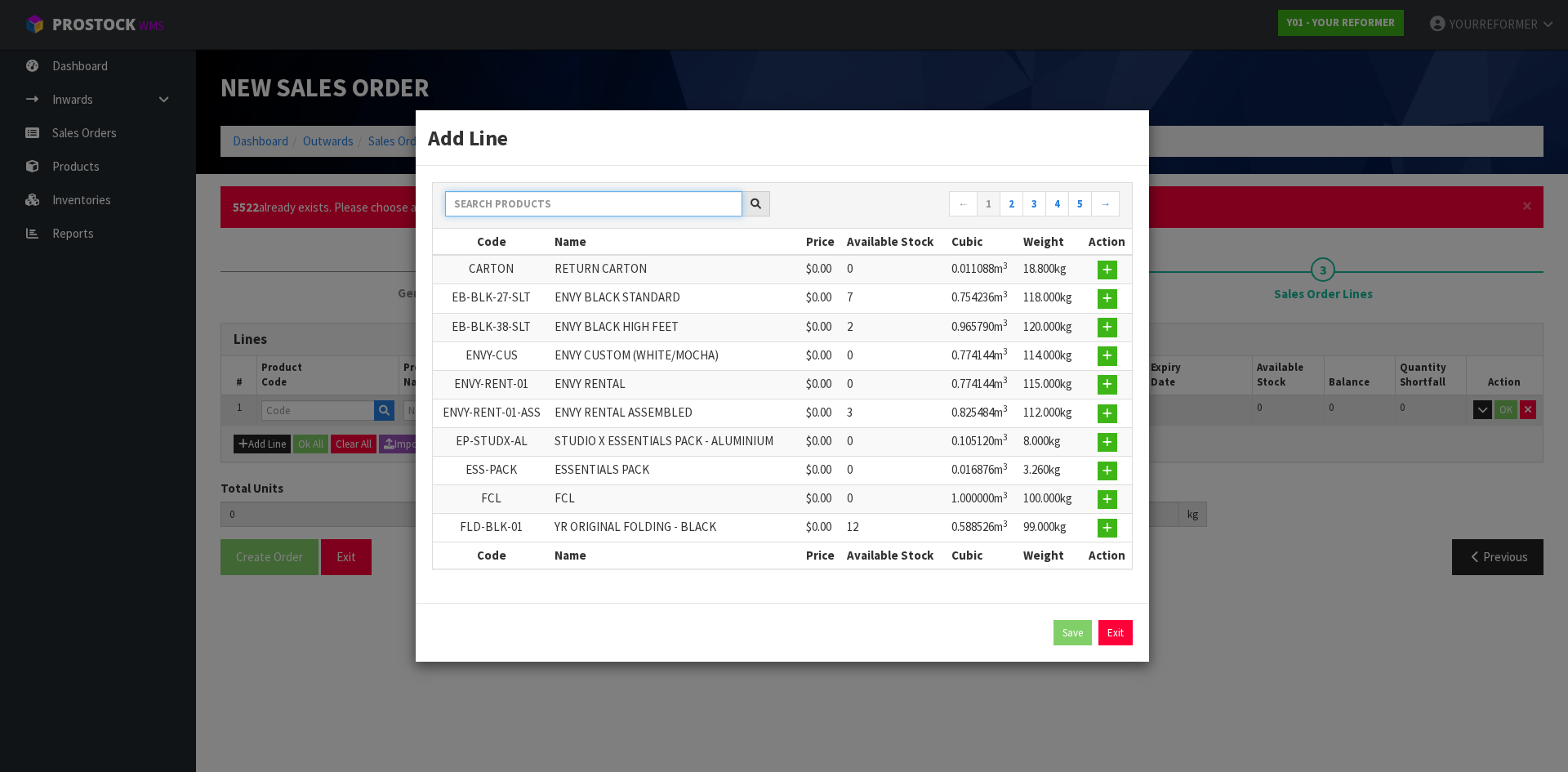
click at [517, 202] on input "text" at bounding box center [594, 204] width 297 height 26
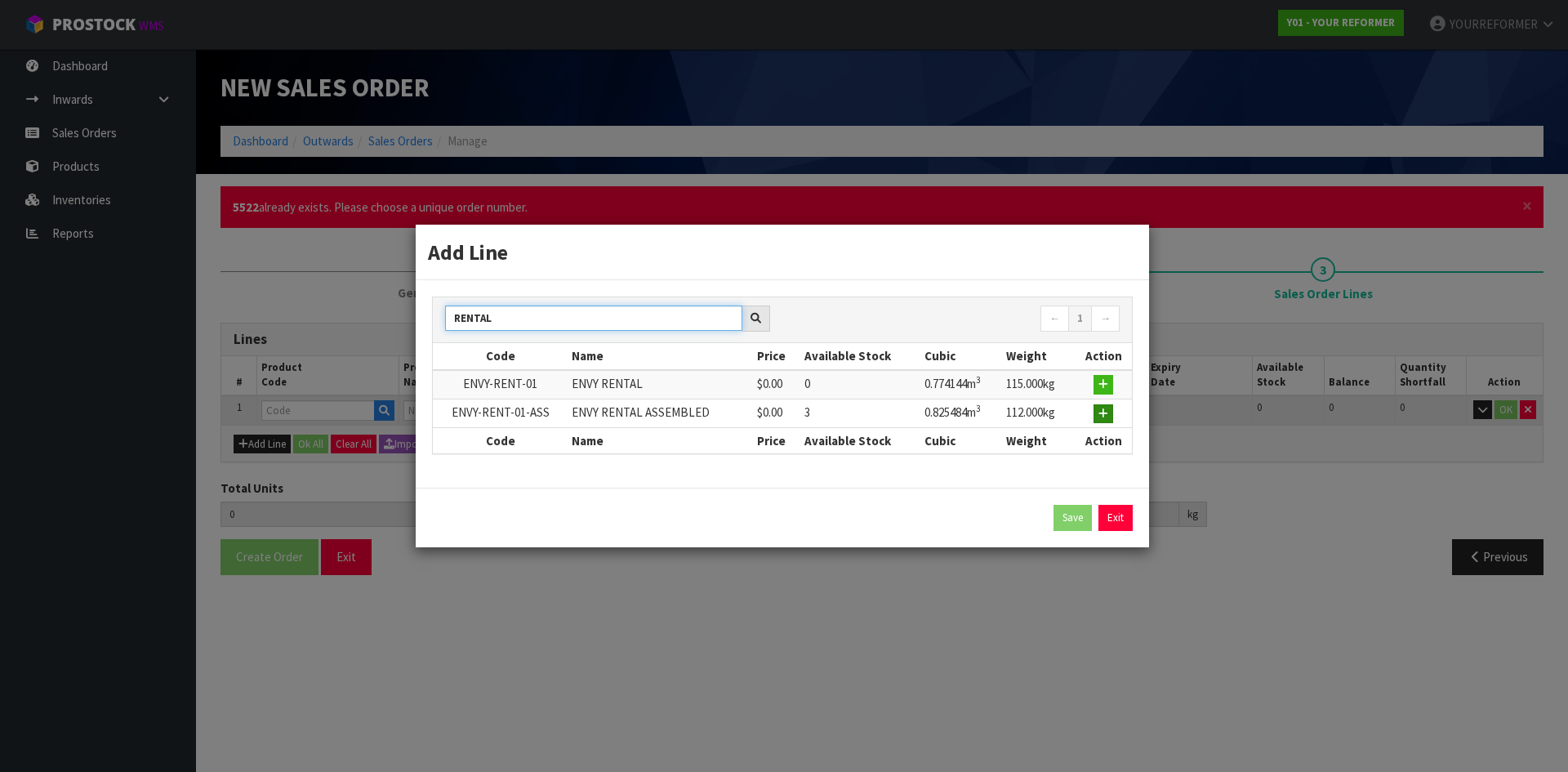
type input "RENTAL"
click at [621, 302] on button "button" at bounding box center [1103, 414] width 19 height 19
type input "0.000000"
type input "0.000"
type input "ENVY-RENT-01-ASS"
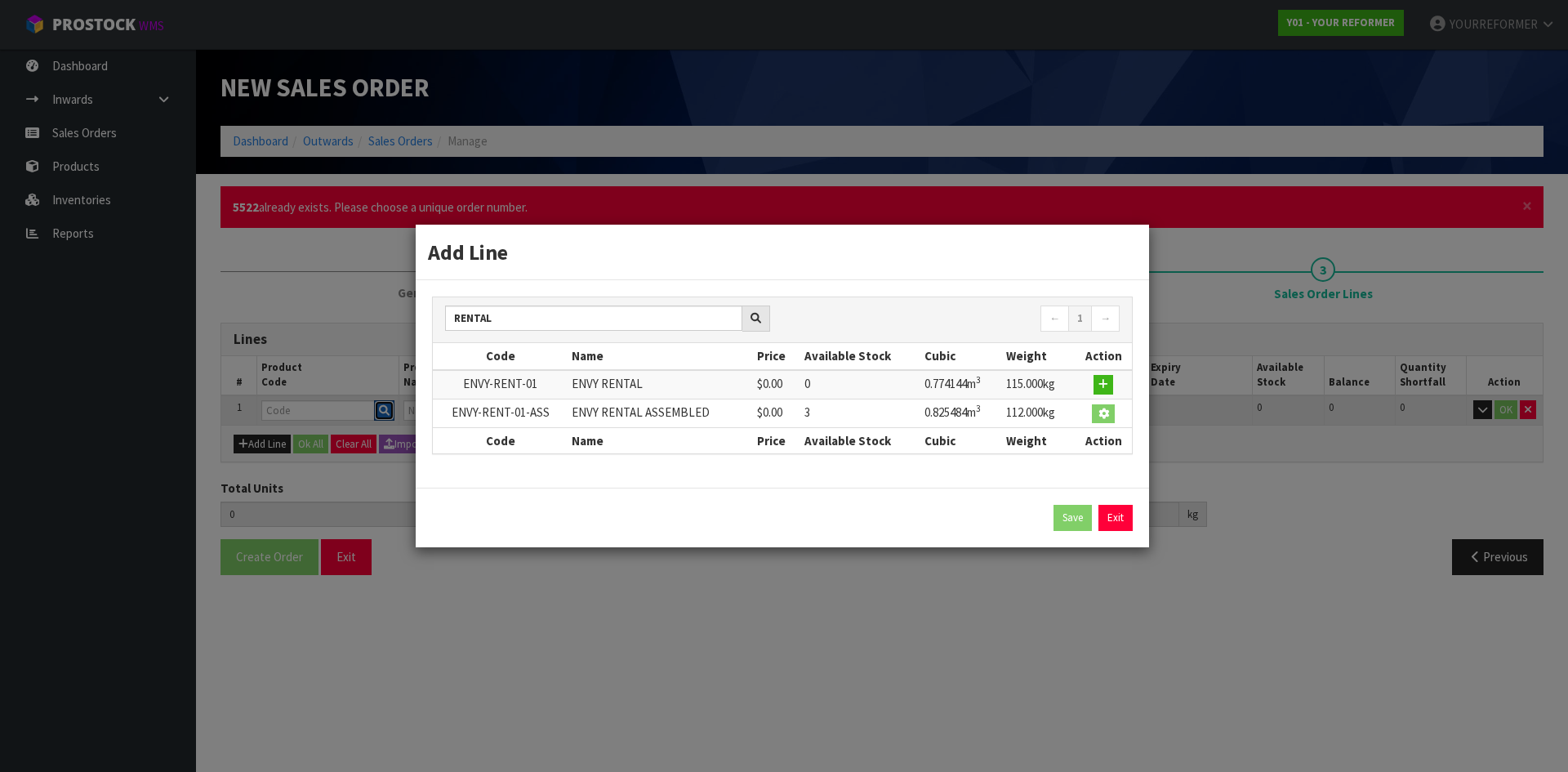
type input "ENVY RENTAL ASSEMBLED"
type input "0"
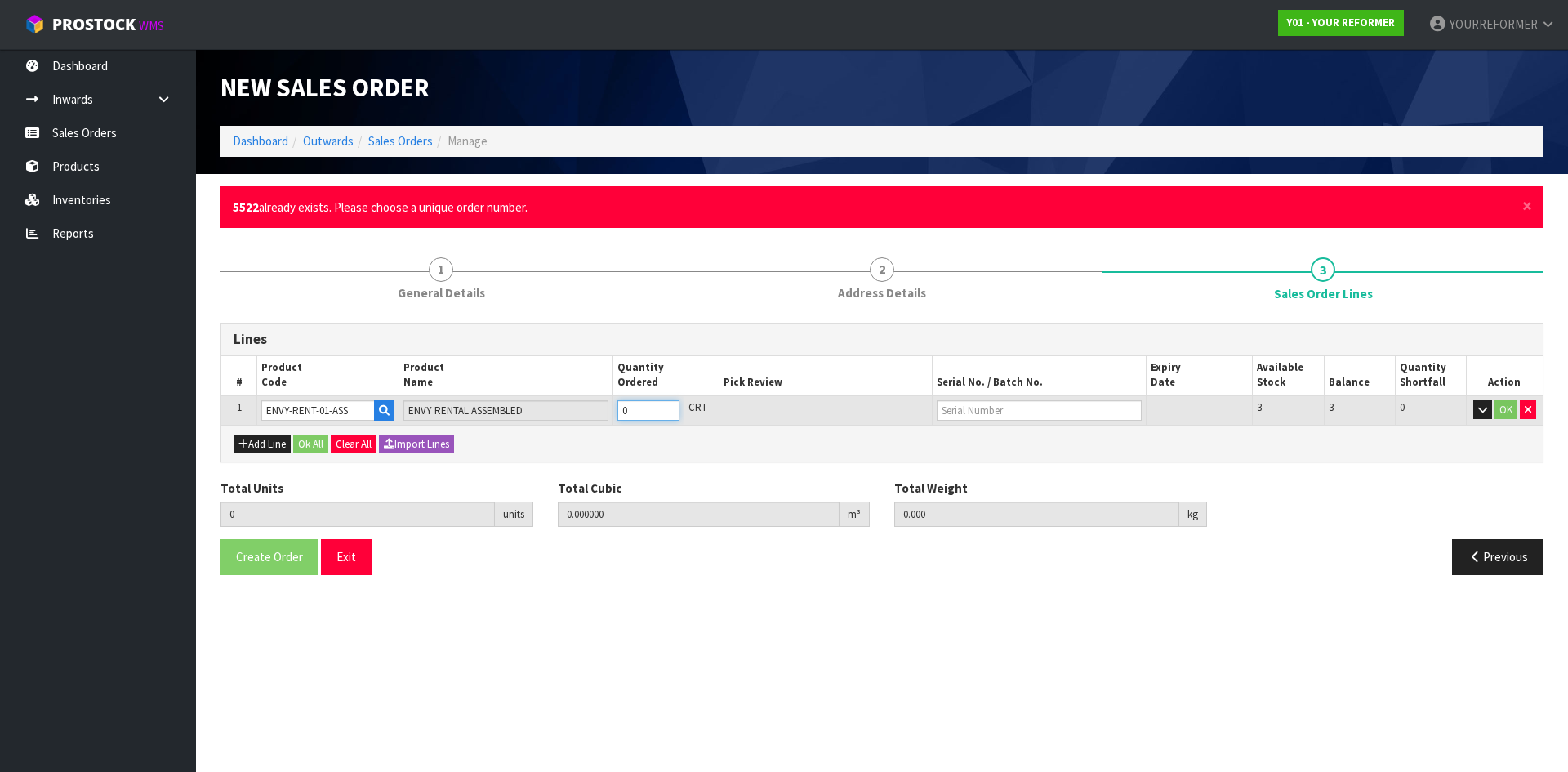
type input "1"
type input "0.825484"
type input "112"
type input "1"
click at [621, 302] on input "1" at bounding box center [649, 410] width 62 height 20
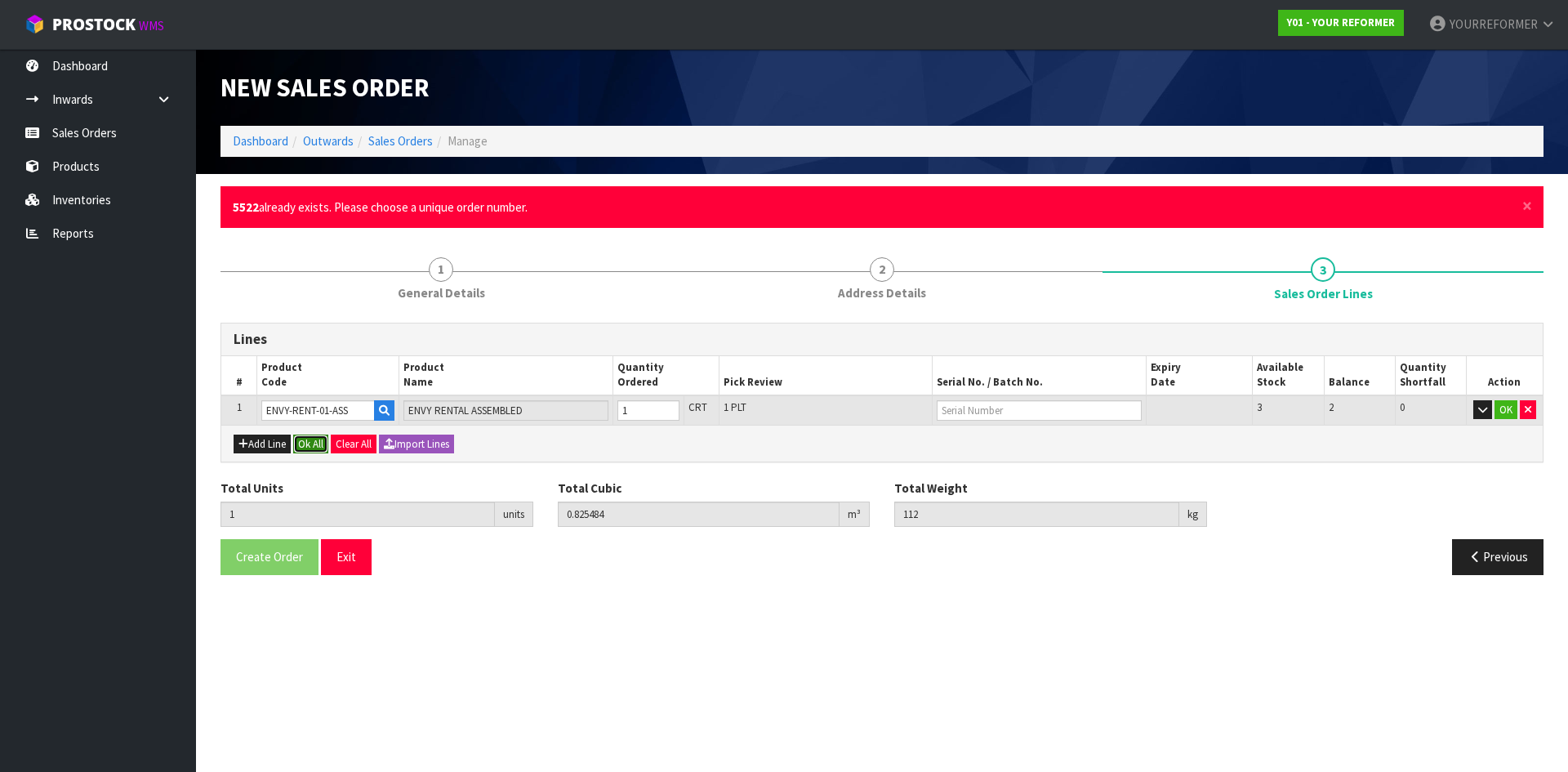
click at [319, 302] on button "Ok All" at bounding box center [311, 444] width 35 height 19
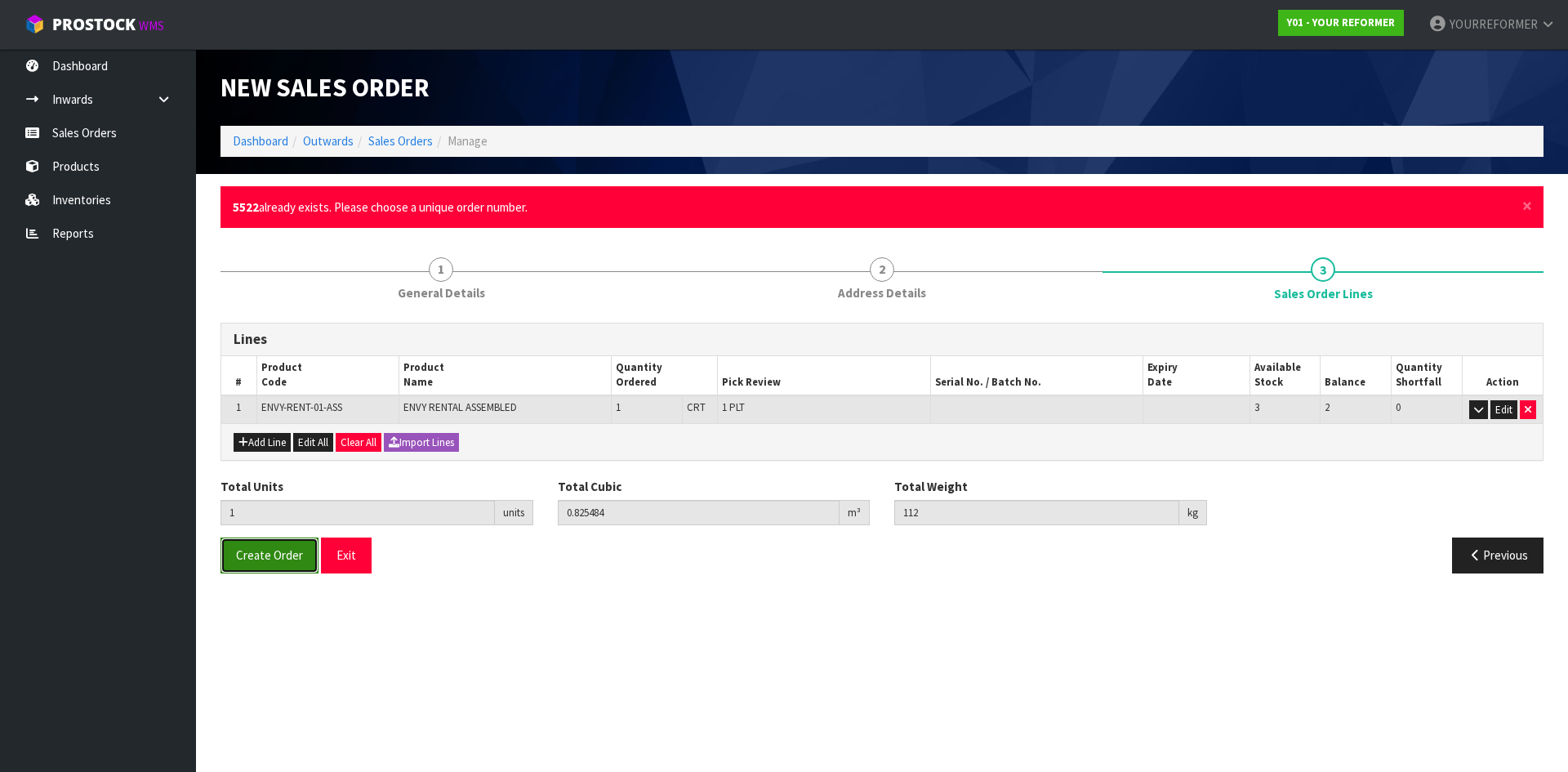
click at [265, 302] on button "Create Order" at bounding box center [269, 555] width 98 height 35
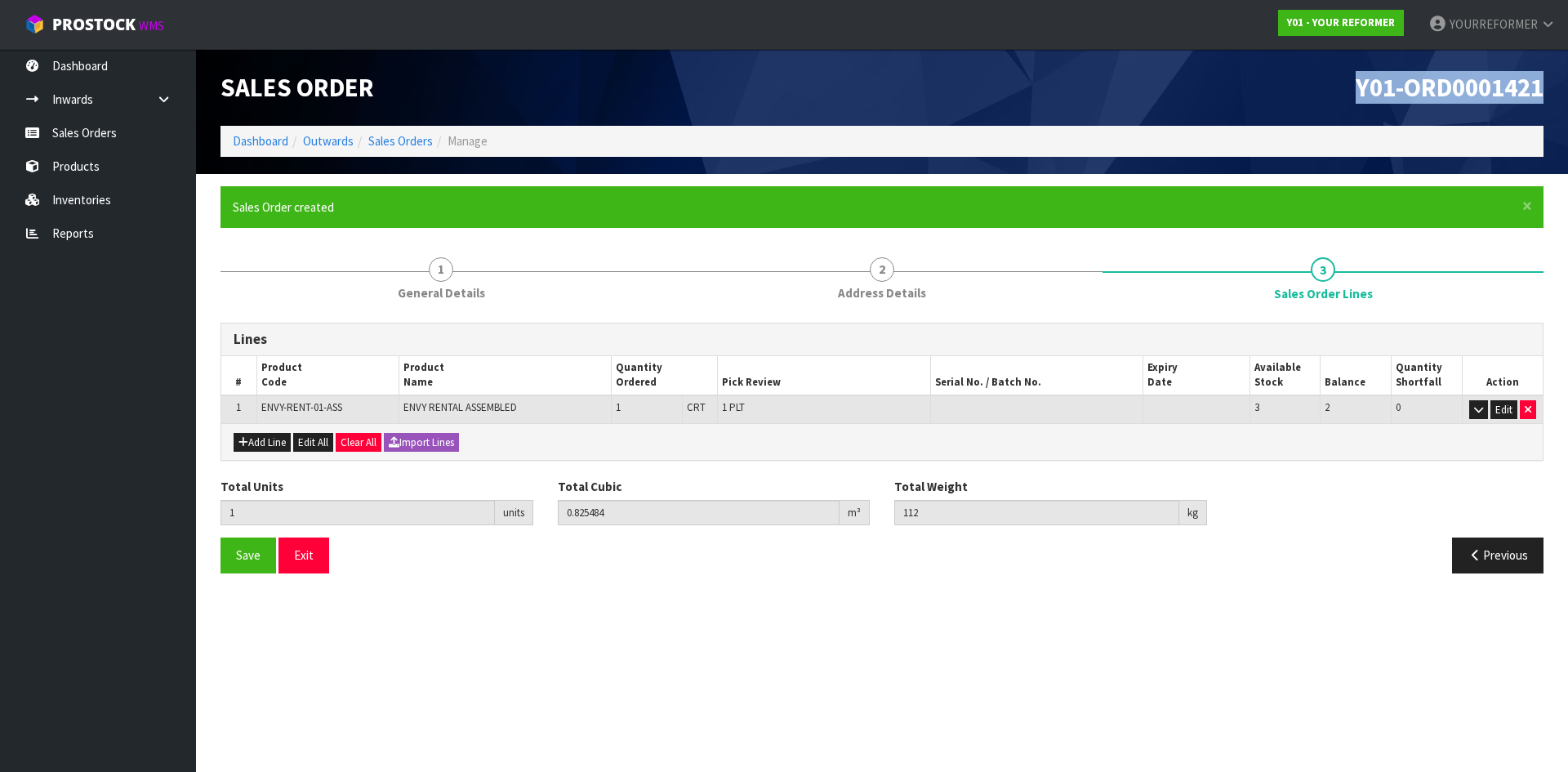
drag, startPoint x: 1543, startPoint y: 86, endPoint x: 1126, endPoint y: 120, distance: 418.4
click at [621, 119] on div "Y01-ORD0001421" at bounding box center [1218, 87] width 673 height 77
copy span "Y01-ORD0001421"
